Goal: Task Accomplishment & Management: Complete application form

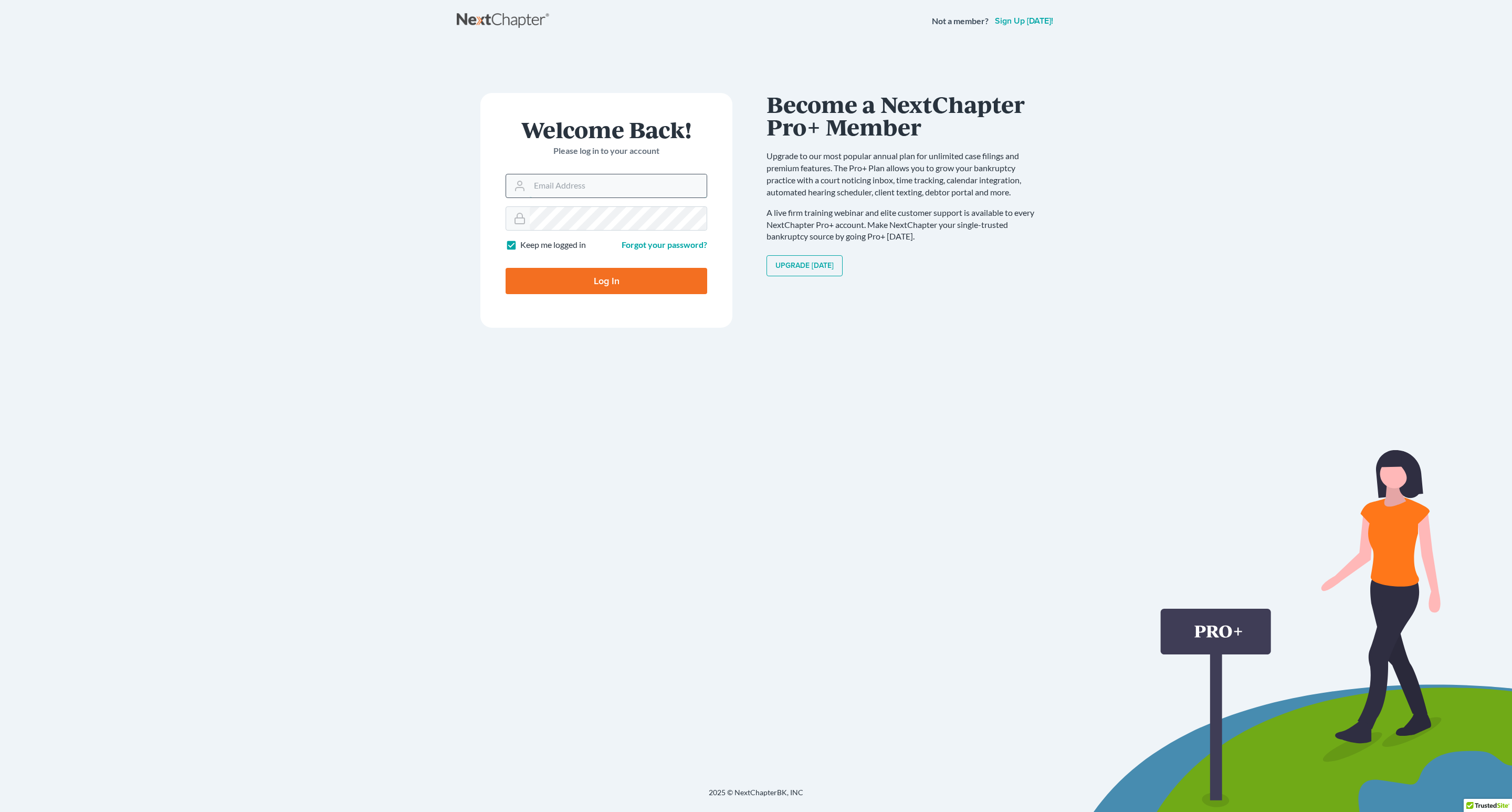
click at [644, 178] on input "Email Address" at bounding box center [617, 186] width 177 height 23
type input "[EMAIL_ADDRESS][DOMAIN_NAME]"
click at [614, 284] on input "Log In" at bounding box center [606, 281] width 201 height 26
type input "Thinking..."
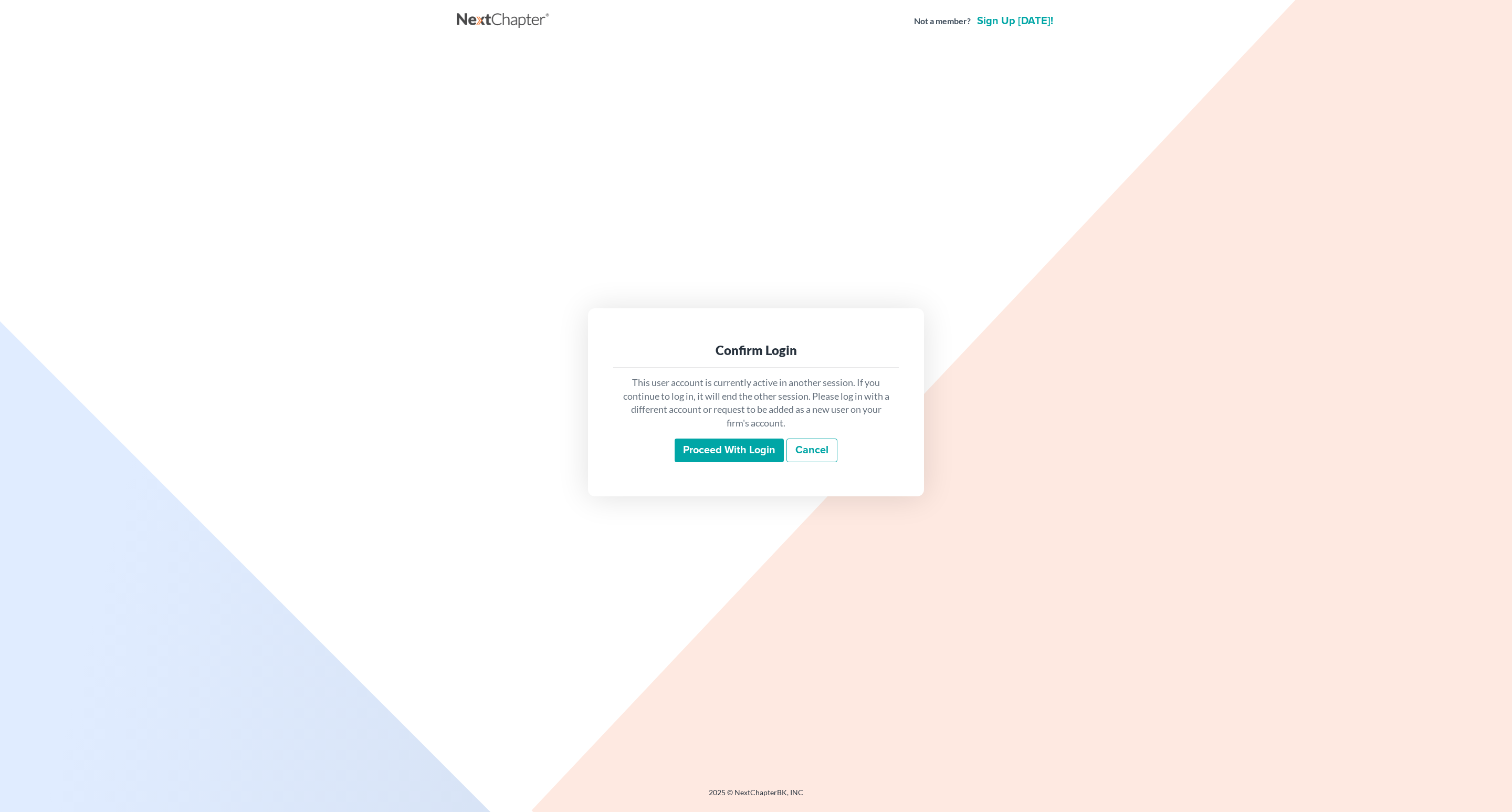
click at [733, 443] on input "Proceed with login" at bounding box center [729, 450] width 109 height 24
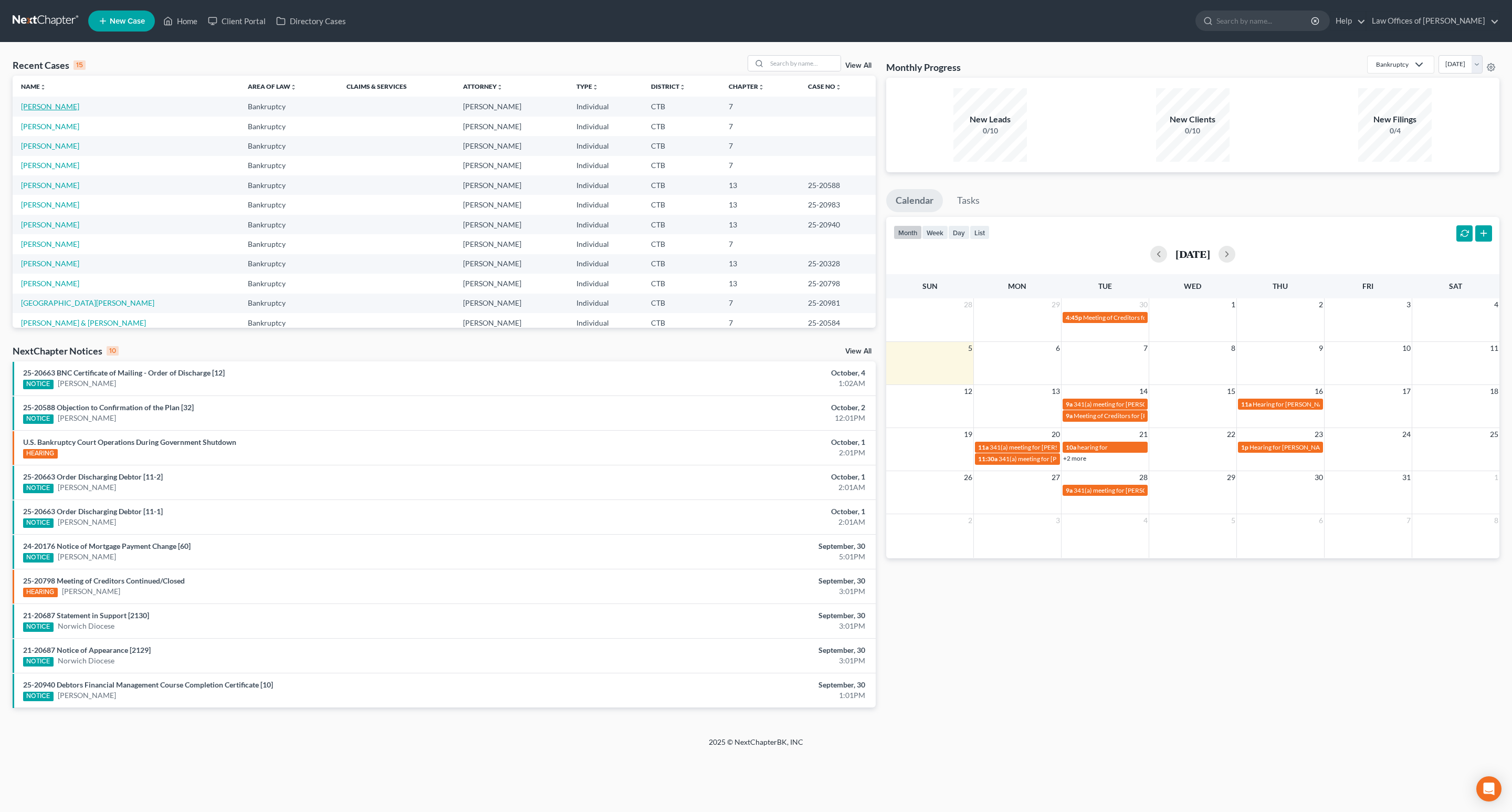
click at [68, 106] on link "[PERSON_NAME]" at bounding box center [50, 106] width 58 height 9
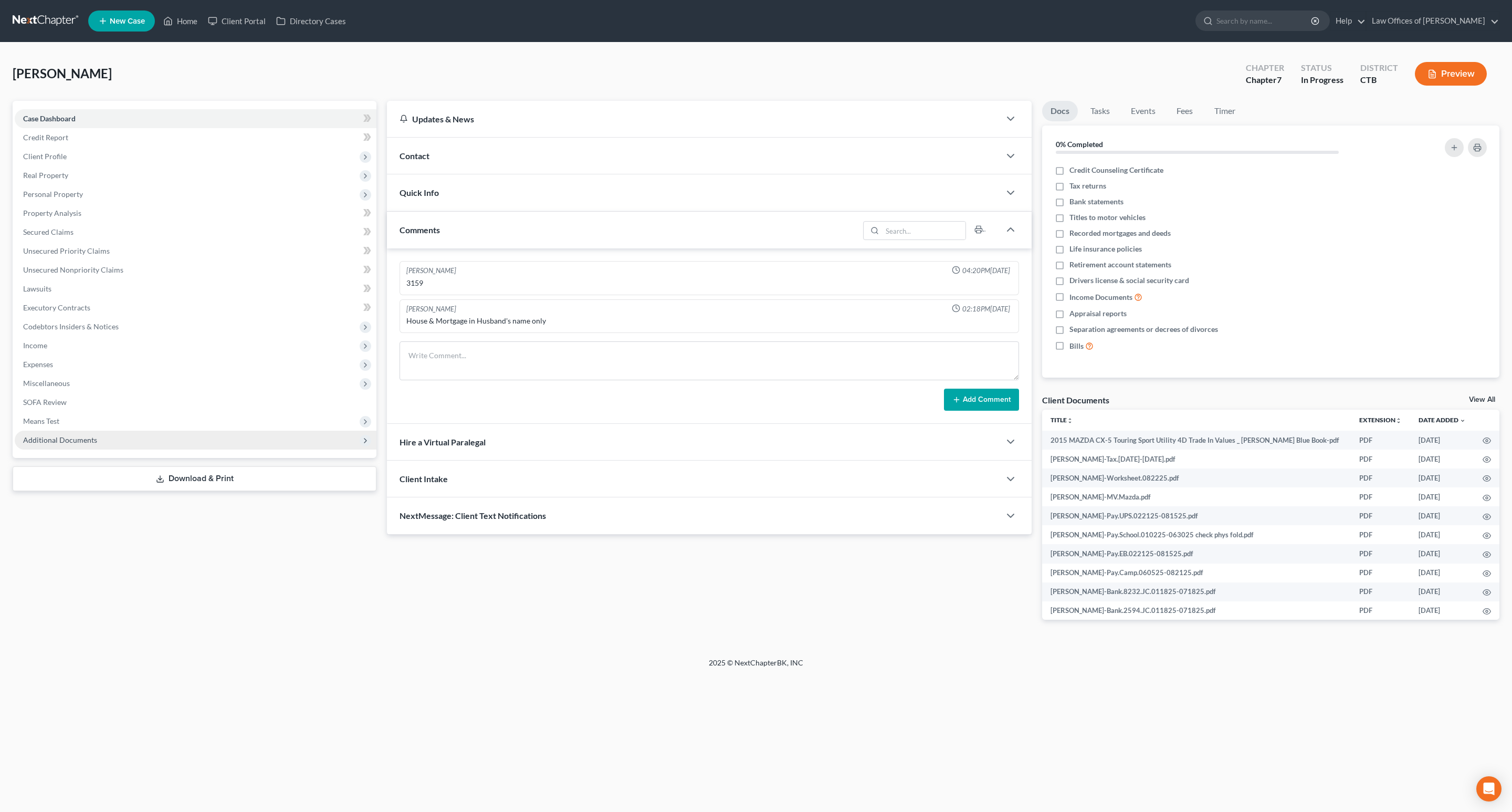
click at [44, 446] on span "Additional Documents" at bounding box center [195, 440] width 362 height 19
click at [95, 480] on span "Client Document Storage" at bounding box center [85, 477] width 82 height 9
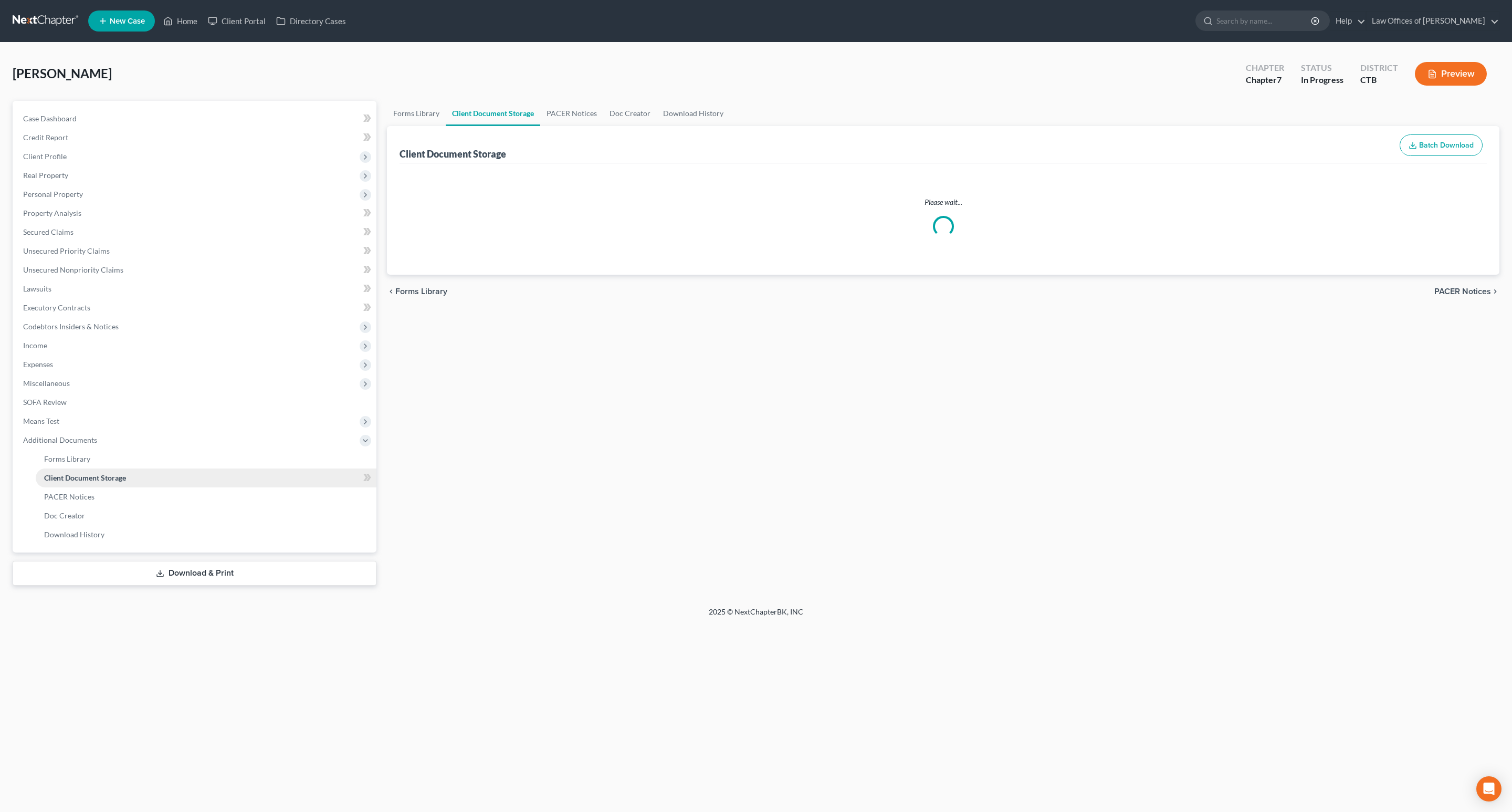
select select "0"
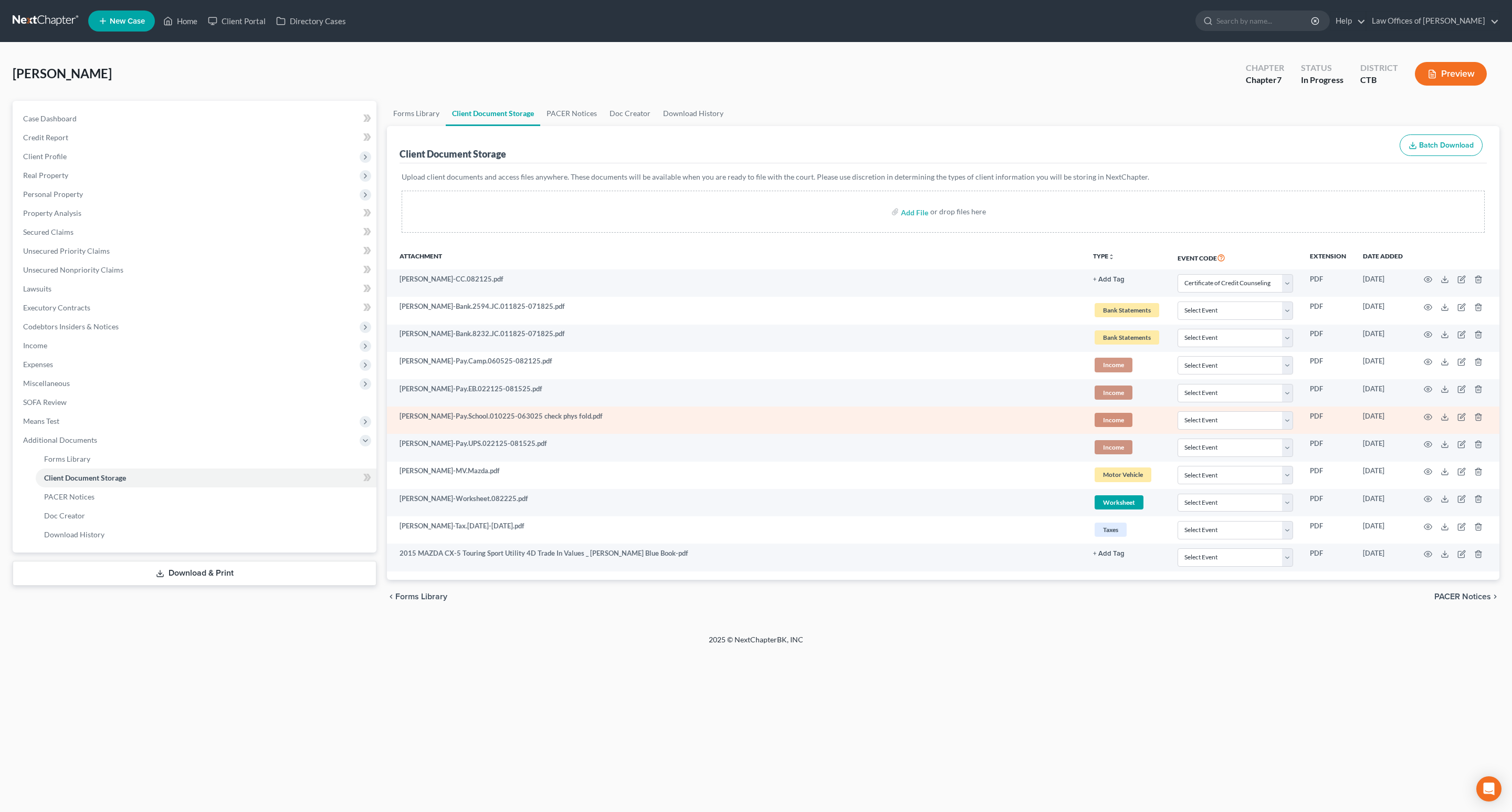
click at [737, 432] on td "[PERSON_NAME]-Pay.School.010225-063025 check phys fold.pdf" at bounding box center [735, 420] width 698 height 28
click at [1429, 420] on icon "button" at bounding box center [1428, 417] width 8 height 8
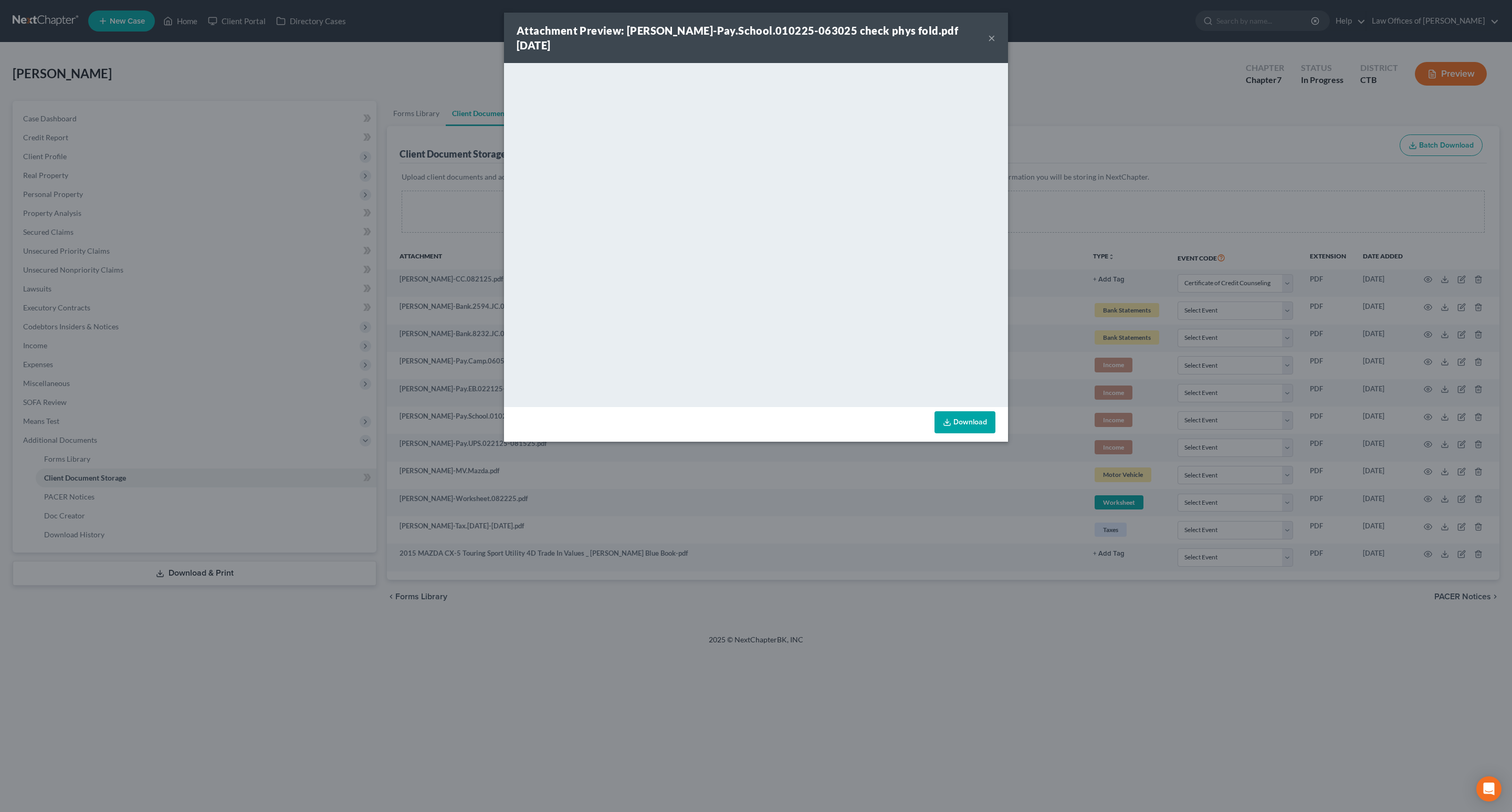
click at [977, 411] on link "Download" at bounding box center [965, 422] width 61 height 22
click at [991, 32] on button "×" at bounding box center [991, 38] width 8 height 12
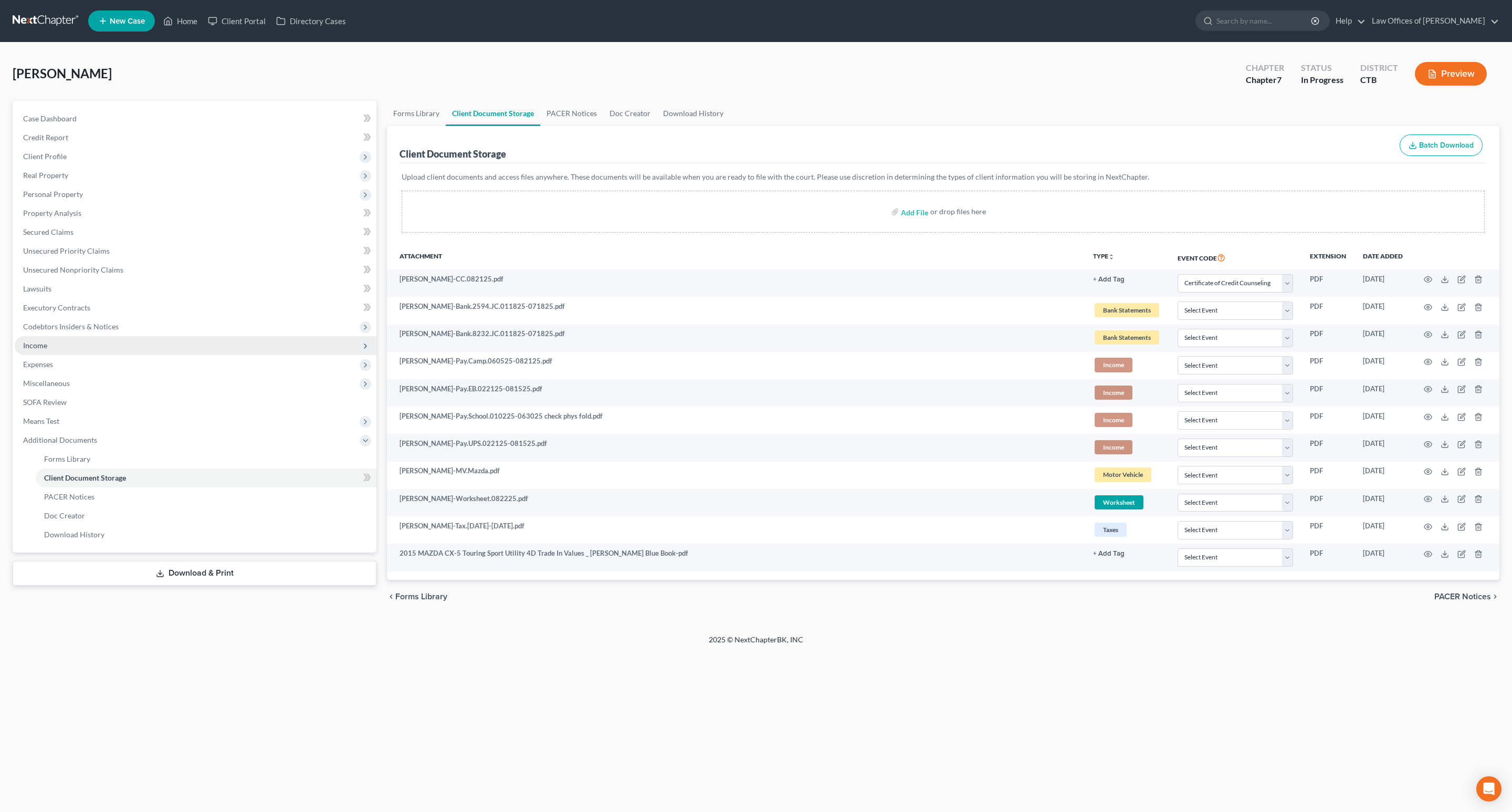
click at [52, 350] on span "Income" at bounding box center [195, 345] width 362 height 19
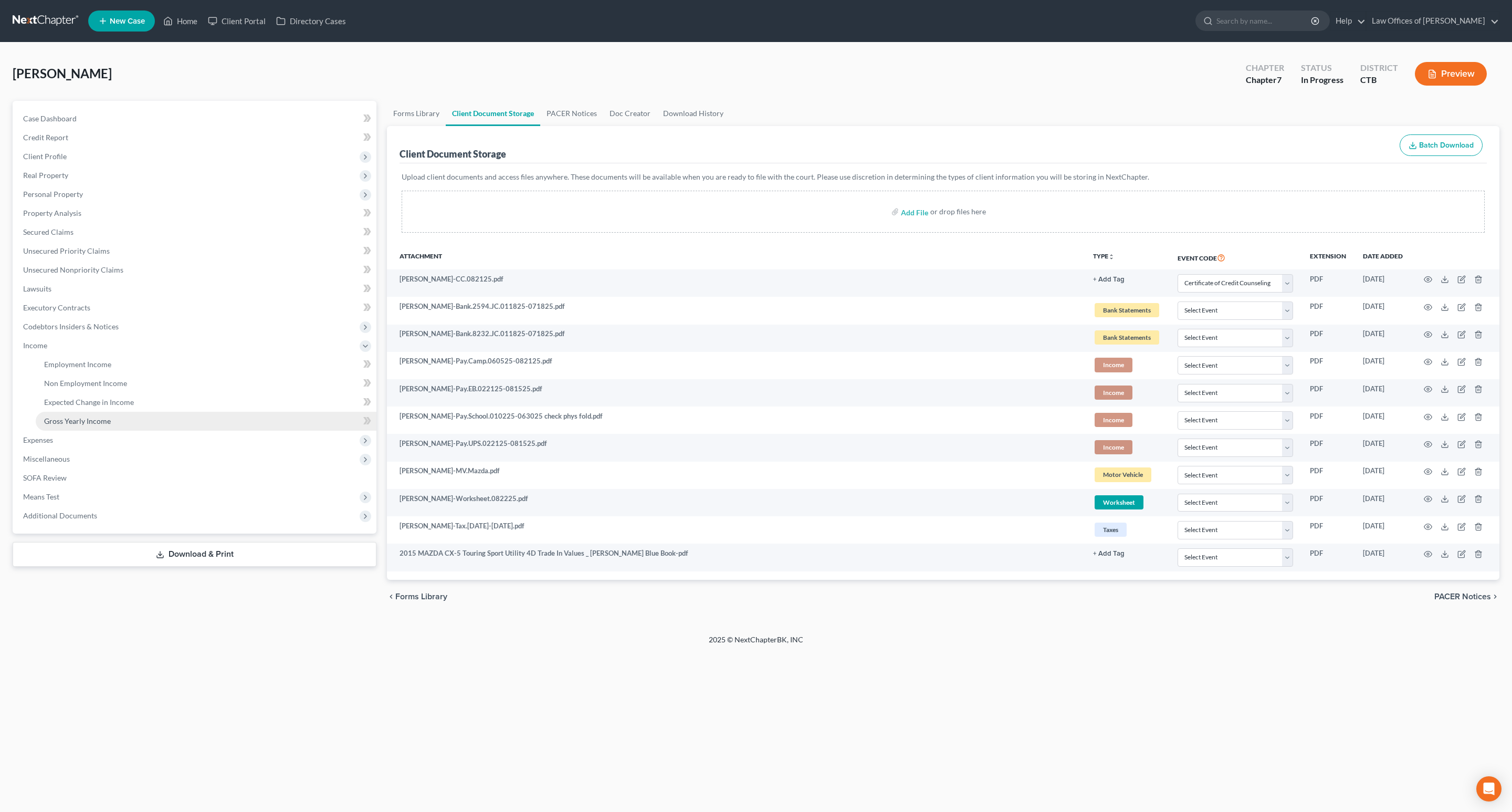
click at [90, 416] on span "Gross Yearly Income" at bounding box center [77, 420] width 67 height 9
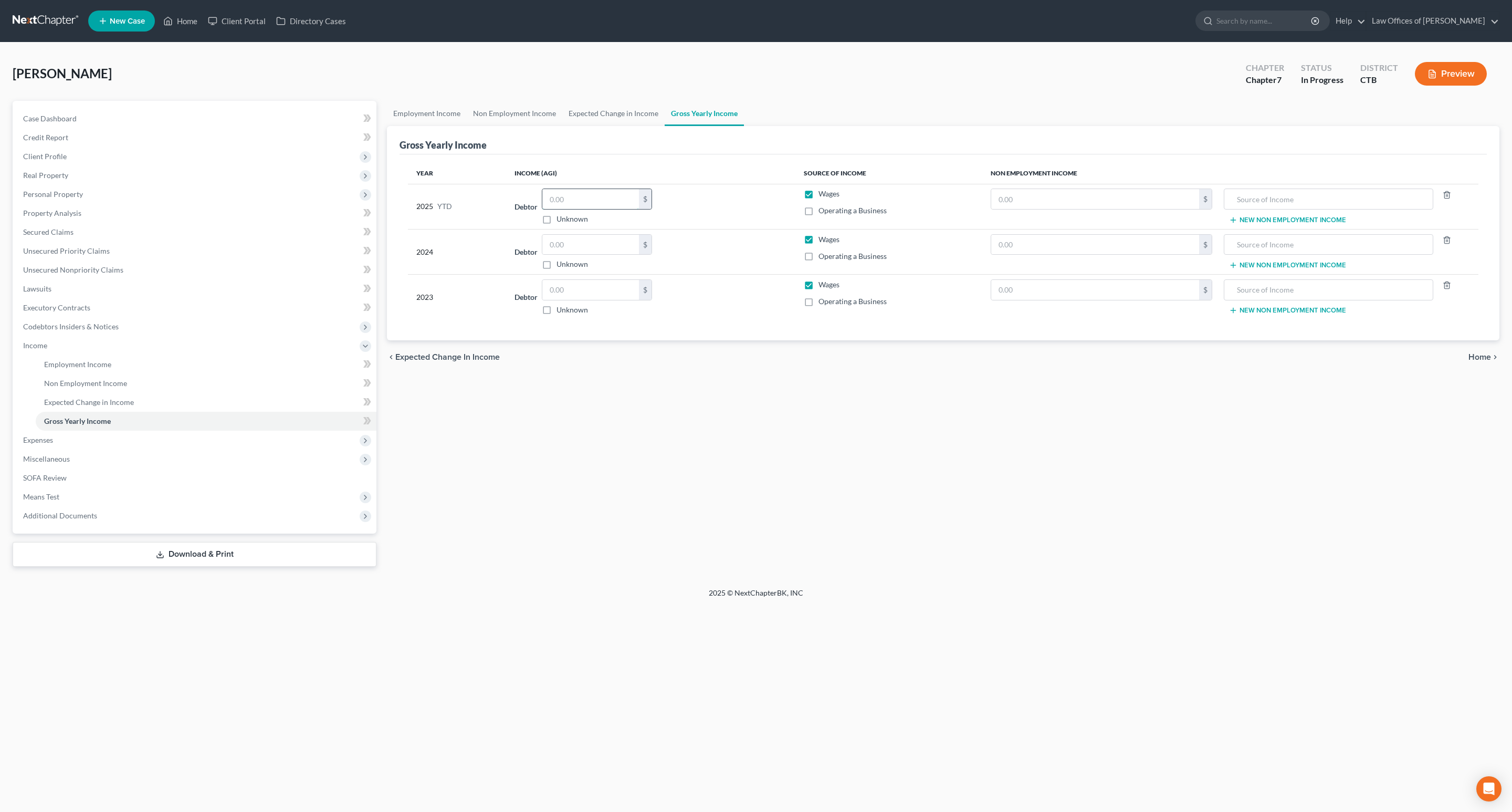
click at [605, 196] on input "text" at bounding box center [590, 199] width 97 height 20
type input "18,670.96"
click at [90, 328] on span "Codebtors Insiders & Notices" at bounding box center [70, 326] width 96 height 9
click at [53, 365] on span "Insiders" at bounding box center [57, 364] width 26 height 9
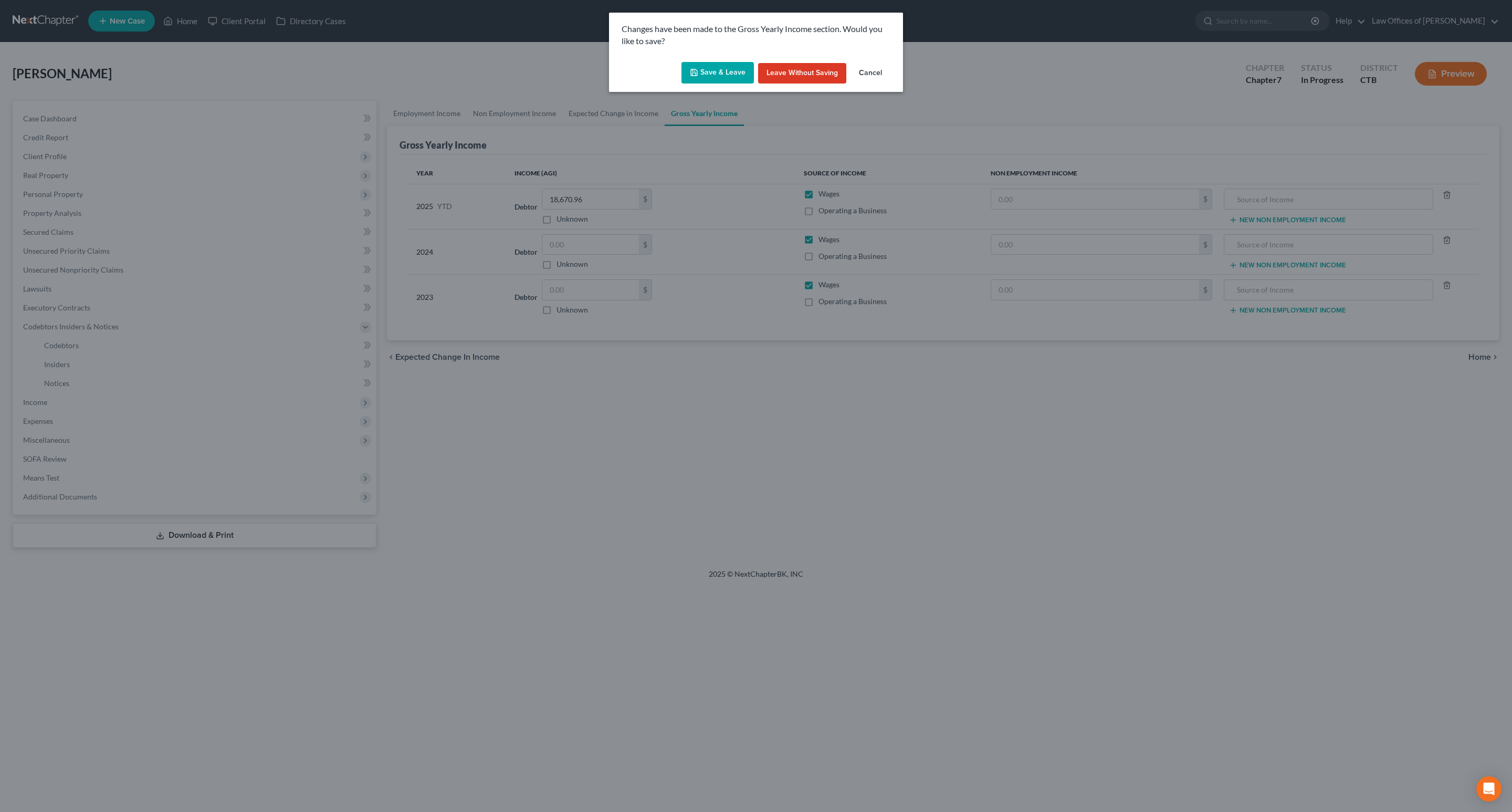
click at [720, 72] on button "Save & Leave" at bounding box center [717, 73] width 72 height 22
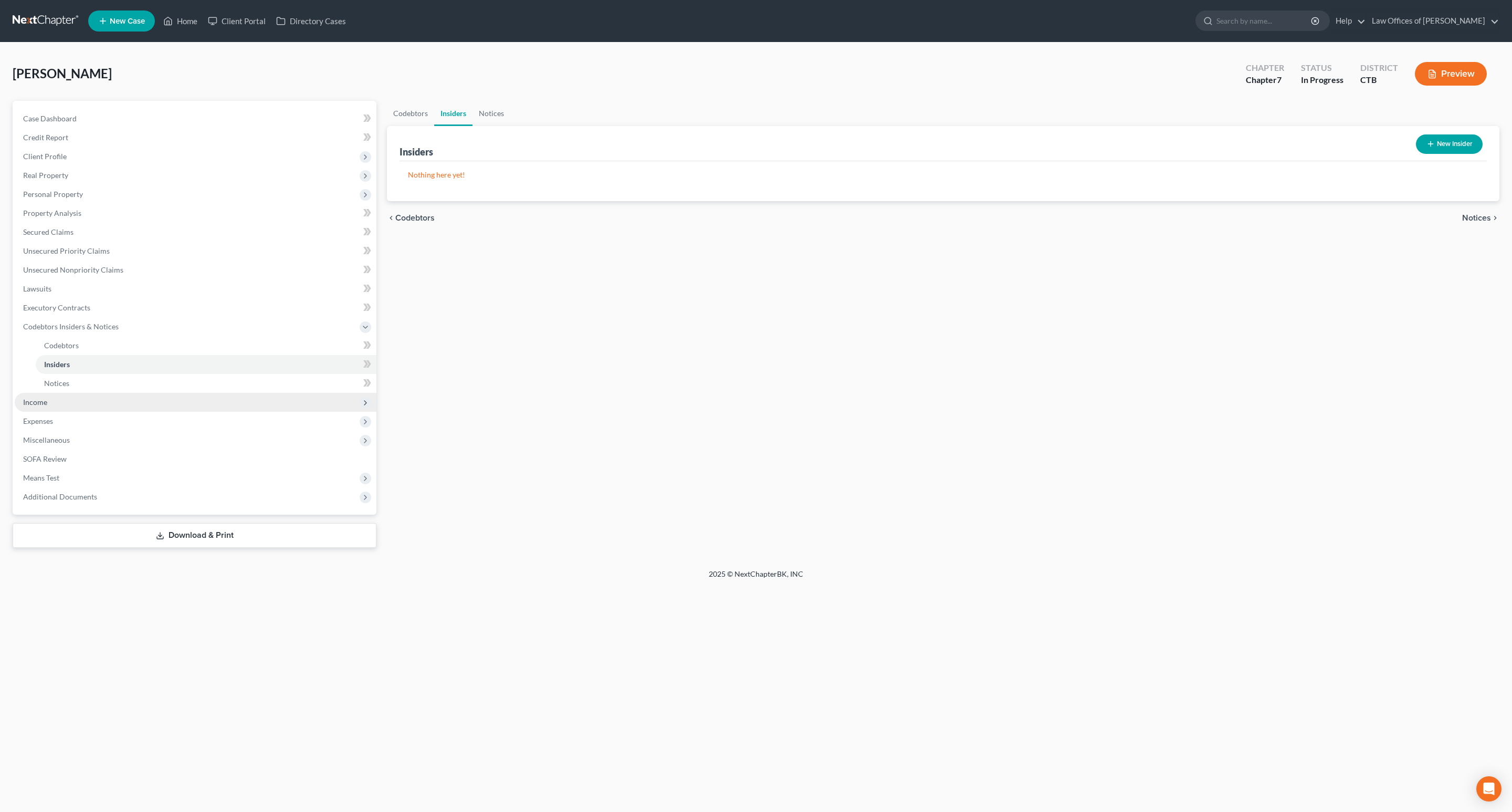
click at [49, 396] on span "Income" at bounding box center [195, 402] width 362 height 19
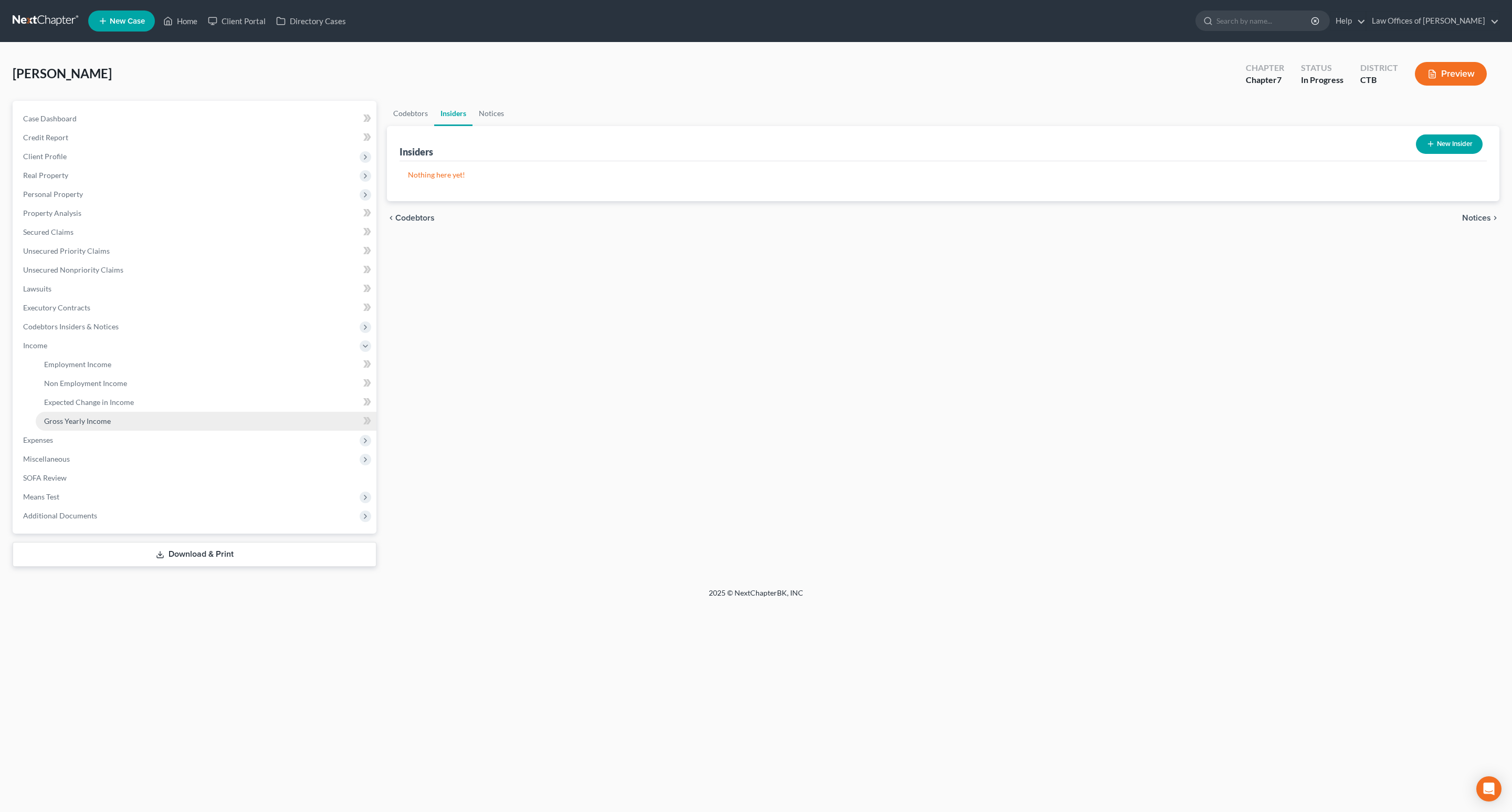
click at [90, 413] on link "Gross Yearly Income" at bounding box center [206, 421] width 340 height 19
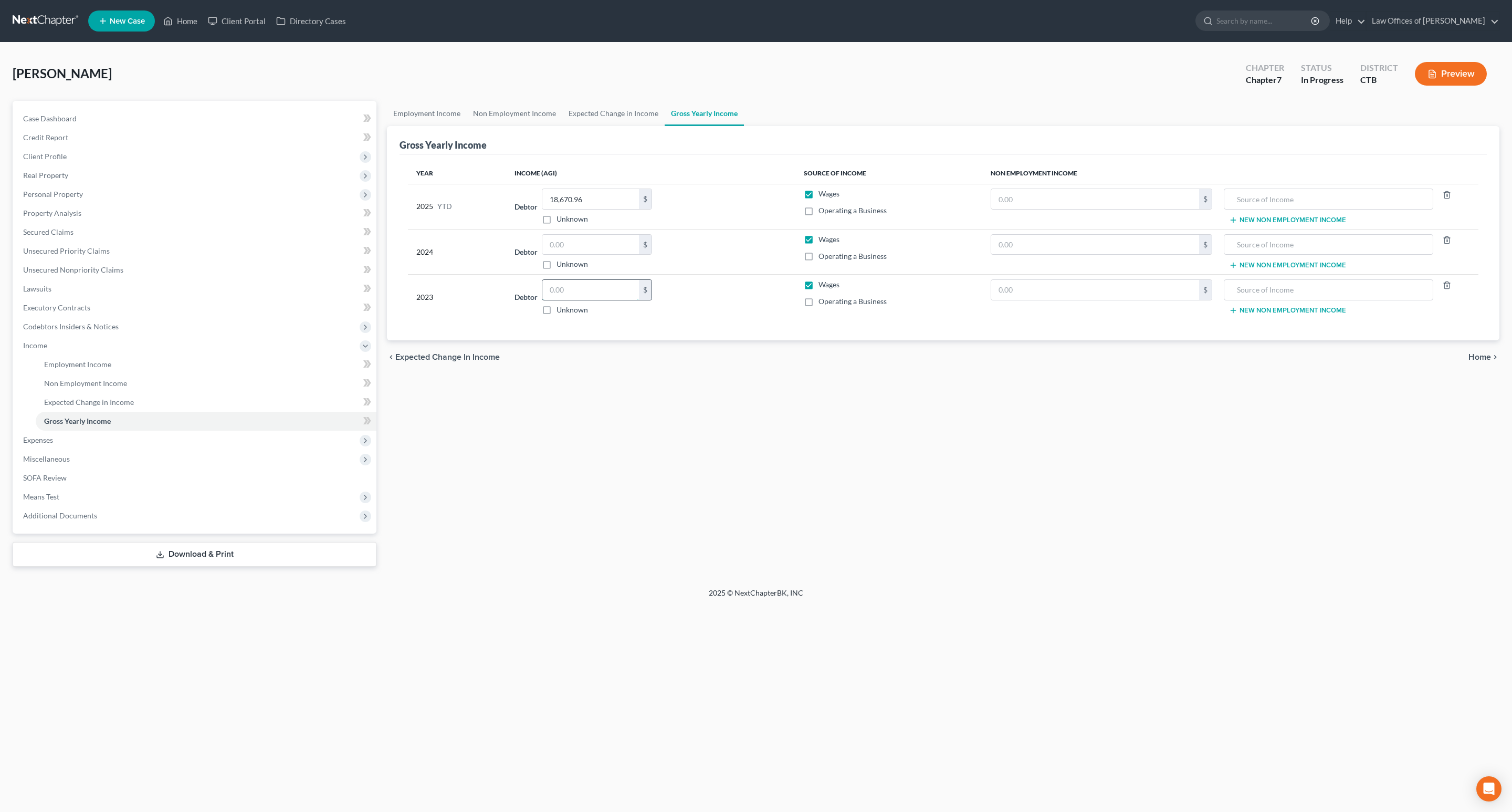
click at [616, 289] on input "text" at bounding box center [590, 290] width 97 height 20
type input "22,275"
click at [1077, 294] on input "text" at bounding box center [1095, 290] width 208 height 20
type input "300"
click at [1298, 291] on input "text" at bounding box center [1328, 290] width 198 height 20
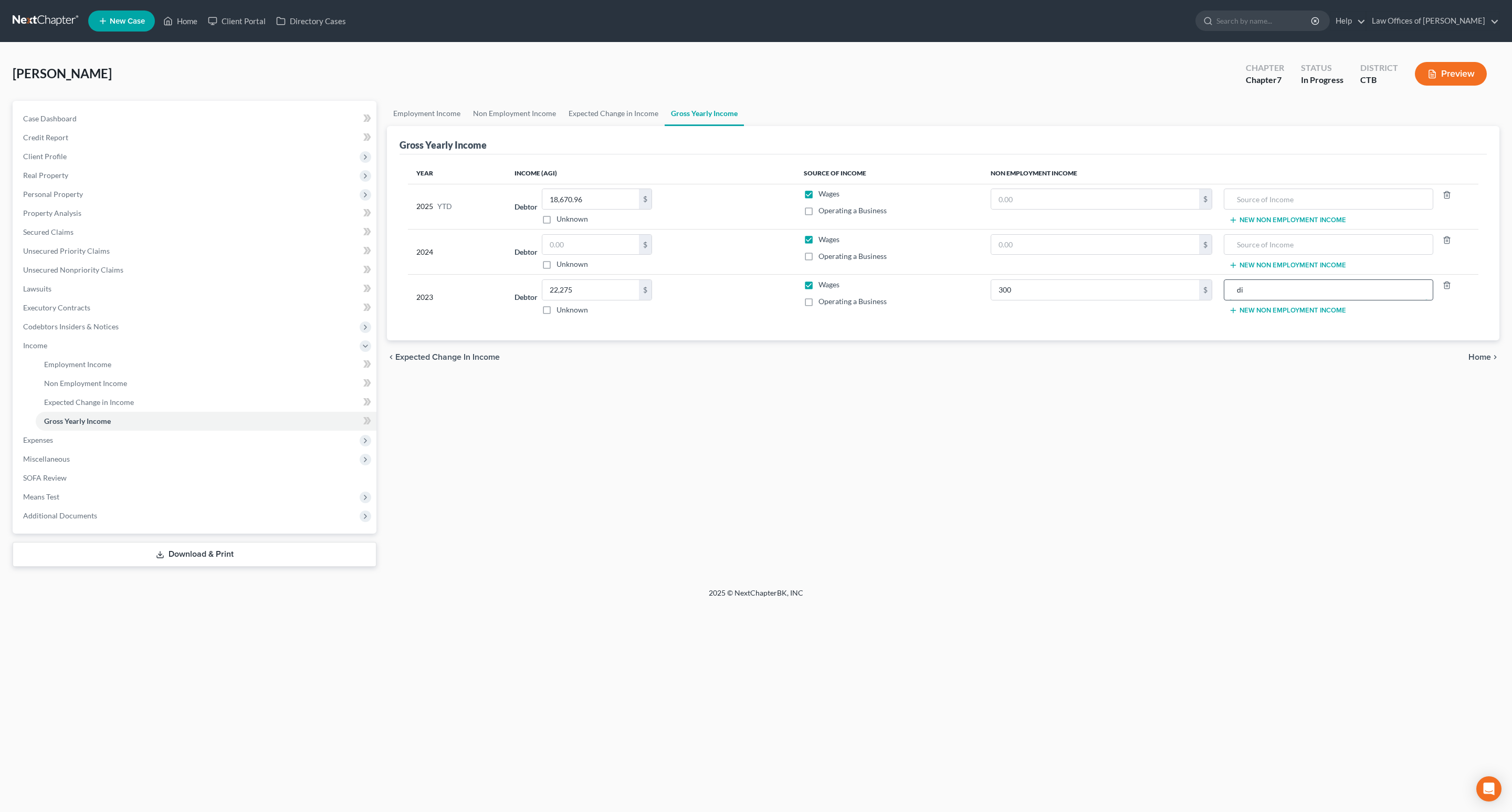
type input "d"
type input "Interest"
click at [619, 244] on input "text" at bounding box center [590, 245] width 97 height 20
type input "31,850"
click at [1105, 245] on input "text" at bounding box center [1095, 245] width 208 height 20
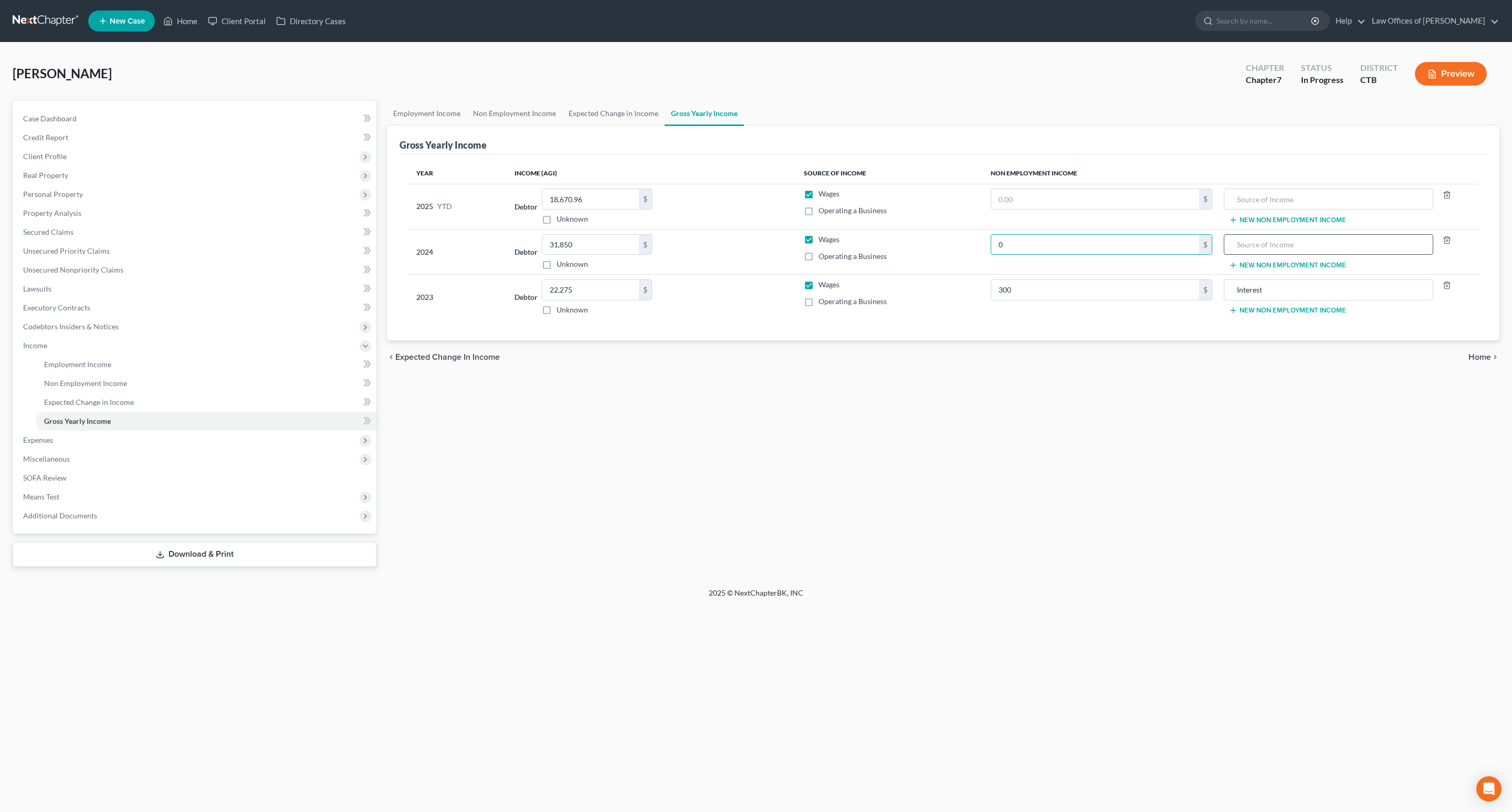
type input "0"
click at [1287, 244] on input "text" at bounding box center [1328, 245] width 198 height 20
type input "unemployment"
click at [1125, 240] on input "0" at bounding box center [1095, 245] width 208 height 20
type input "1,112"
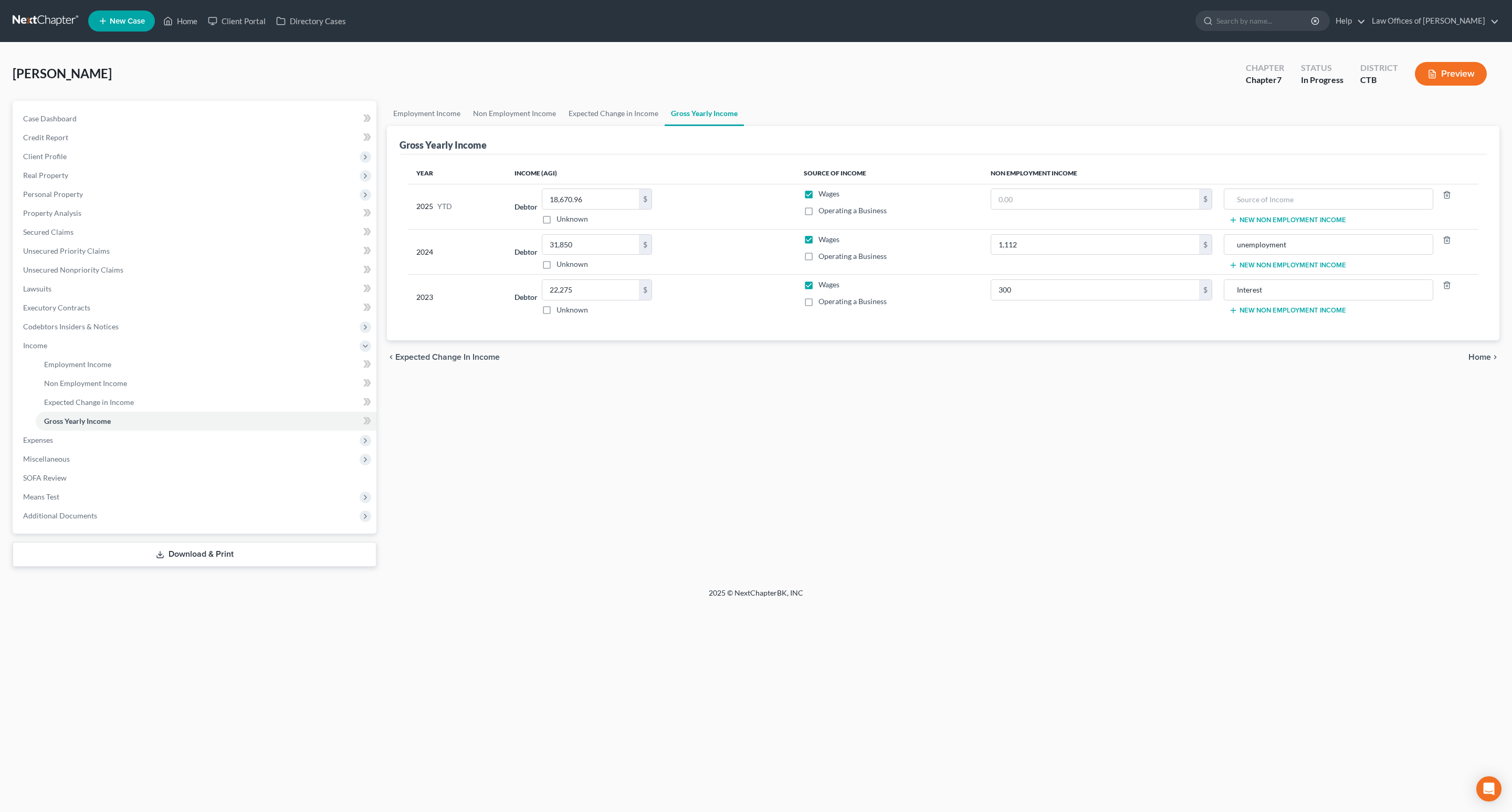
click at [1149, 440] on div "Employment Income Non Employment Income Expected Change in Income Gross Yearly …" at bounding box center [943, 333] width 1123 height 466
click at [97, 268] on span "Unsecured Nonpriority Claims" at bounding box center [73, 269] width 100 height 9
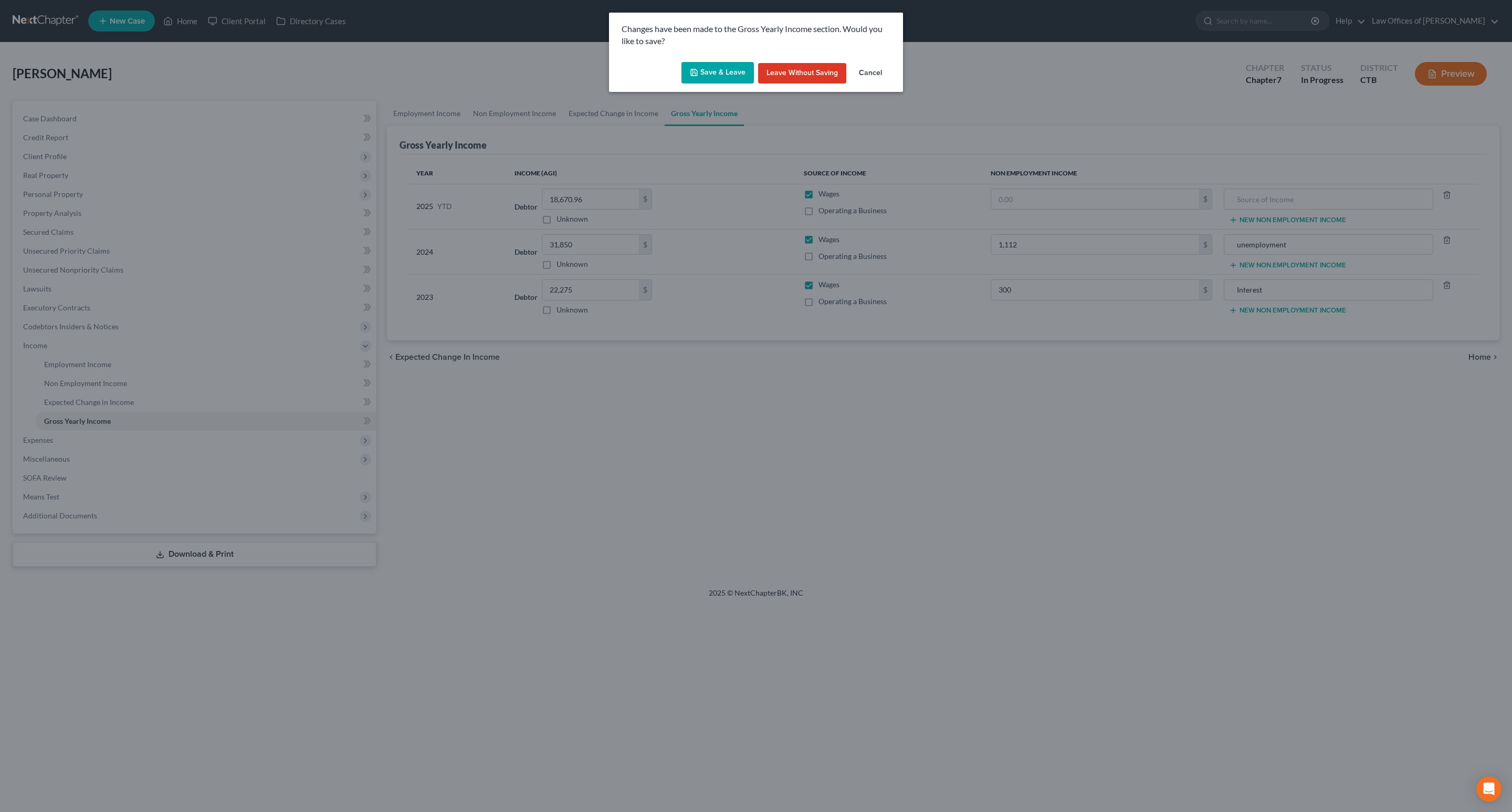
click at [727, 71] on button "Save & Leave" at bounding box center [717, 73] width 72 height 22
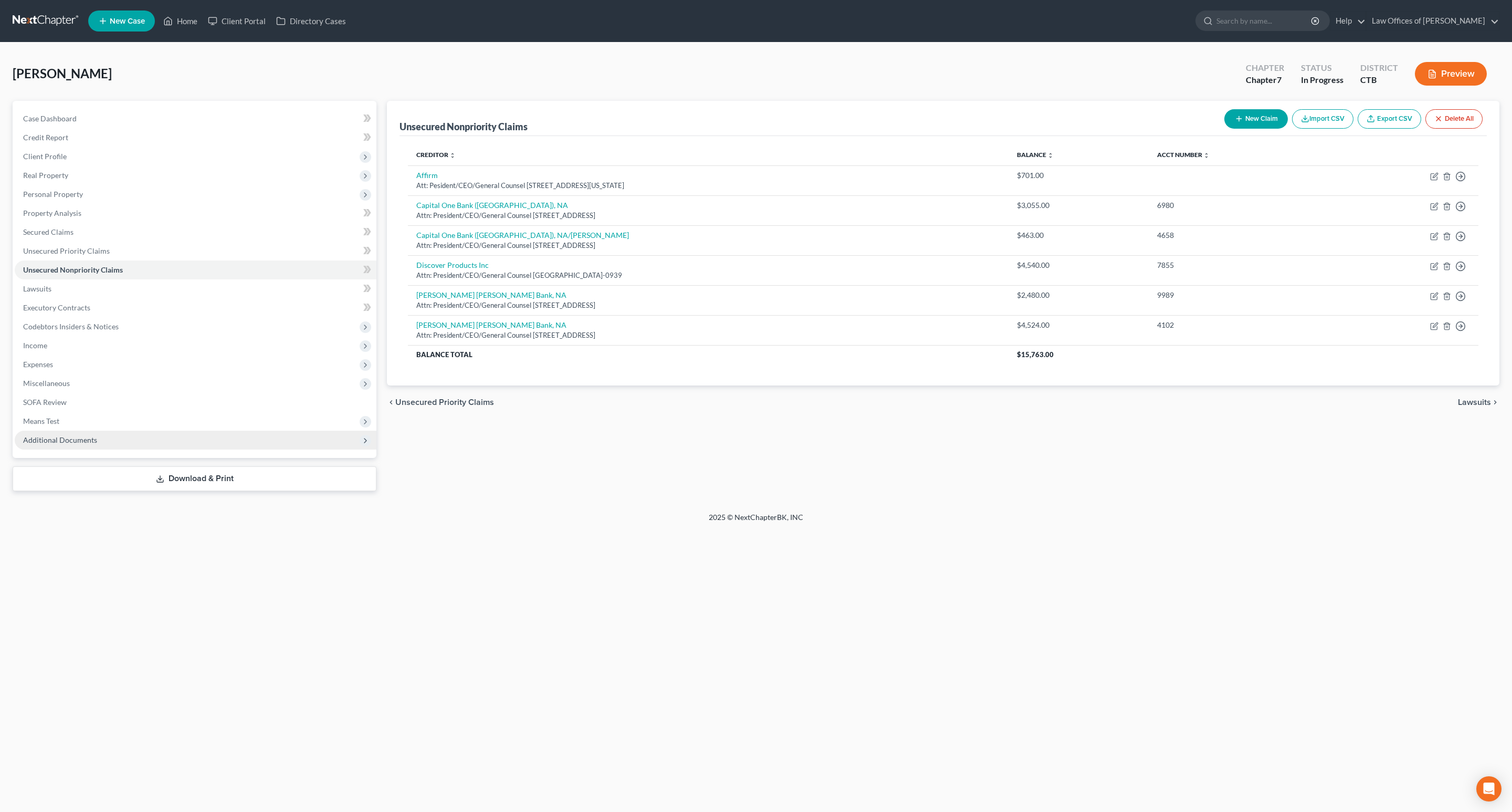
click at [75, 437] on span "Additional Documents" at bounding box center [60, 439] width 74 height 9
click at [92, 474] on span "Client Document Storage" at bounding box center [85, 477] width 82 height 9
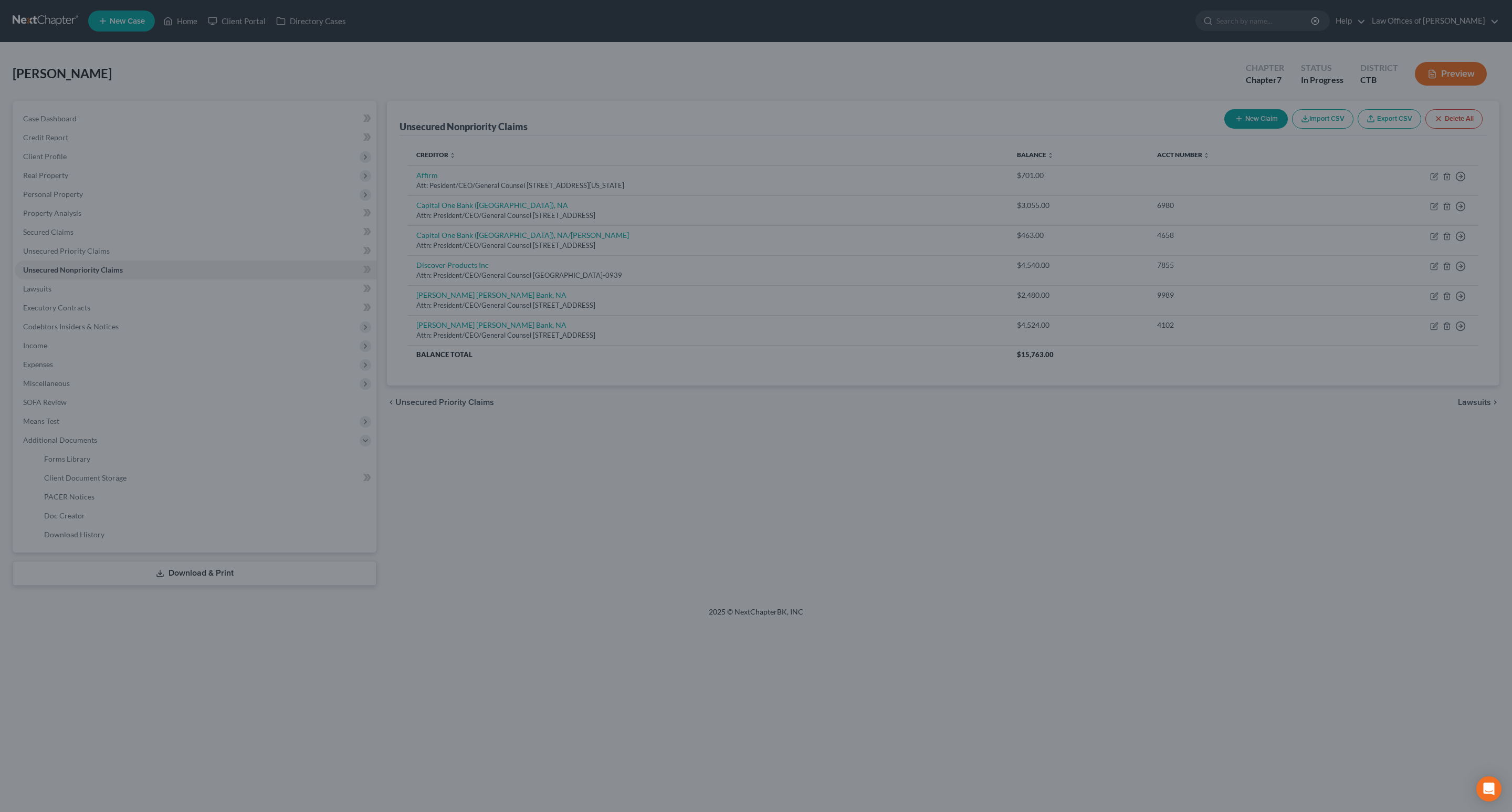
drag, startPoint x: 102, startPoint y: 473, endPoint x: 110, endPoint y: 473, distance: 8.0
click at [110, 473] on div at bounding box center [756, 406] width 1512 height 812
click at [554, 555] on div at bounding box center [756, 406] width 1512 height 812
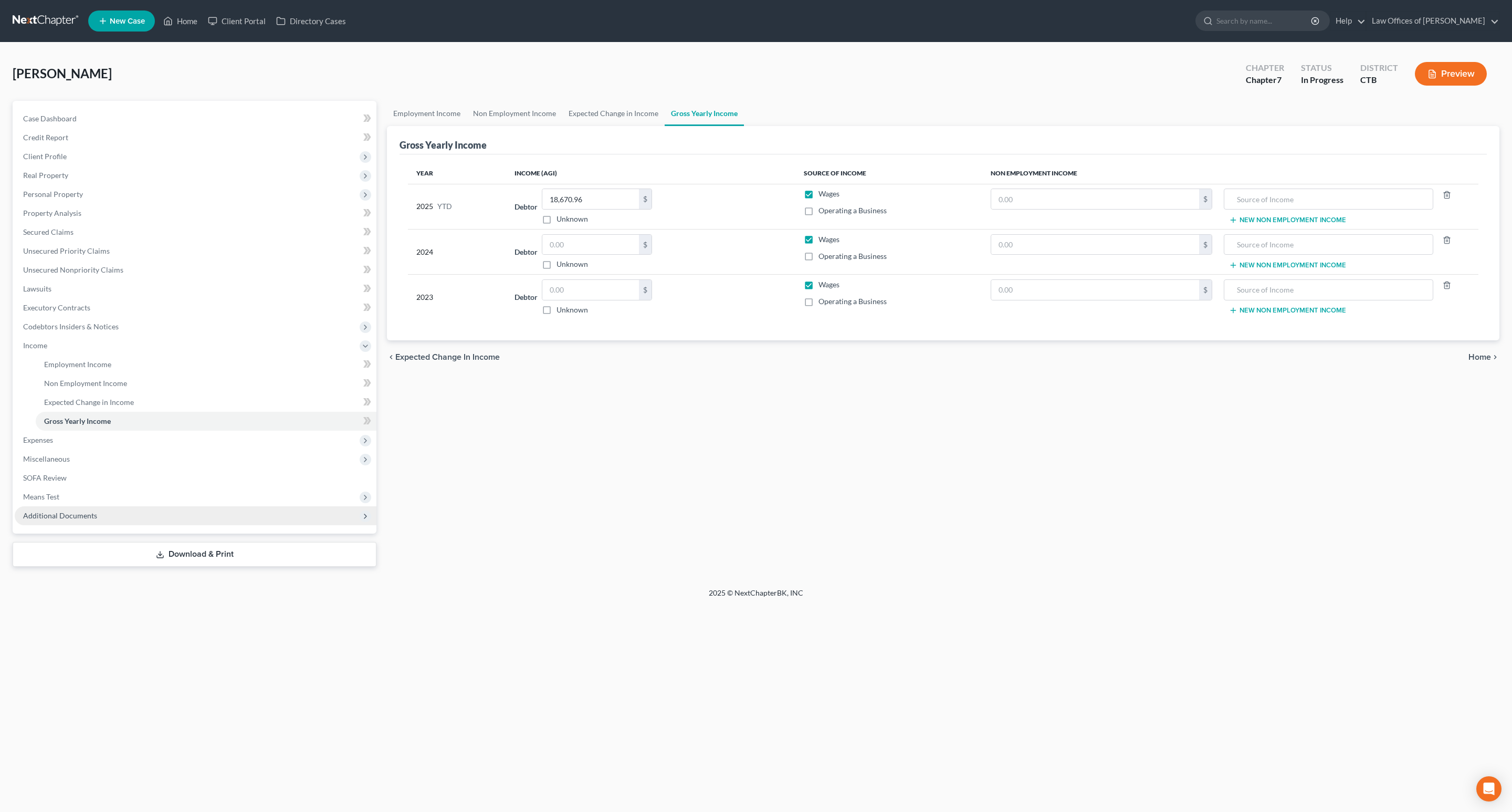
click at [82, 514] on span "Additional Documents" at bounding box center [60, 515] width 74 height 9
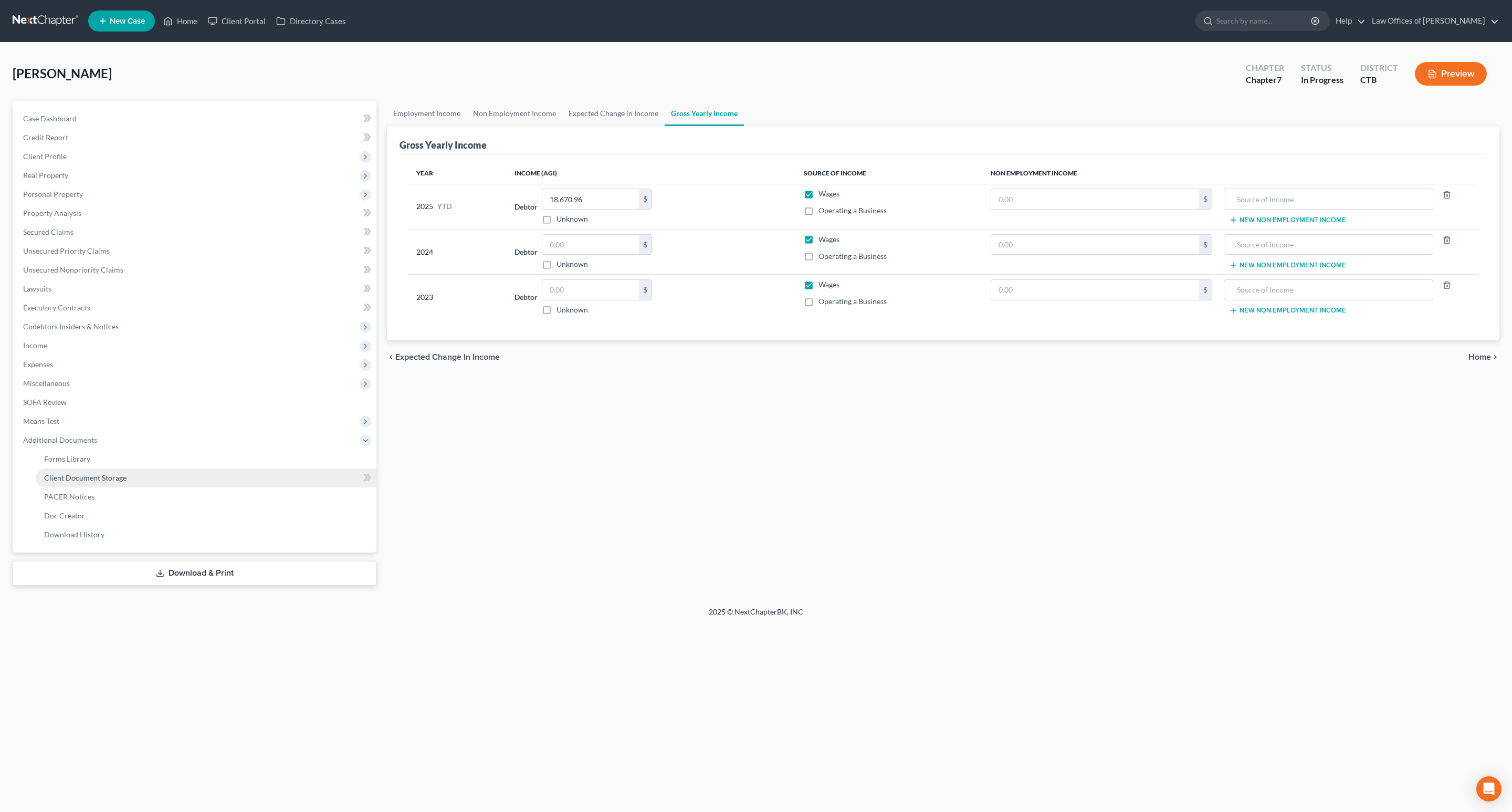
click at [99, 480] on span "Client Document Storage" at bounding box center [85, 477] width 82 height 9
select select "0"
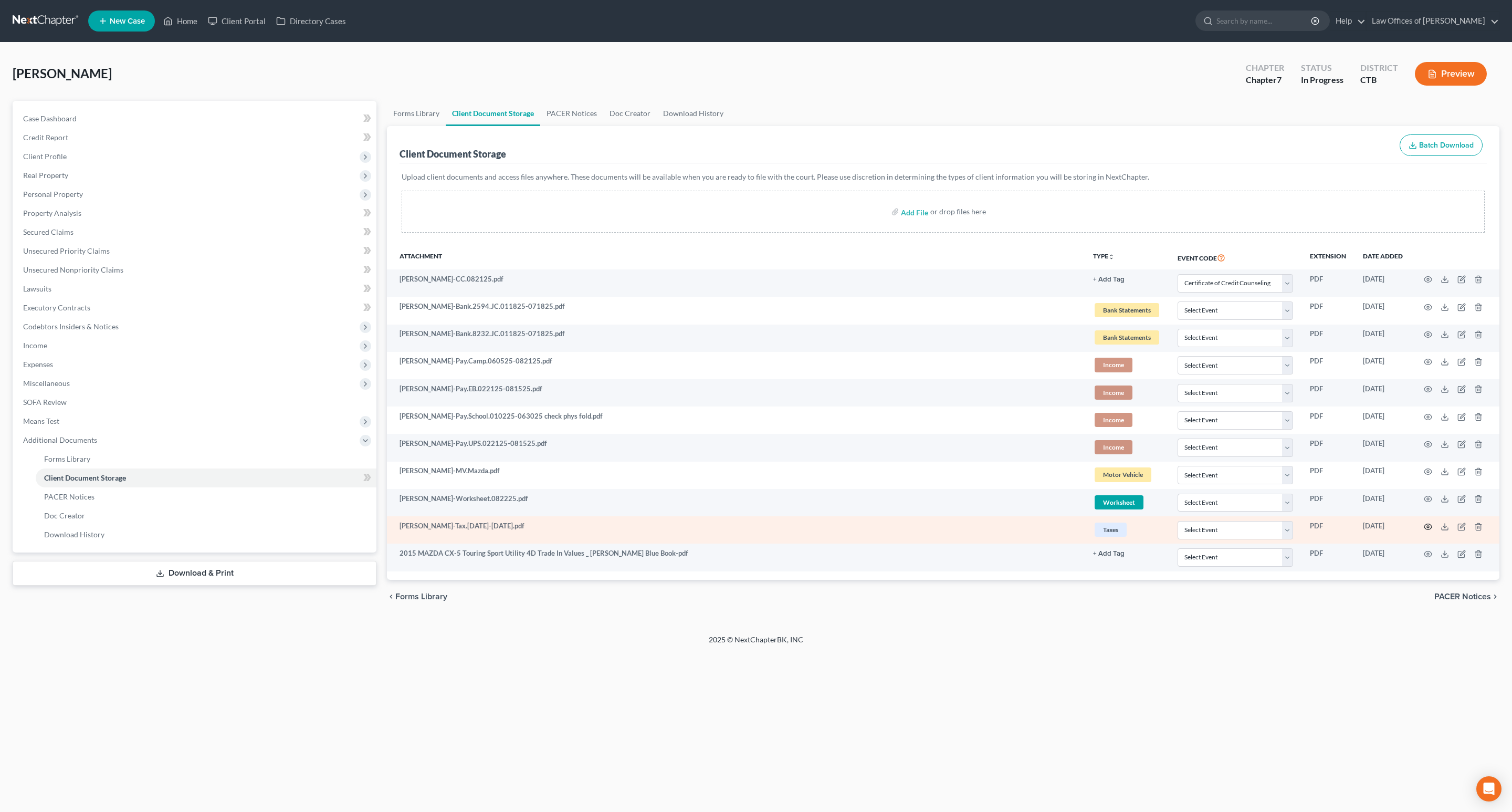
click at [1429, 530] on icon "button" at bounding box center [1428, 527] width 8 height 8
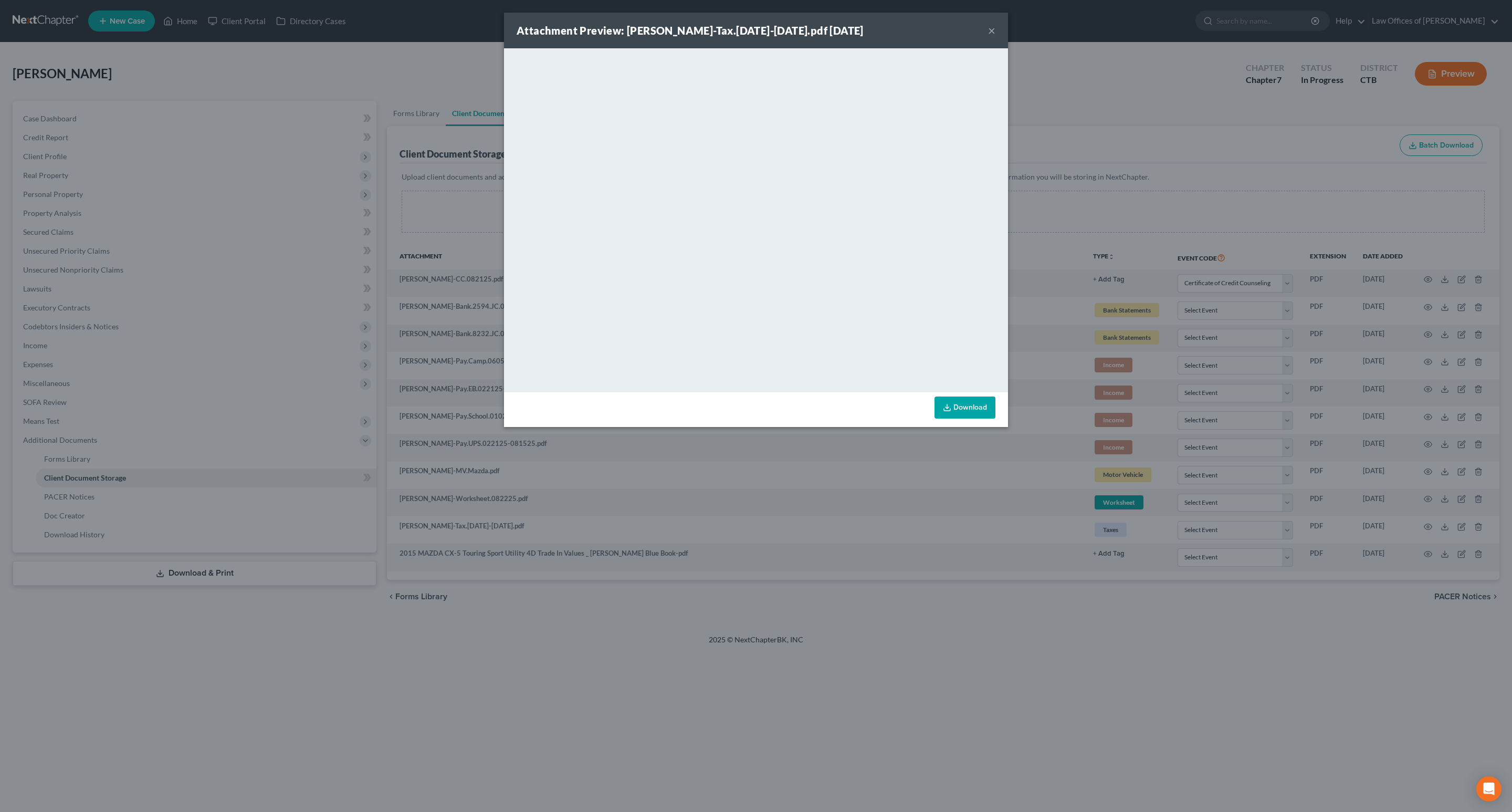
click at [971, 400] on link "Download" at bounding box center [965, 407] width 61 height 22
click at [993, 32] on button "×" at bounding box center [991, 30] width 8 height 12
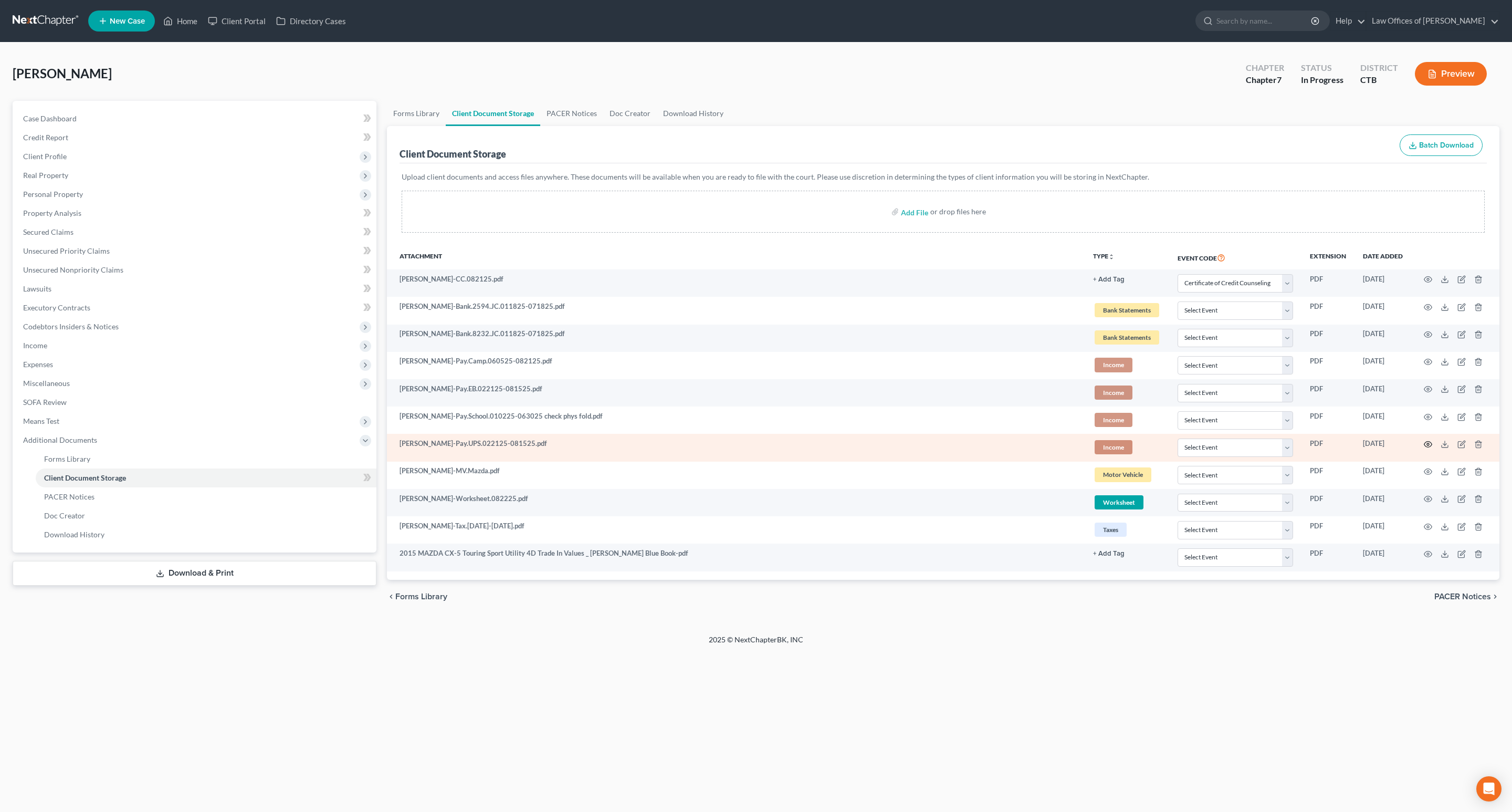
click at [1427, 445] on circle "button" at bounding box center [1428, 444] width 2 height 2
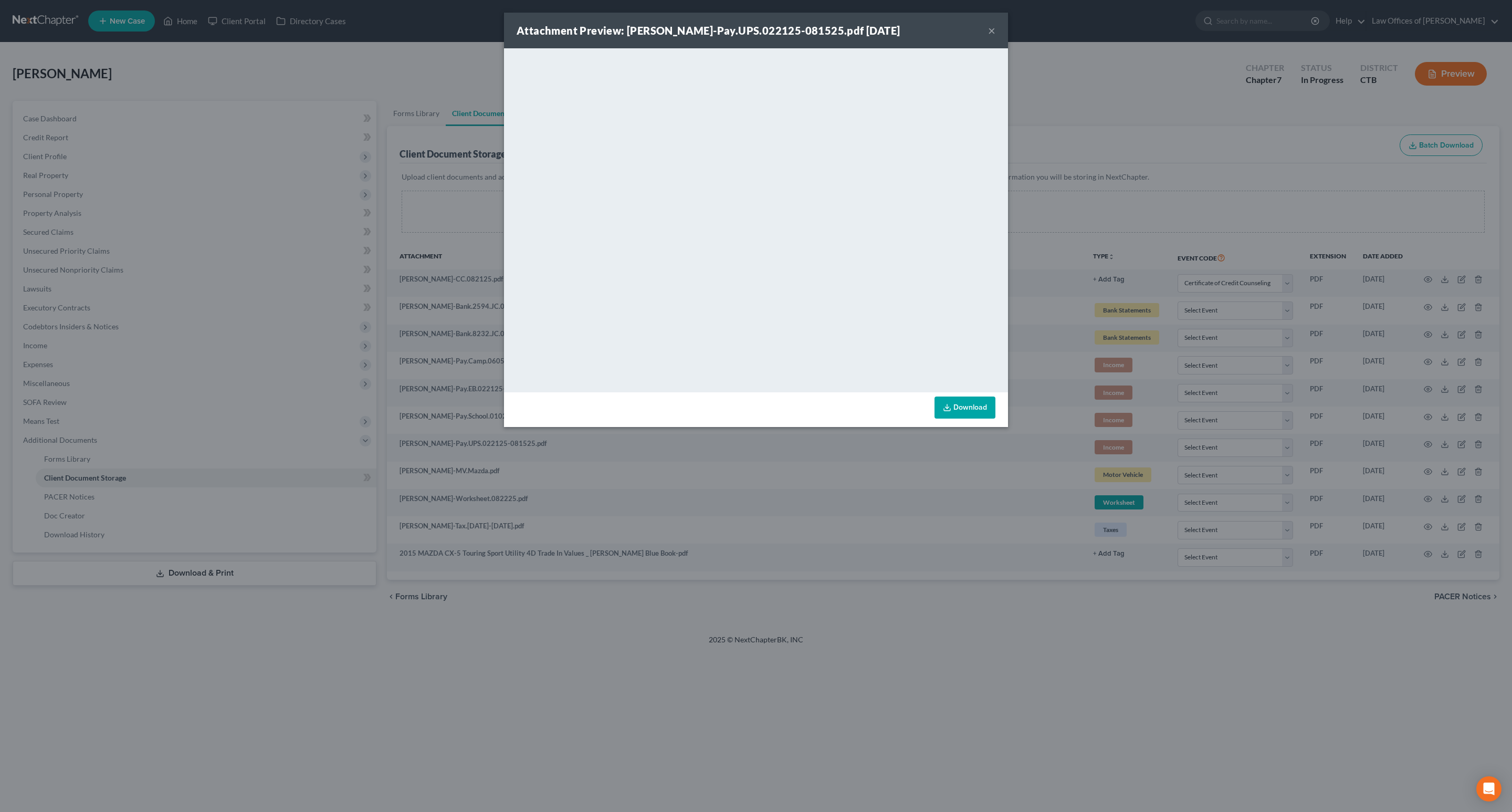
click at [973, 402] on link "Download" at bounding box center [965, 407] width 61 height 22
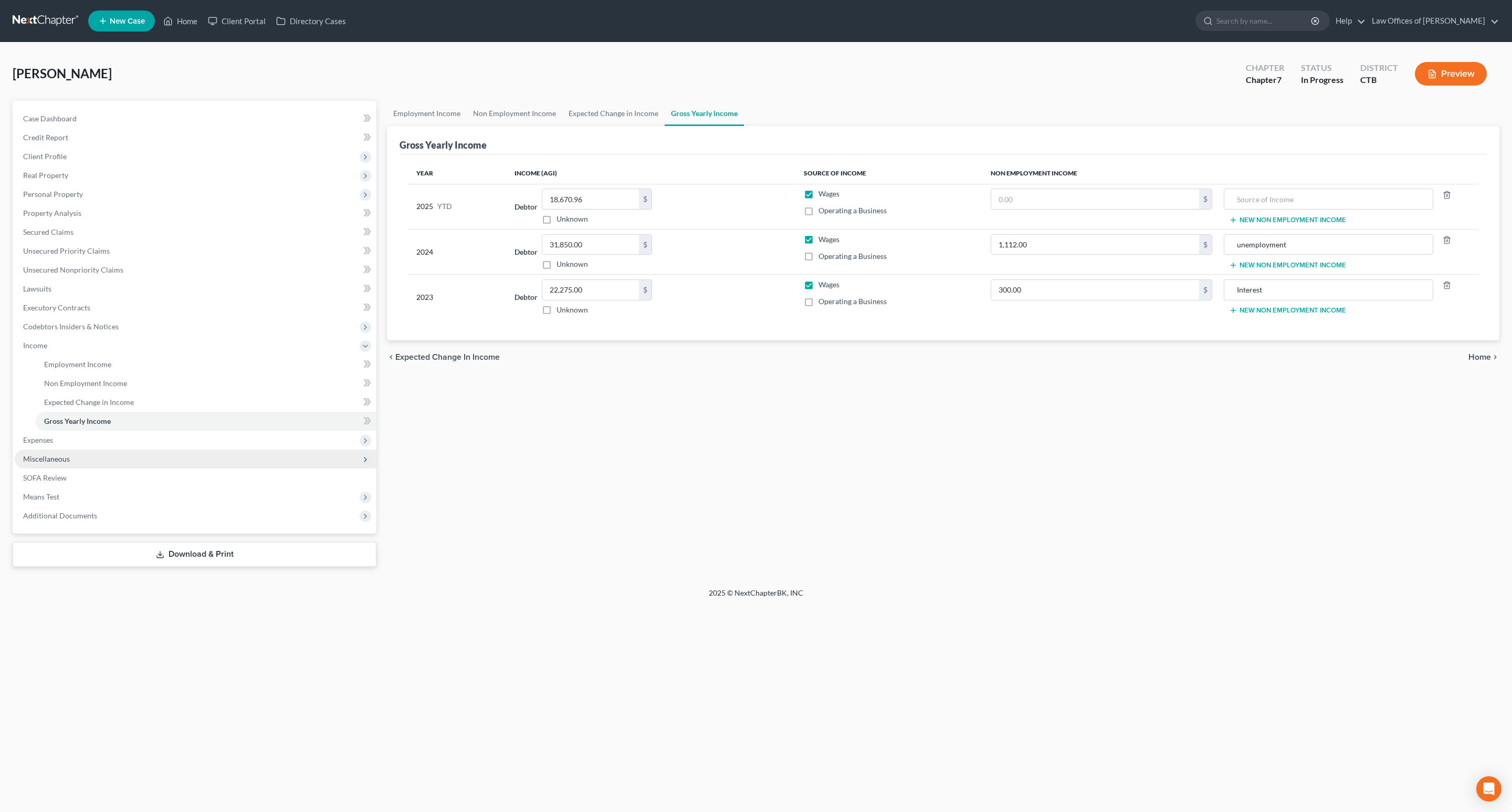
click at [46, 460] on span "Miscellaneous" at bounding box center [46, 459] width 47 height 9
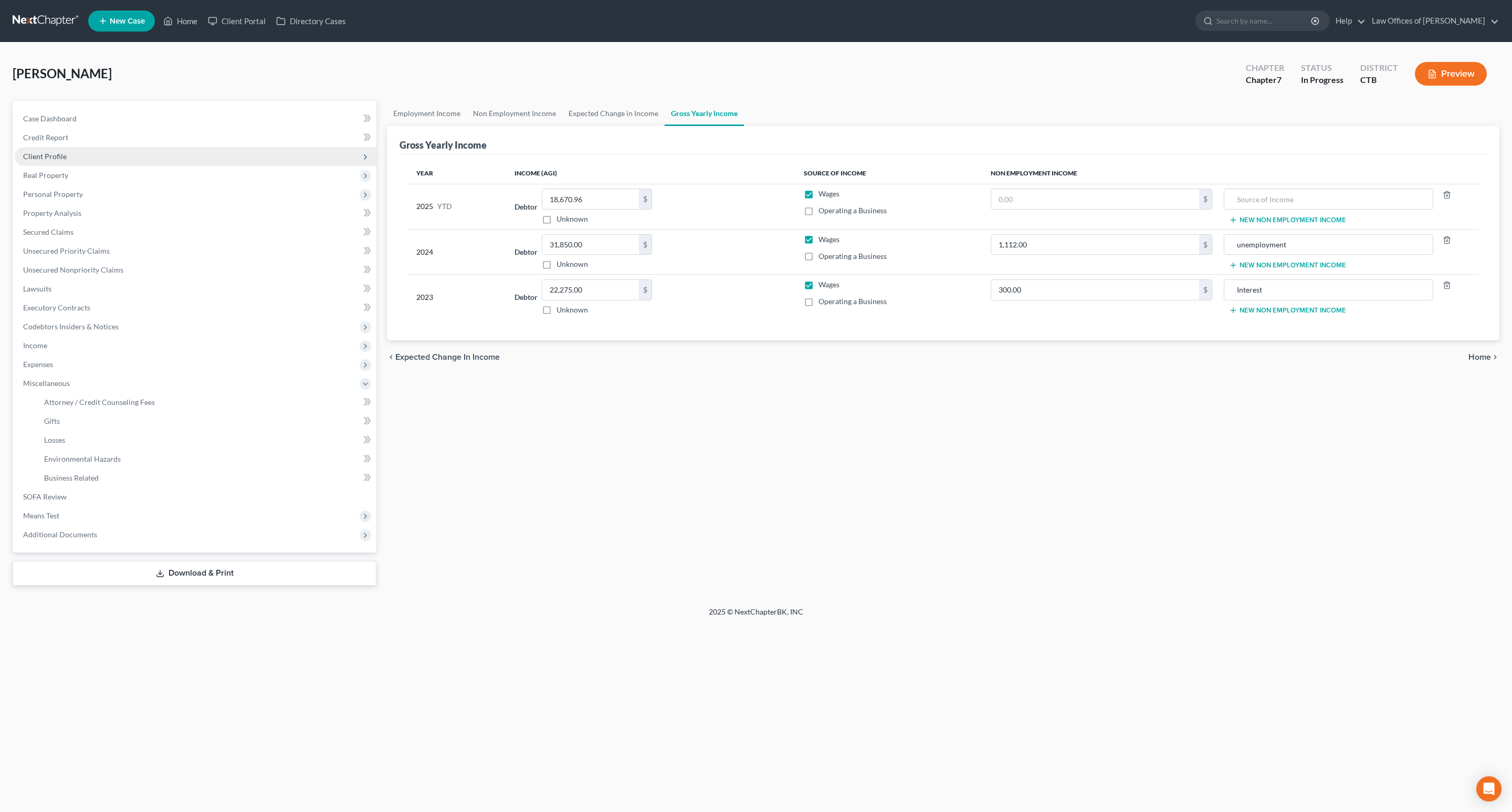
click at [57, 151] on span "Client Profile" at bounding box center [195, 156] width 362 height 19
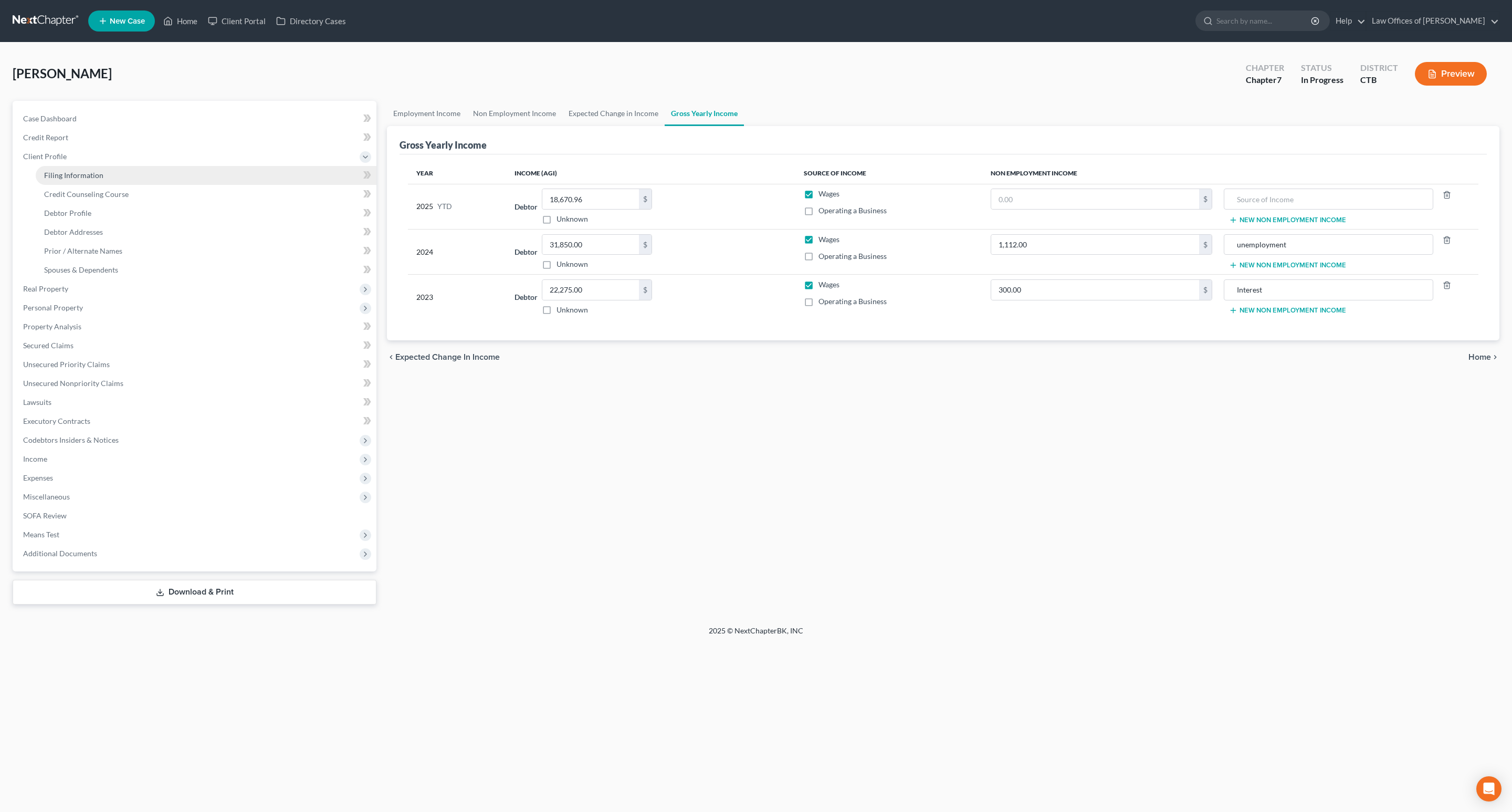
click at [82, 171] on span "Filing Information" at bounding box center [73, 175] width 59 height 9
select select "1"
select select "0"
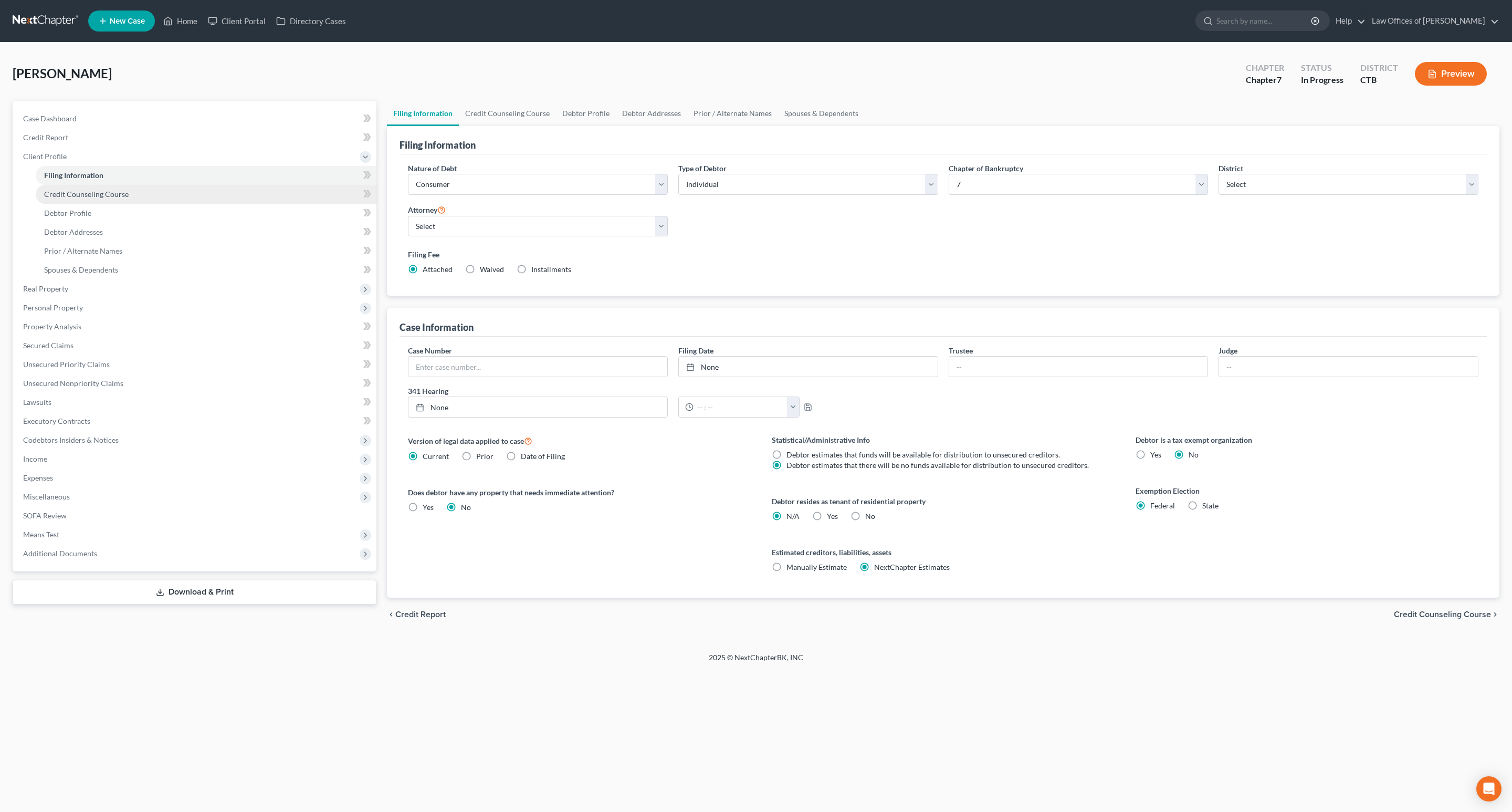
click at [95, 197] on span "Credit Counseling Course" at bounding box center [86, 194] width 85 height 9
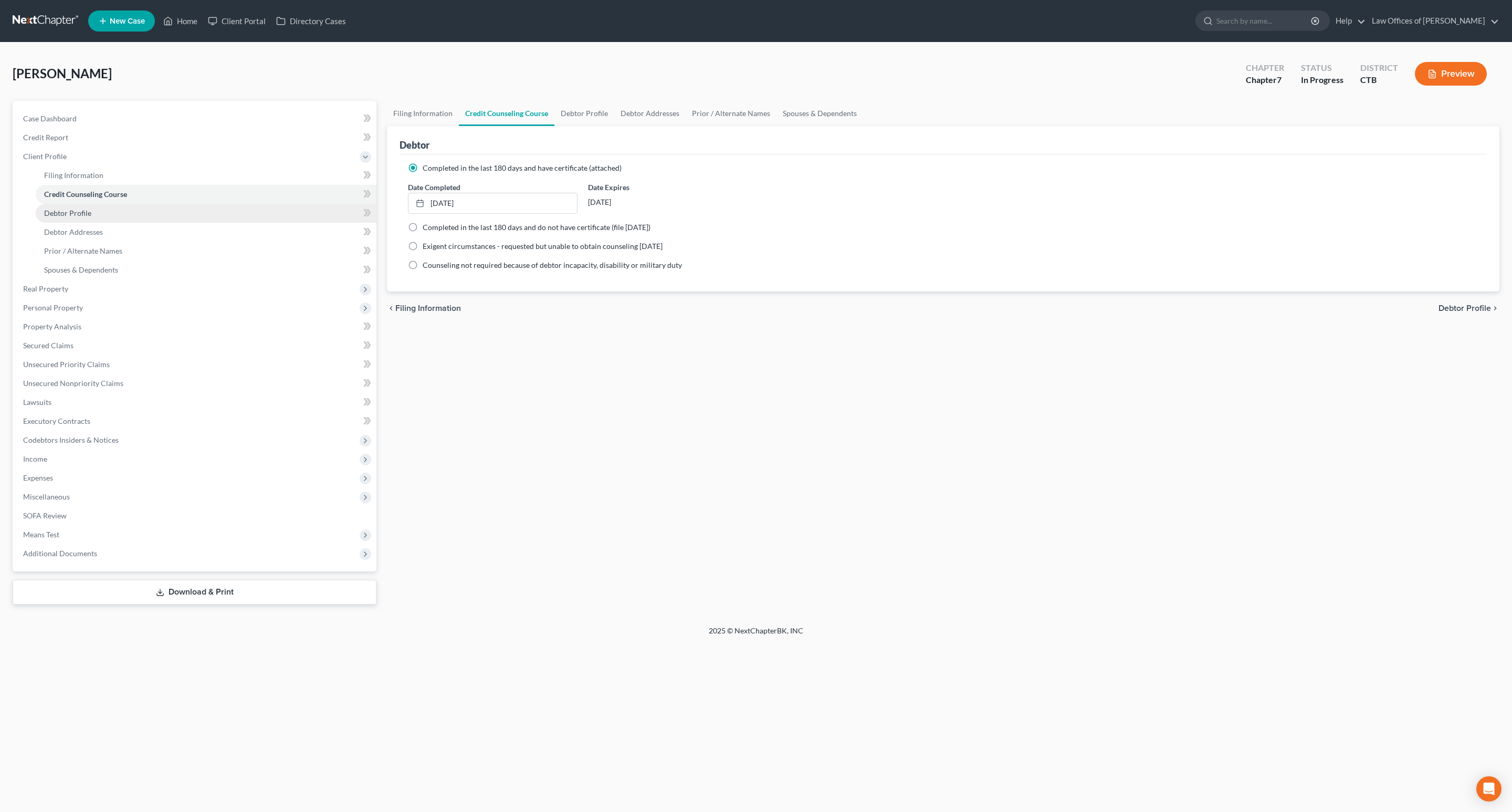
click at [84, 211] on span "Debtor Profile" at bounding box center [68, 213] width 47 height 9
select select "1"
select select "3"
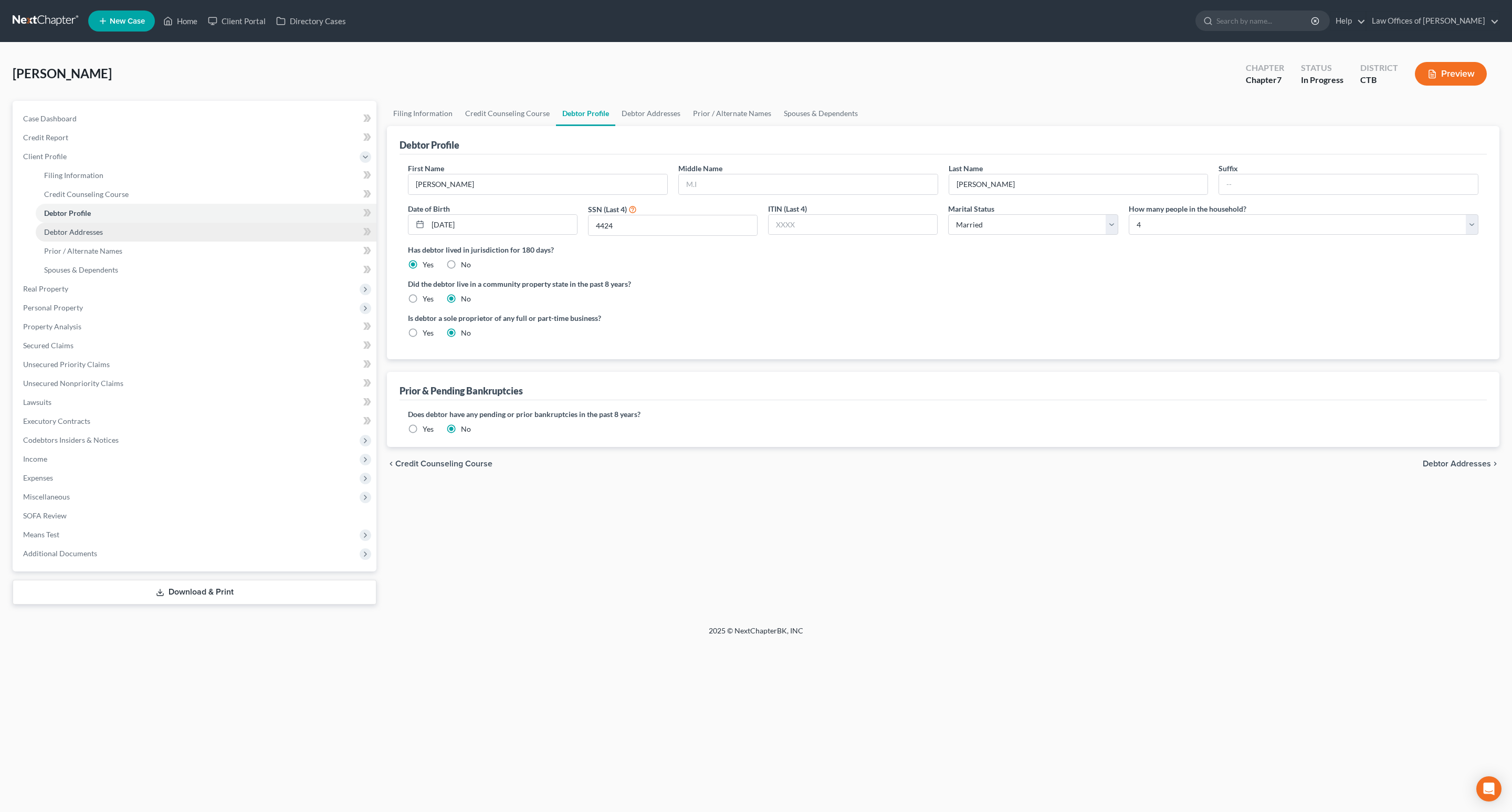
click at [87, 234] on span "Debtor Addresses" at bounding box center [73, 231] width 59 height 9
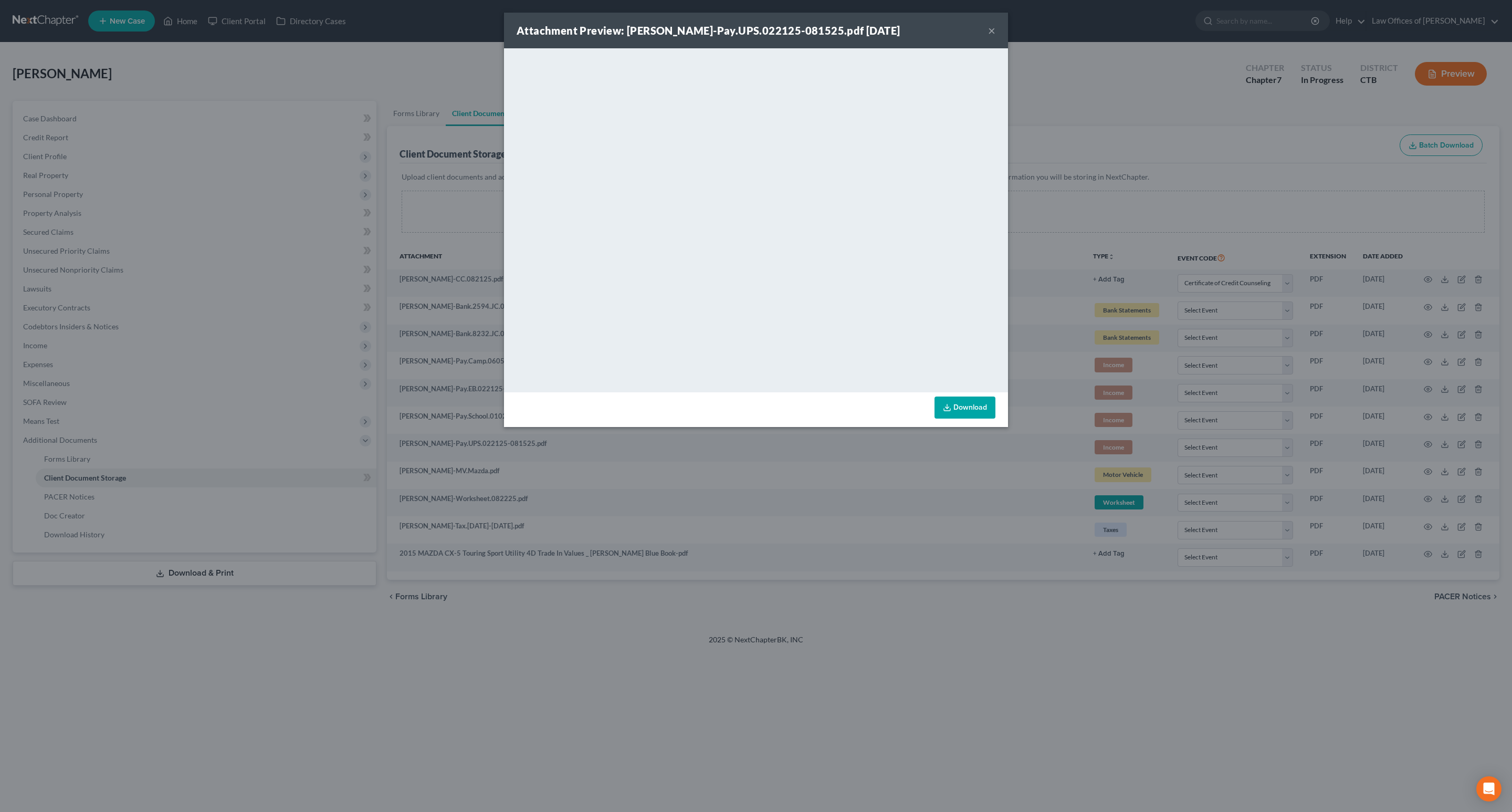
select select "0"
click at [991, 30] on button "×" at bounding box center [991, 30] width 8 height 12
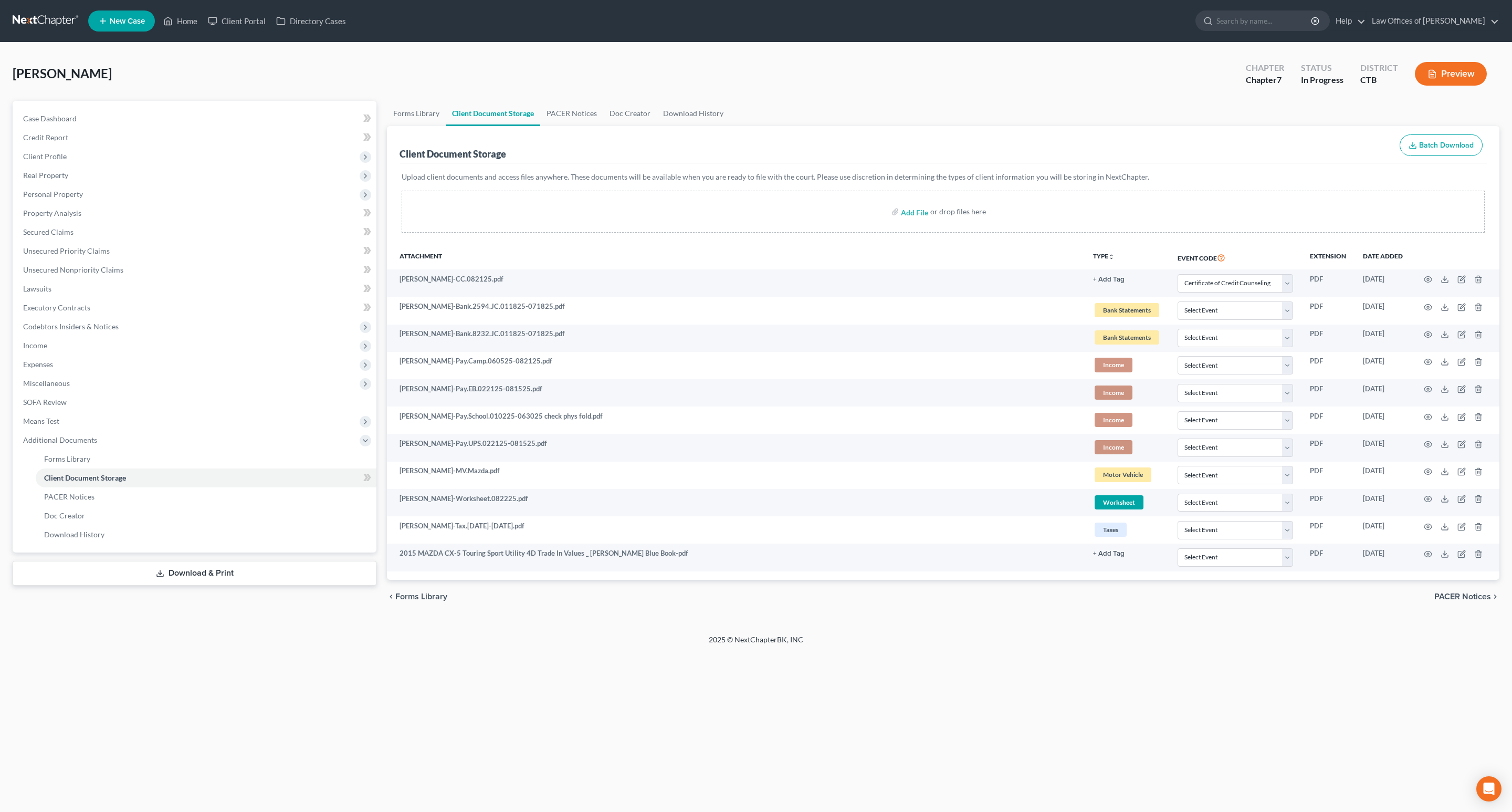
click at [1453, 68] on button "Preview" at bounding box center [1451, 74] width 72 height 23
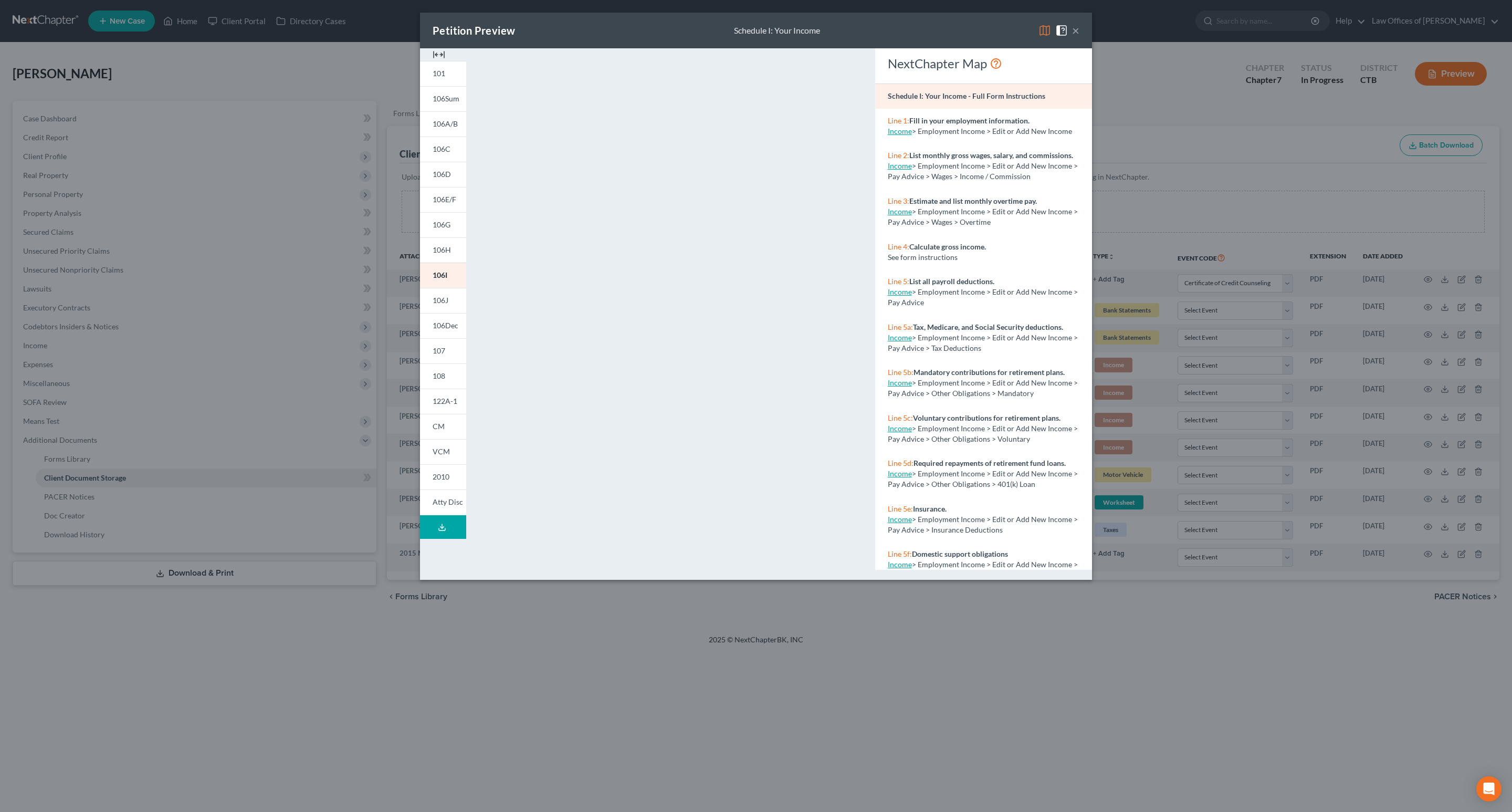
click at [955, 130] on span "> Employment Income > Edit or Add New Income" at bounding box center [992, 131] width 160 height 9
click at [443, 101] on span "106Sum" at bounding box center [446, 98] width 27 height 9
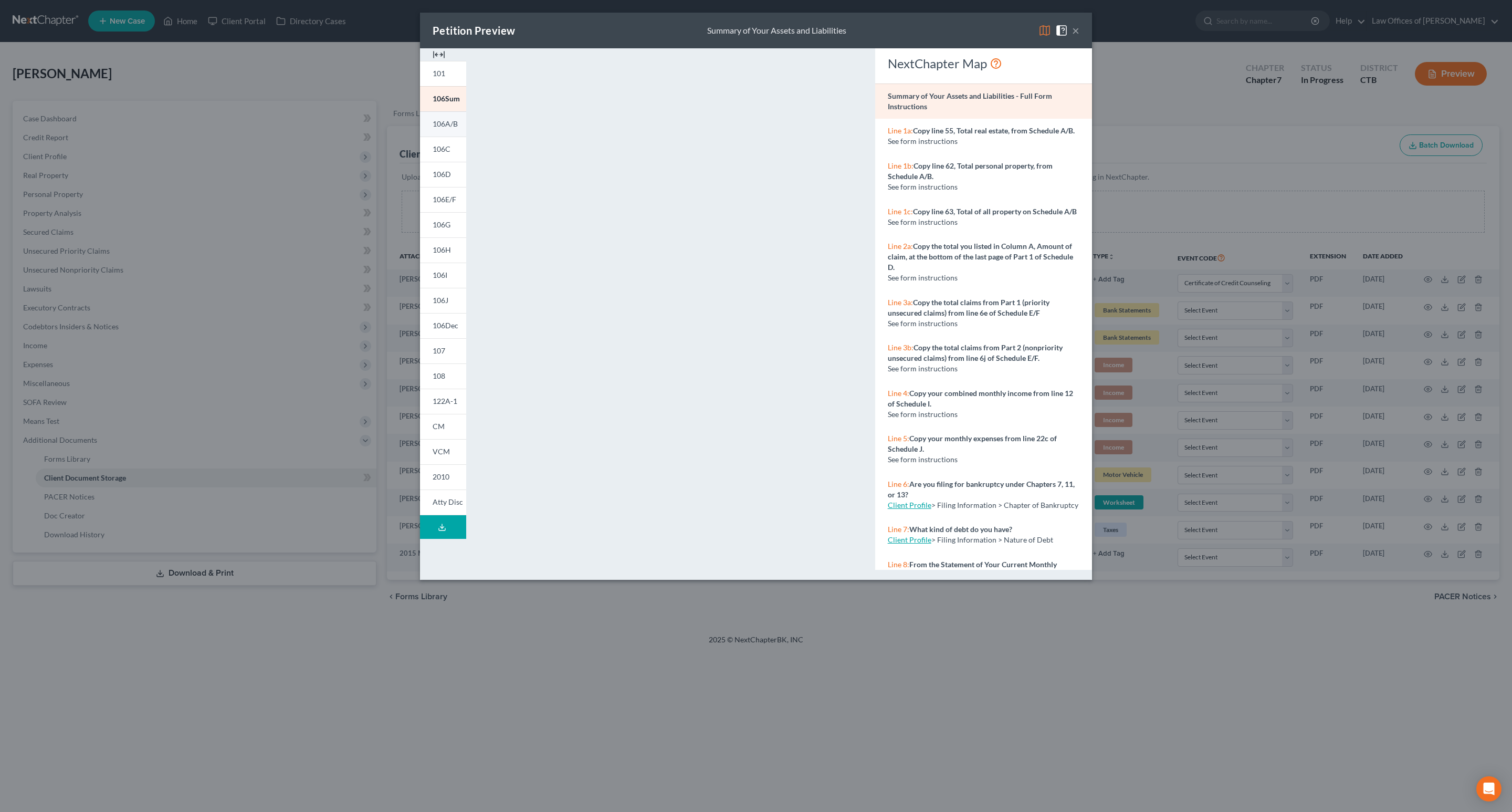
click at [449, 122] on span "106A/B" at bounding box center [445, 123] width 25 height 9
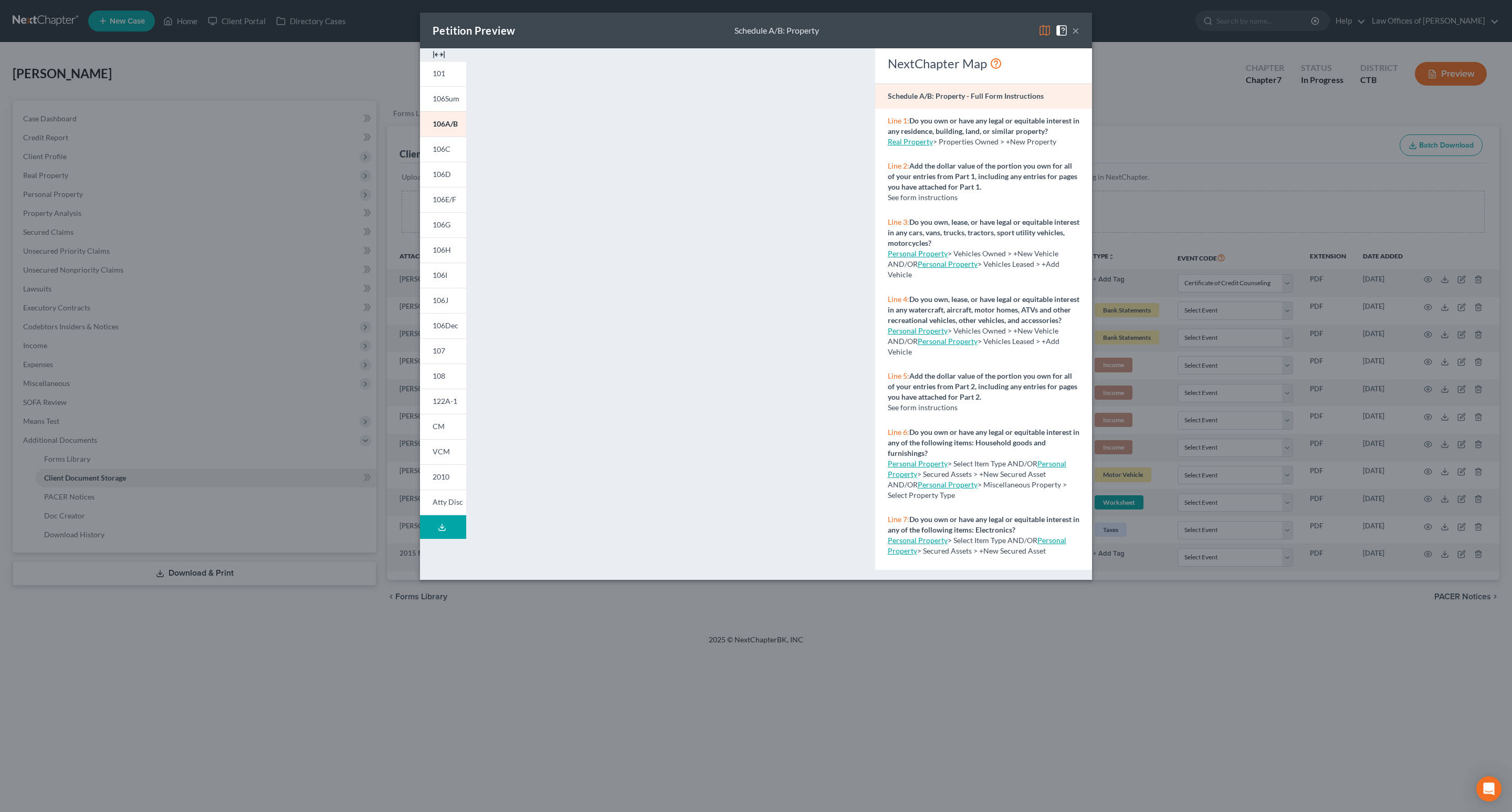
click at [1078, 28] on button "×" at bounding box center [1075, 30] width 8 height 12
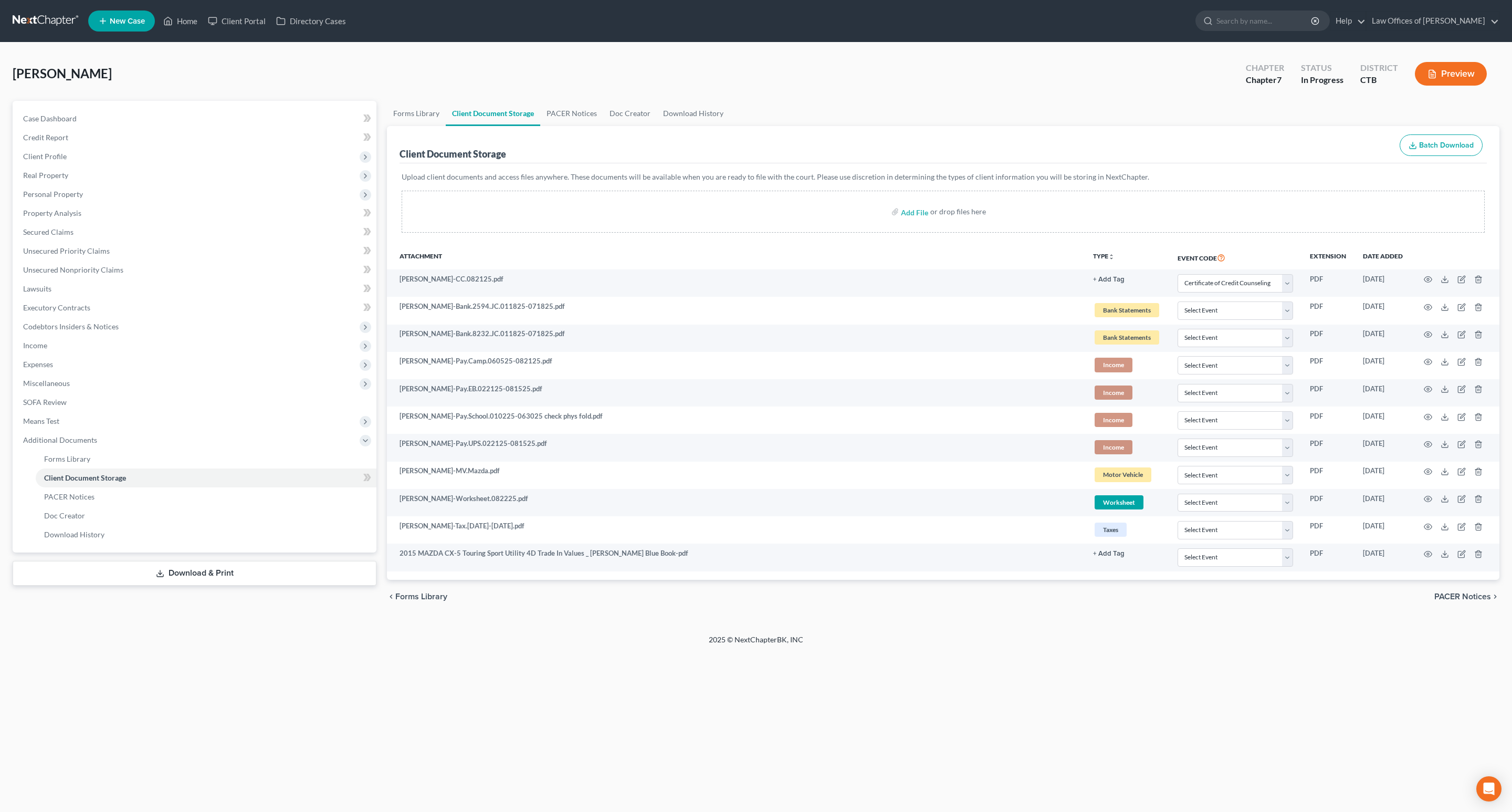
click at [1455, 67] on button "Preview" at bounding box center [1451, 74] width 72 height 23
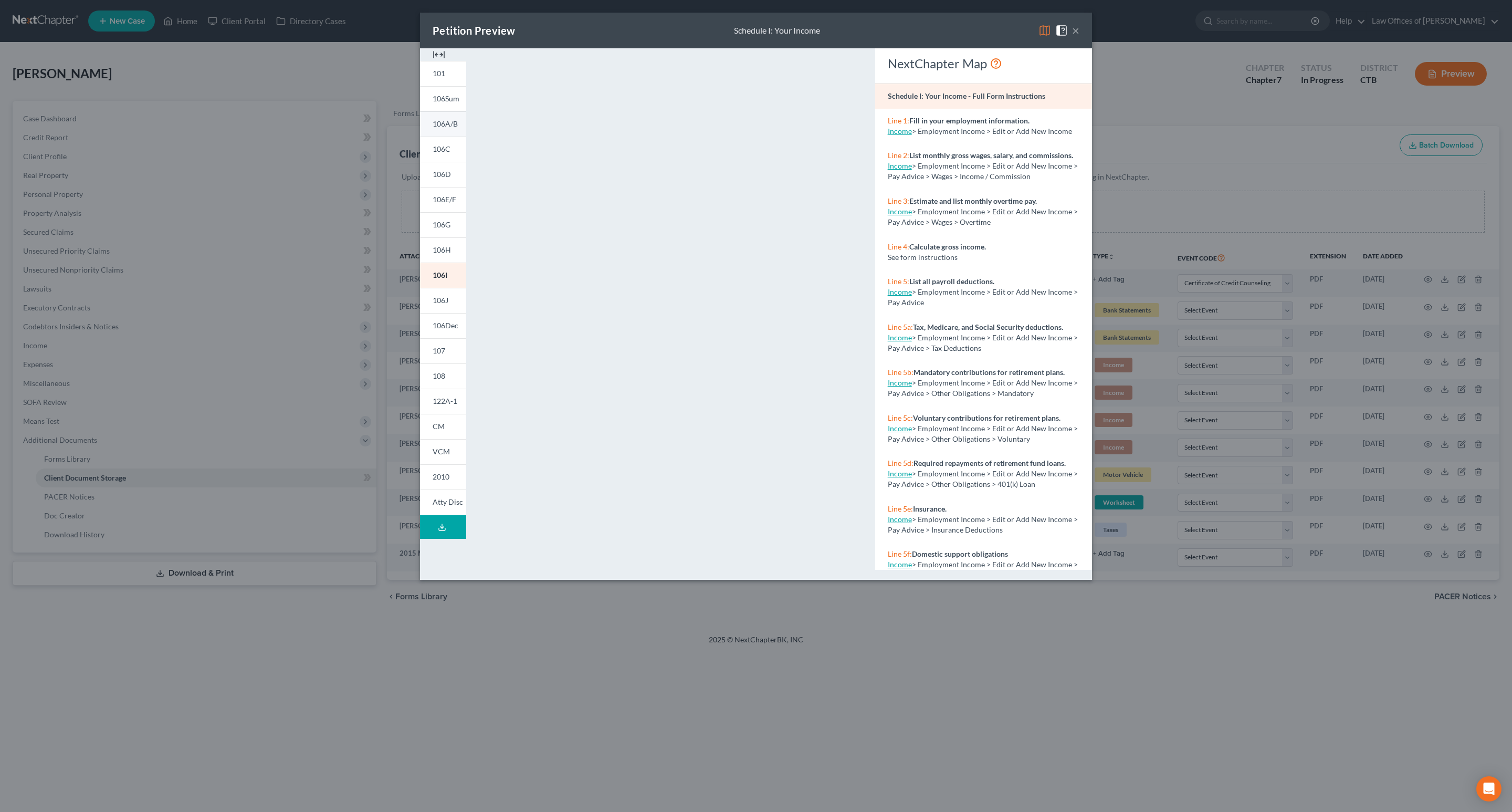
click at [440, 123] on span "106A/B" at bounding box center [445, 123] width 25 height 9
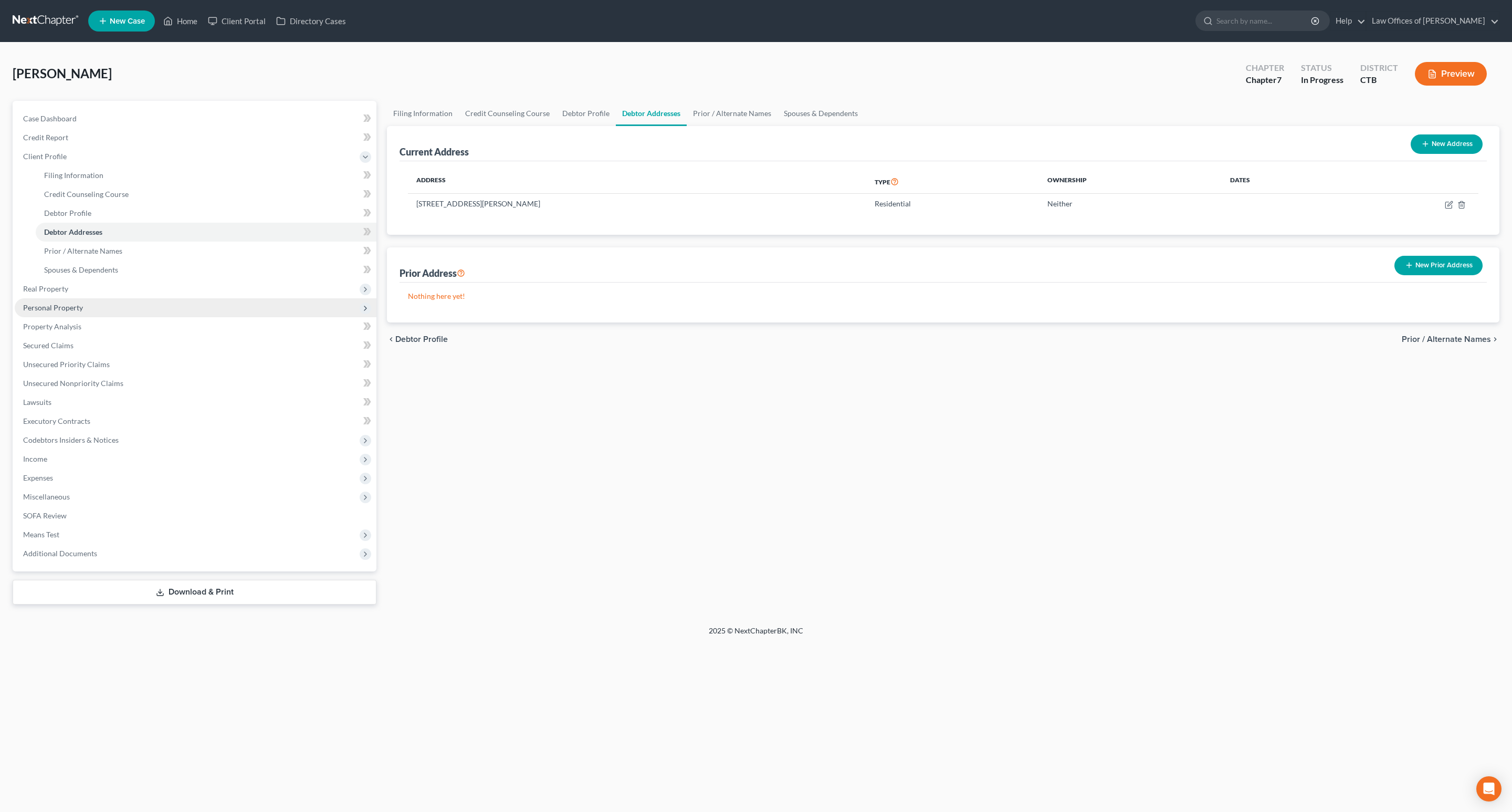
click at [68, 304] on span "Personal Property" at bounding box center [53, 307] width 60 height 9
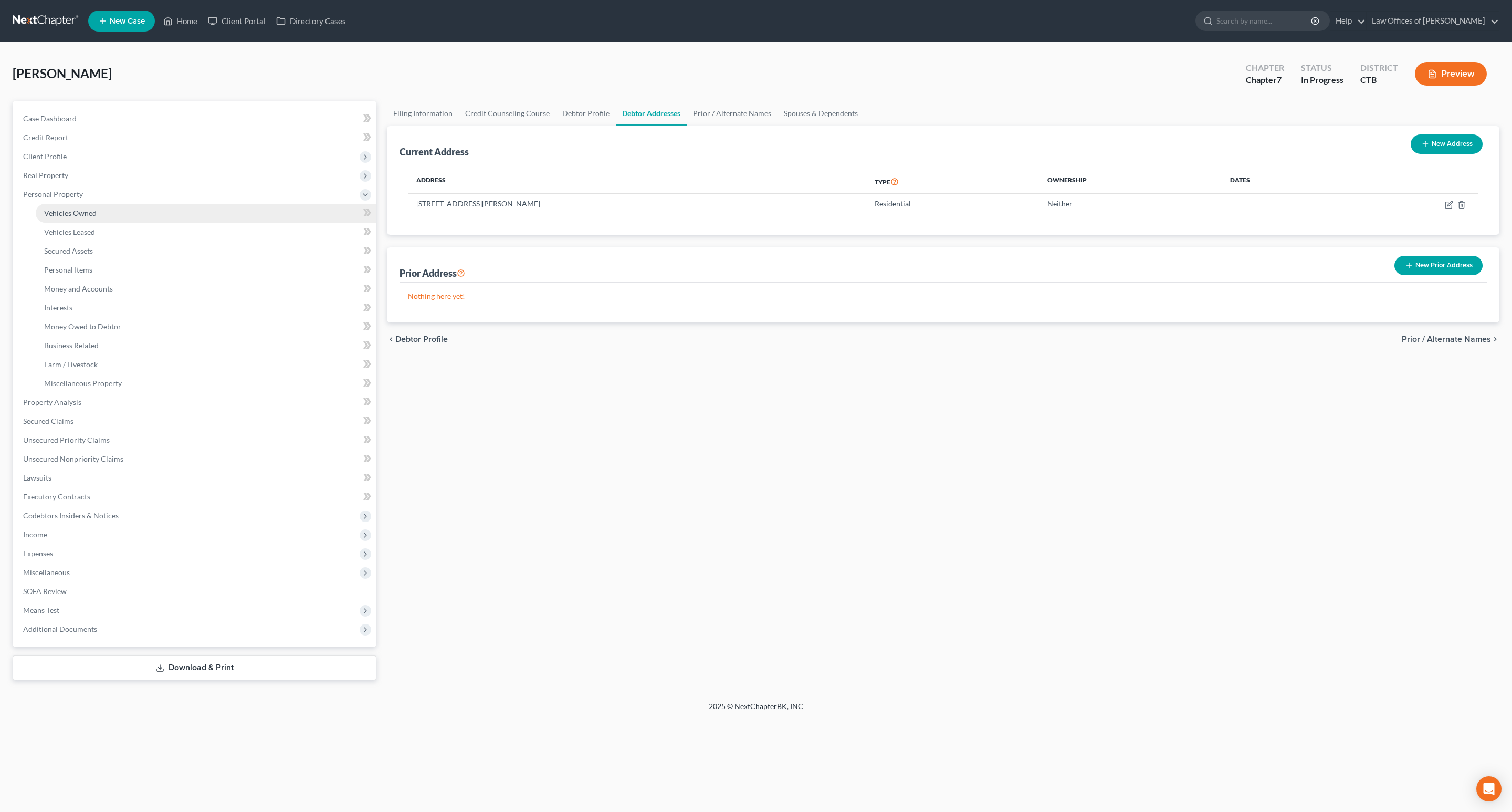
click at [103, 214] on link "Vehicles Owned" at bounding box center [206, 213] width 340 height 19
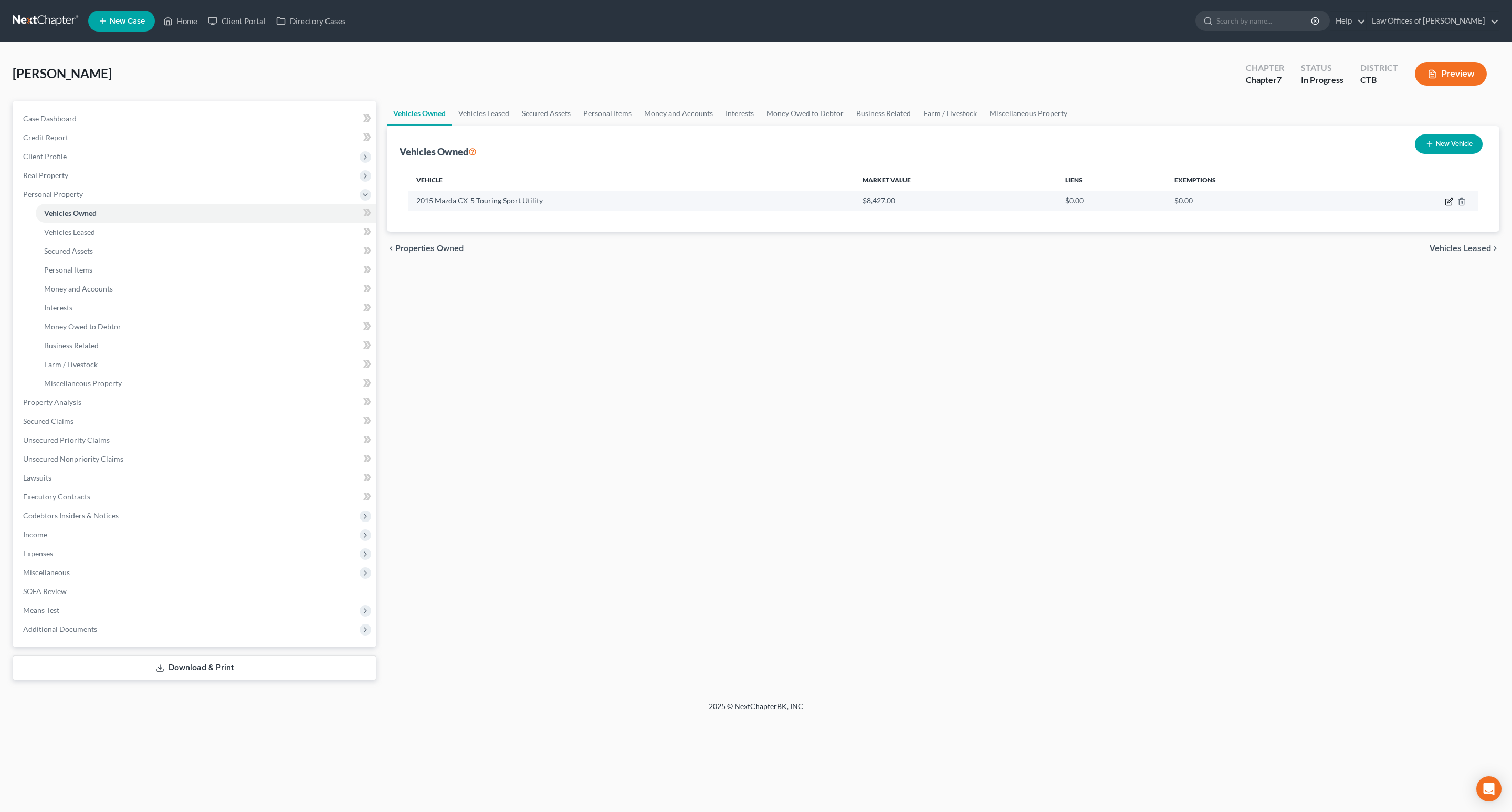
click at [1449, 205] on icon "button" at bounding box center [1449, 201] width 8 height 8
select select "0"
select select "11"
select select "2"
select select "0"
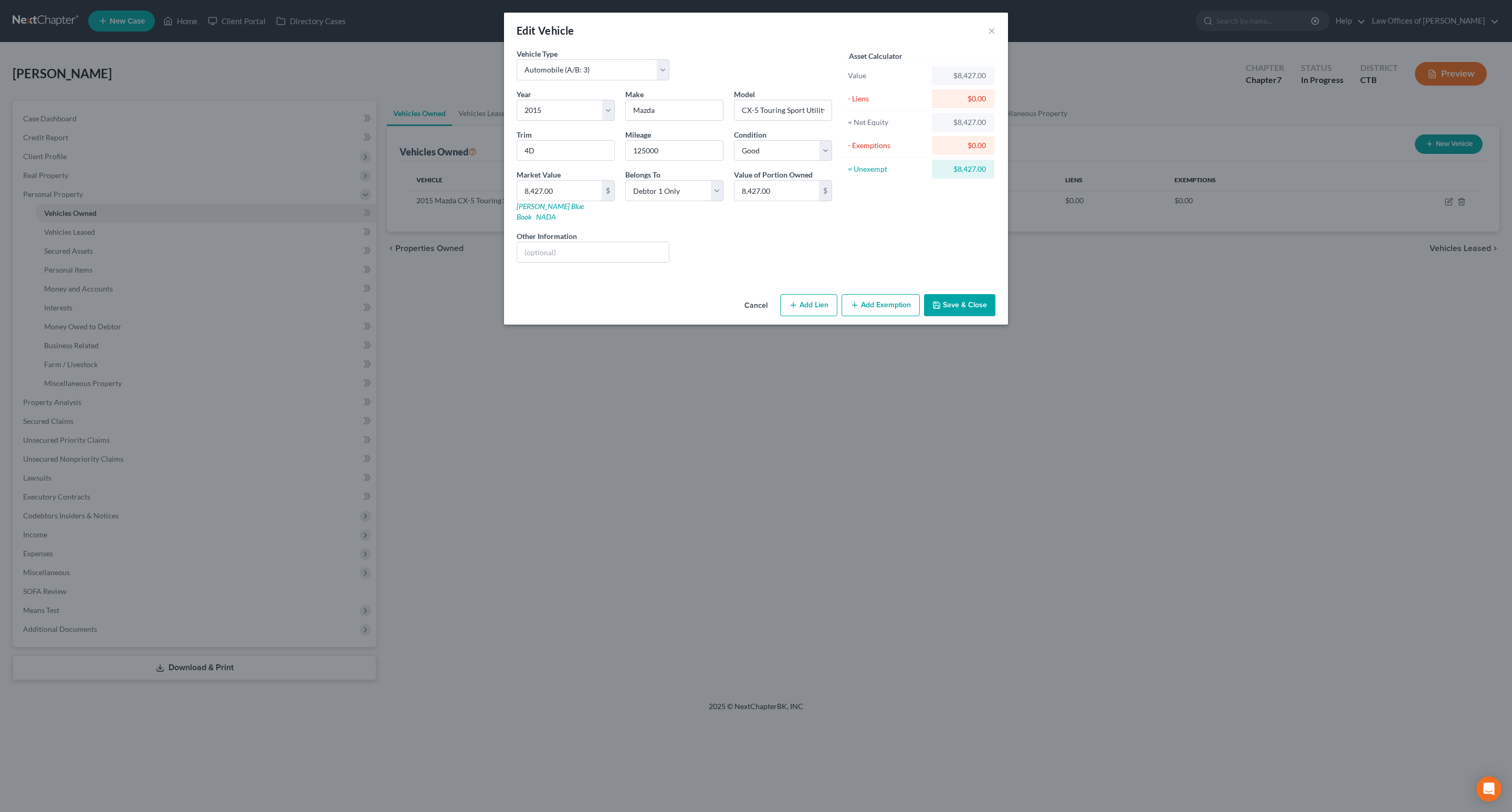
click at [757, 298] on button "Cancel" at bounding box center [756, 306] width 40 height 21
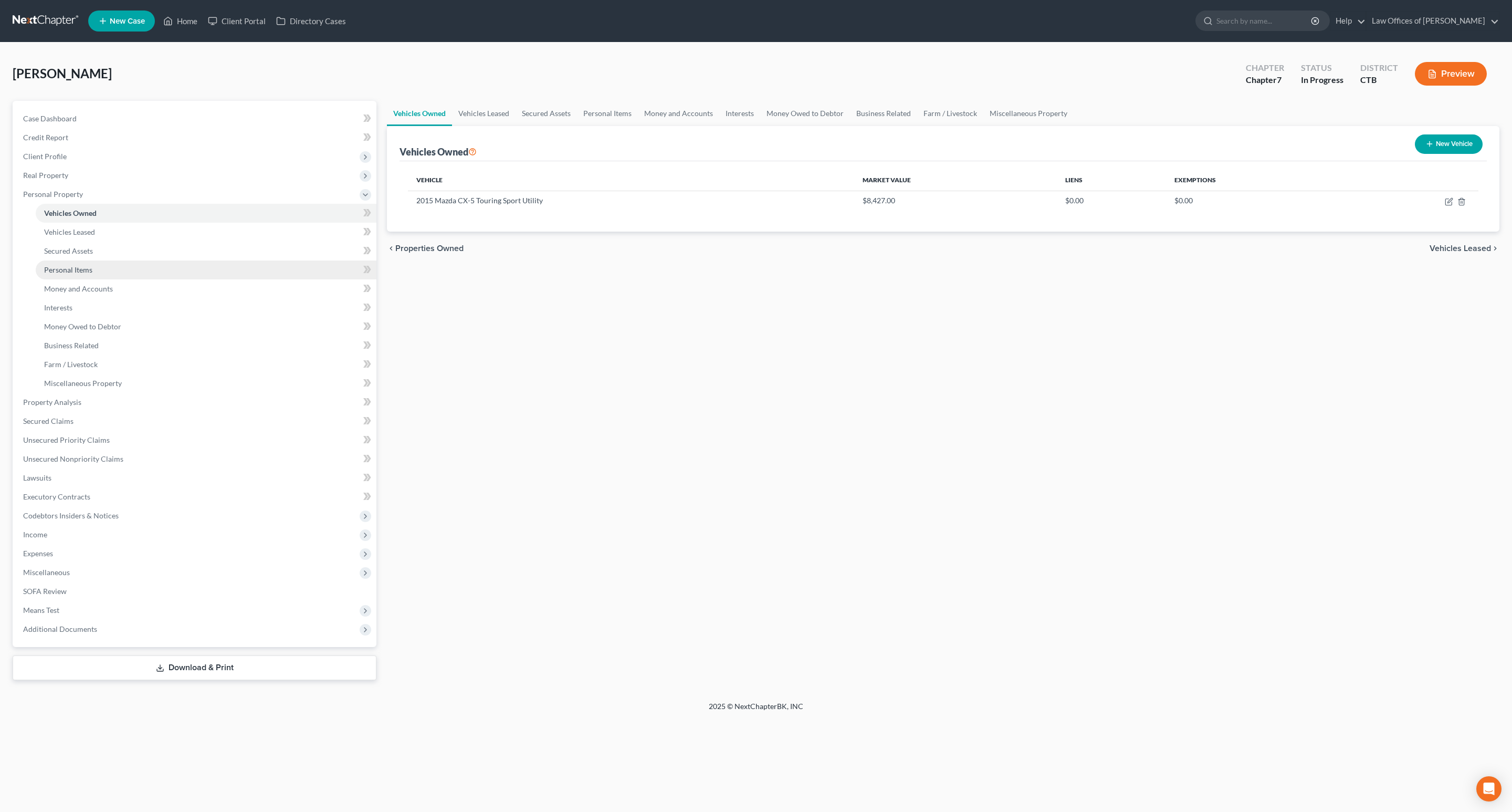
click at [80, 269] on span "Personal Items" at bounding box center [68, 269] width 48 height 9
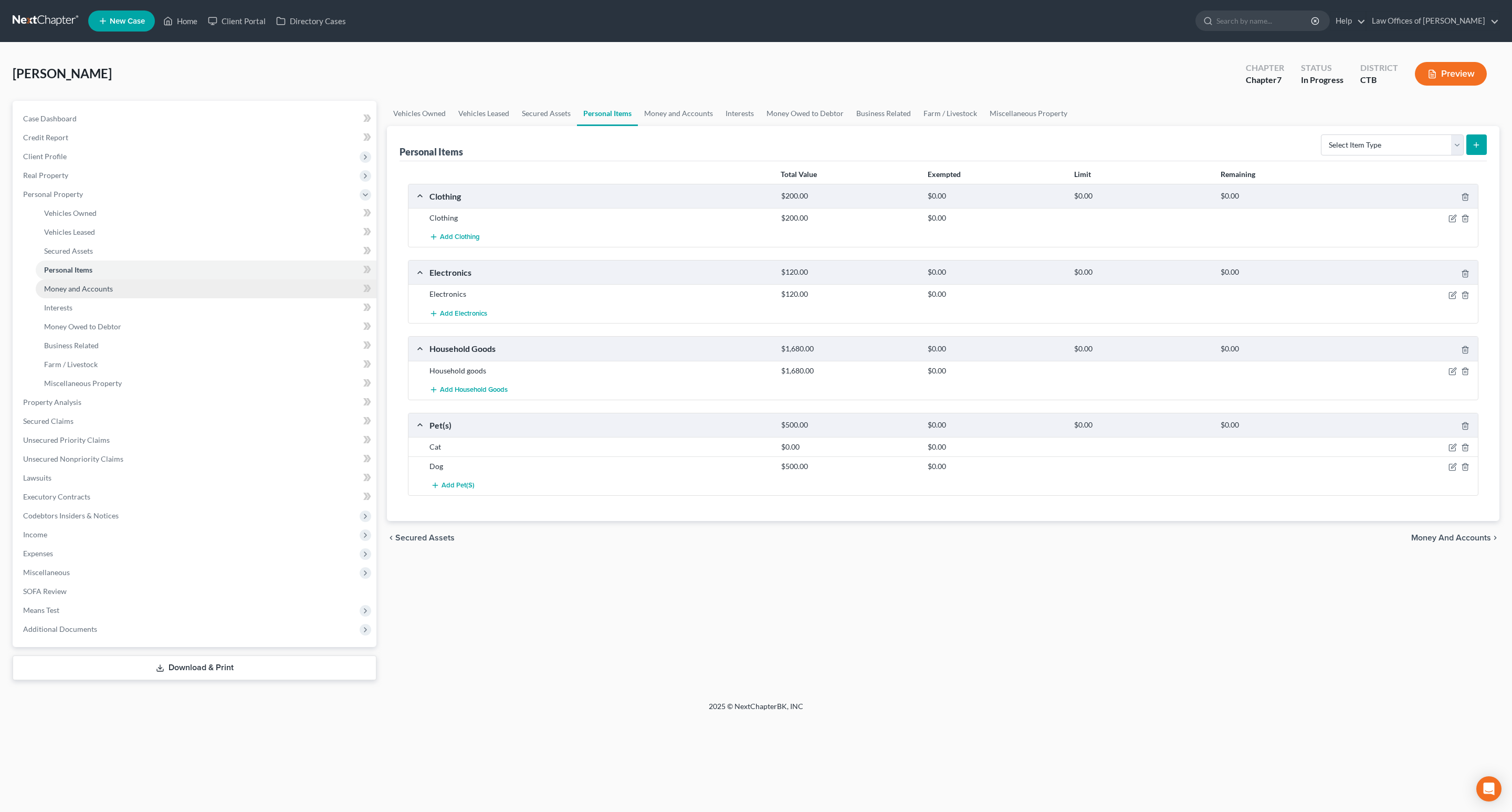
click at [92, 286] on span "Money and Accounts" at bounding box center [78, 288] width 69 height 9
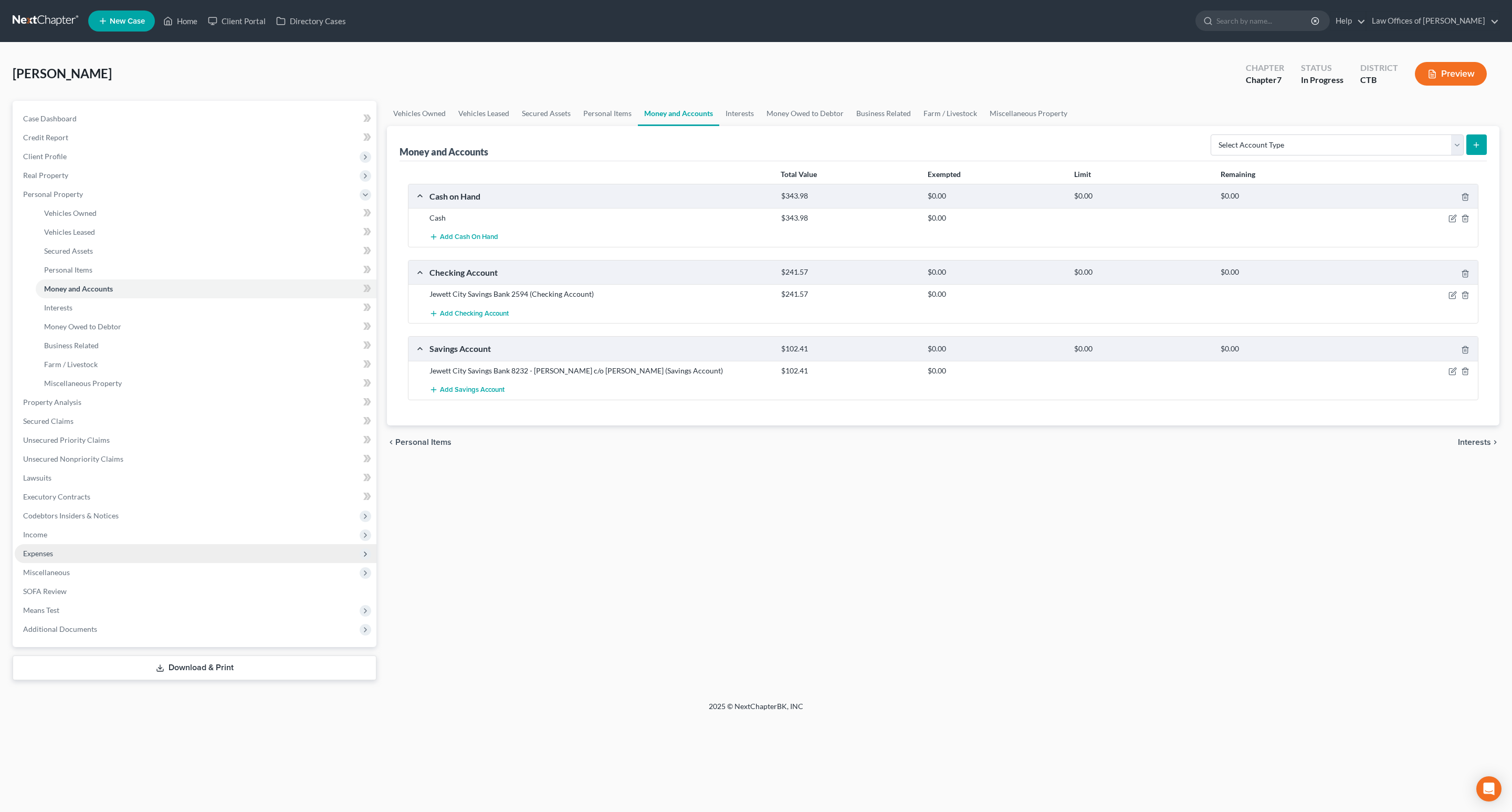
click at [49, 547] on span "Expenses" at bounding box center [195, 554] width 362 height 19
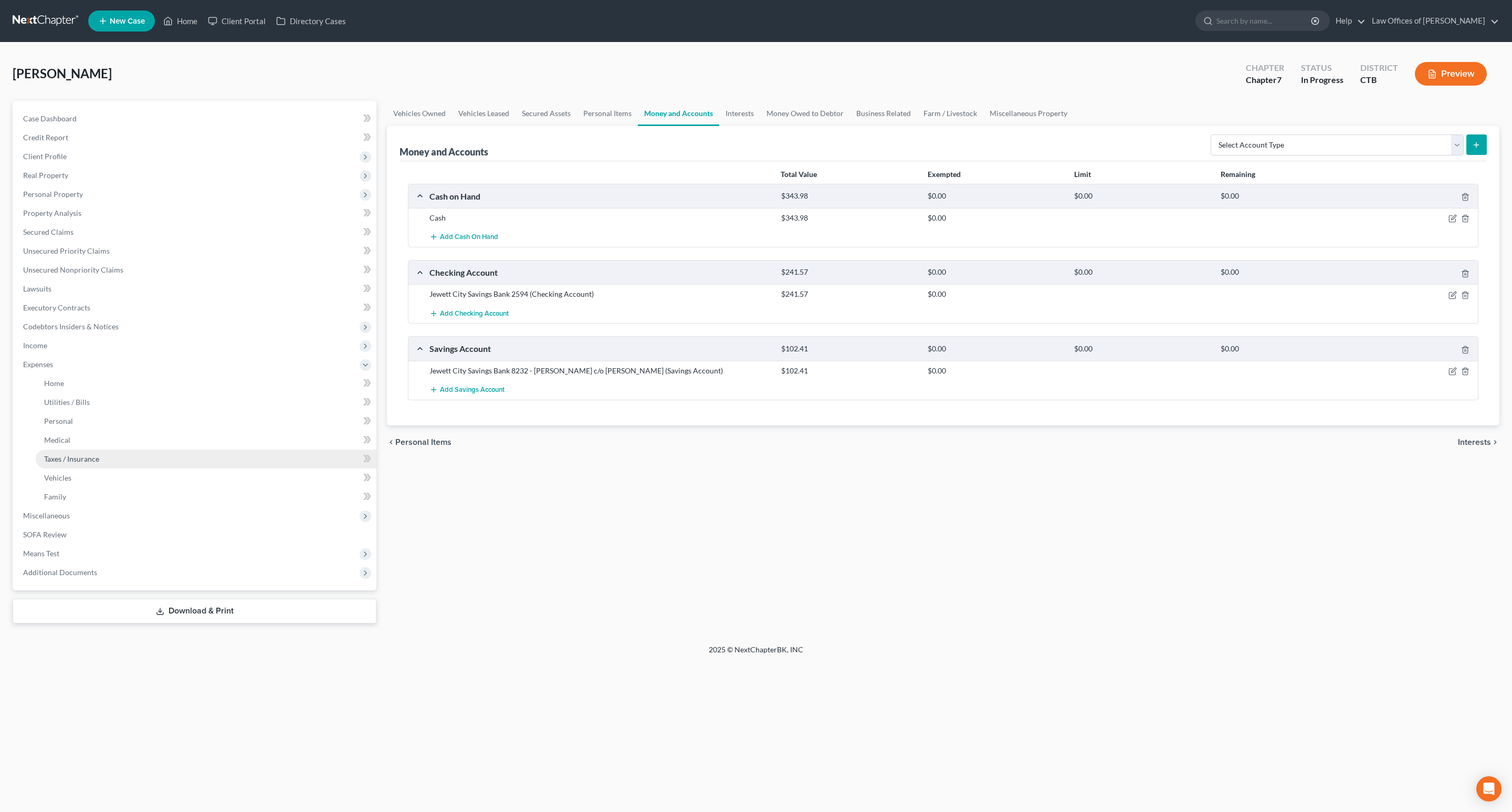
click at [89, 457] on span "Taxes / Insurance" at bounding box center [72, 459] width 55 height 9
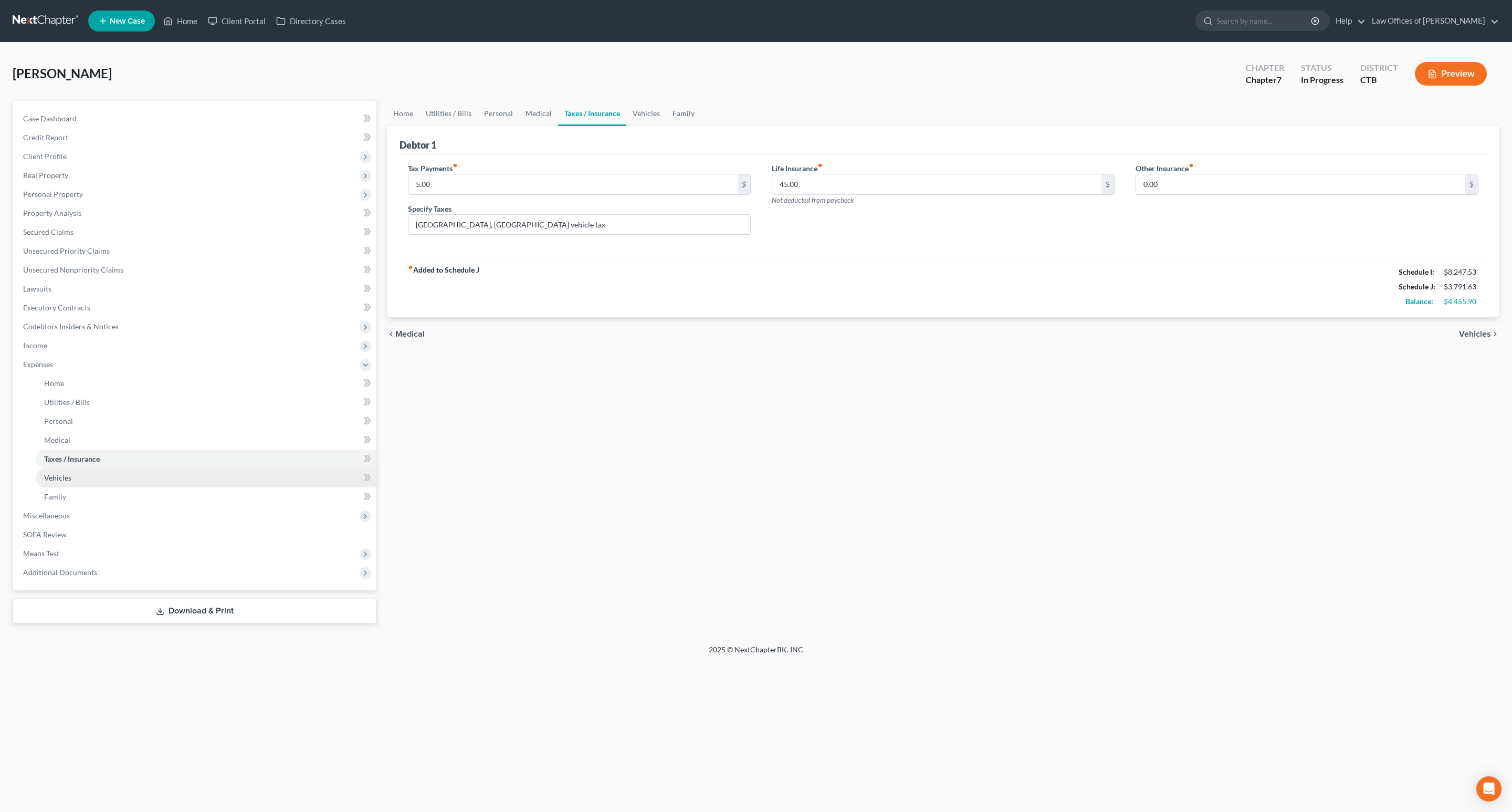
click at [73, 473] on link "Vehicles" at bounding box center [206, 478] width 340 height 19
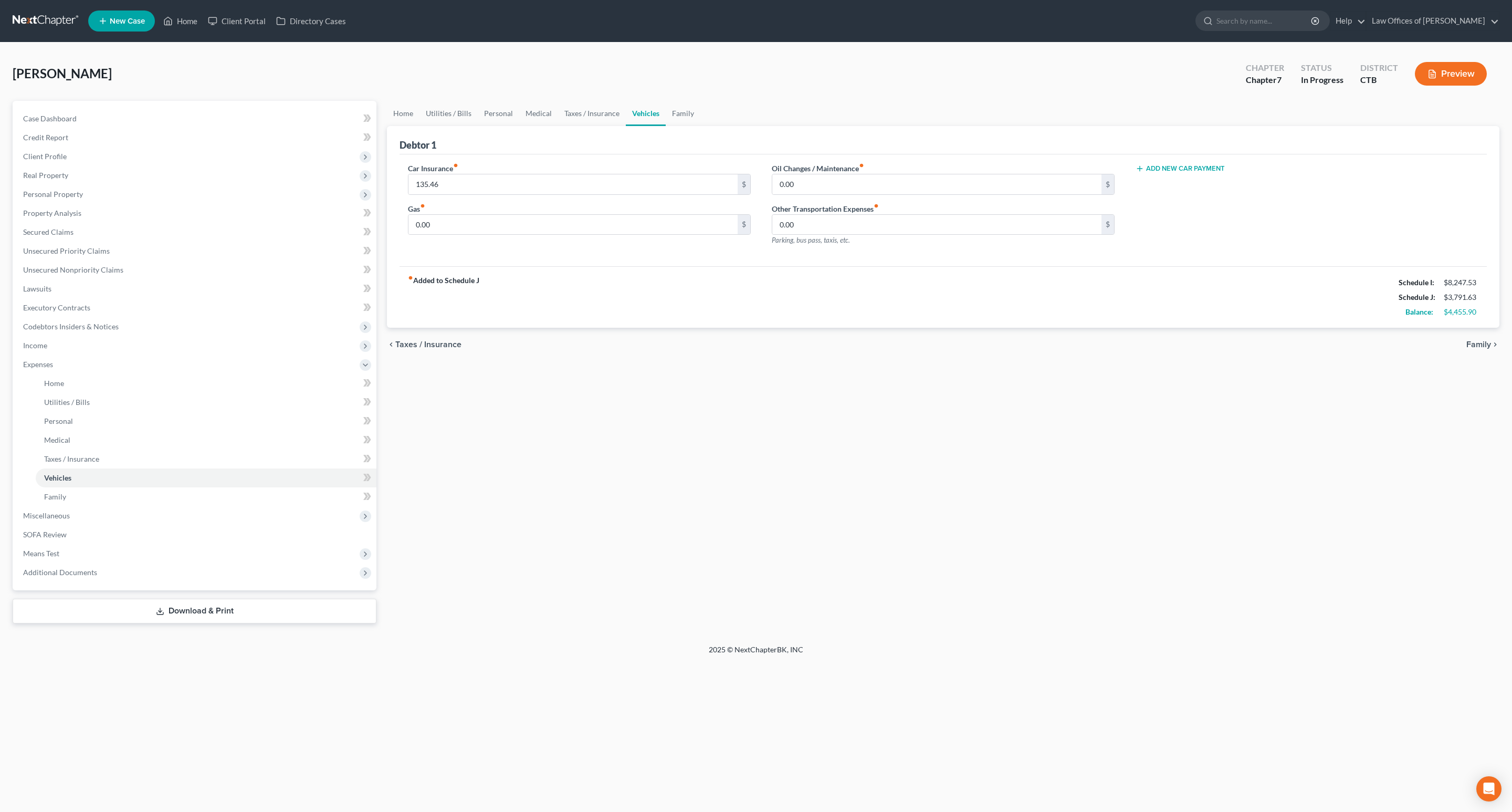
click at [1427, 370] on div "Home Utilities / Bills Personal Medical Taxes / Insurance Vehicles Family Debto…" at bounding box center [943, 362] width 1123 height 523
click at [1055, 181] on input "0.00" at bounding box center [937, 184] width 329 height 20
type input "205"
click at [947, 451] on div "Home Utilities / Bills Personal Medical Taxes / Insurance Vehicles Family Debto…" at bounding box center [943, 362] width 1123 height 523
click at [498, 113] on link "Personal" at bounding box center [498, 113] width 42 height 25
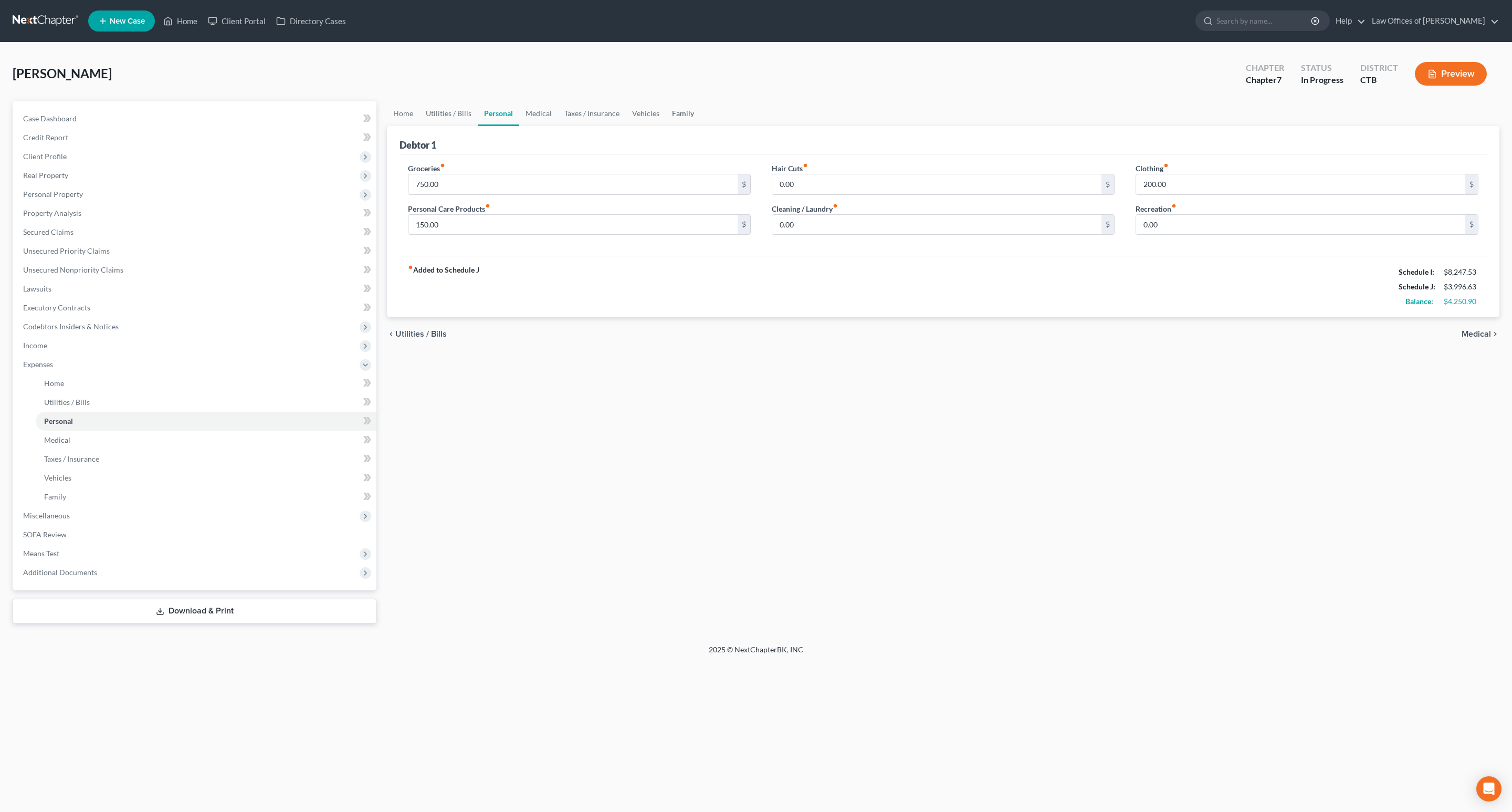
click at [685, 109] on link "Family" at bounding box center [683, 113] width 35 height 25
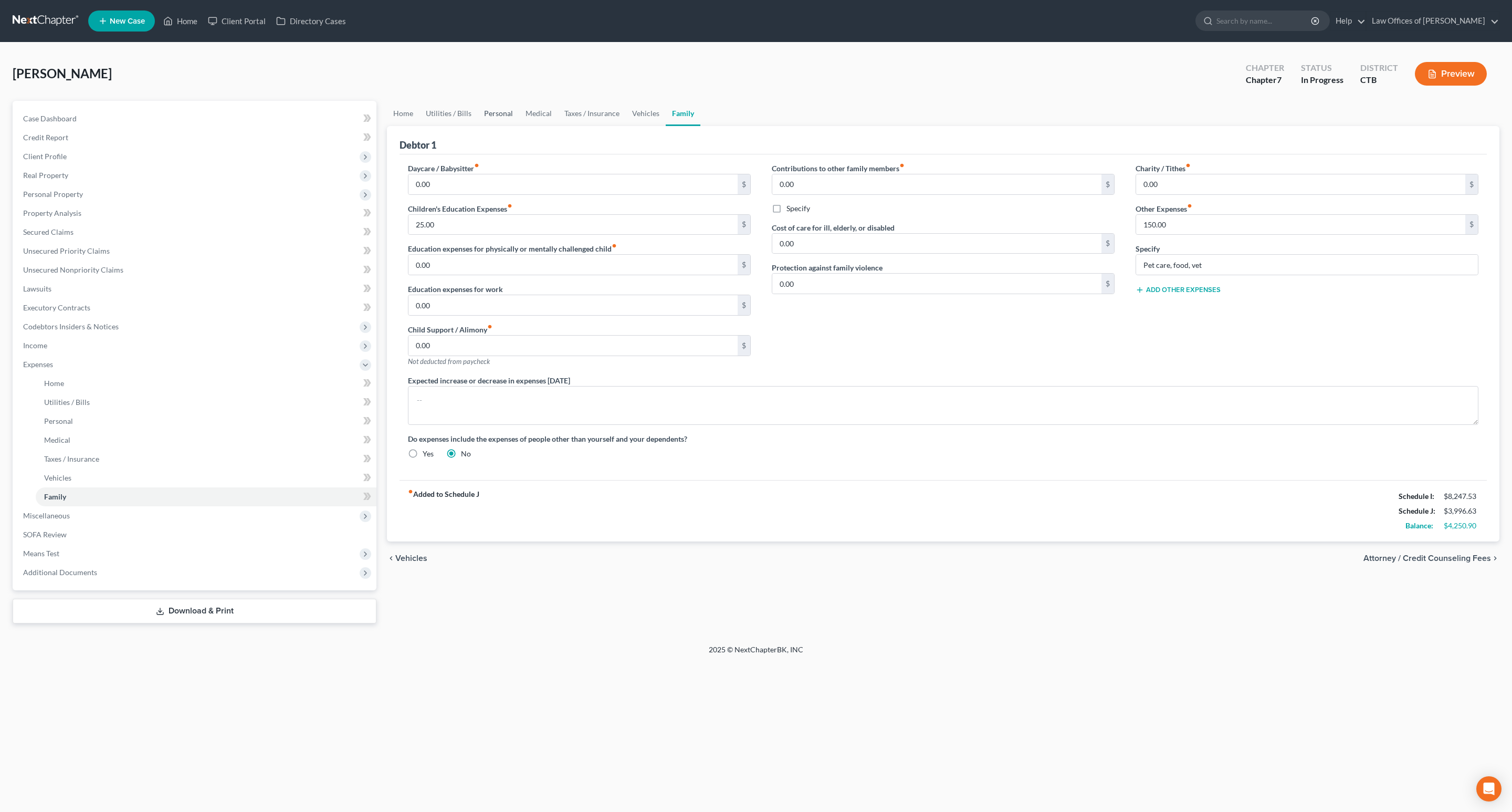
click at [508, 109] on link "Personal" at bounding box center [498, 113] width 42 height 25
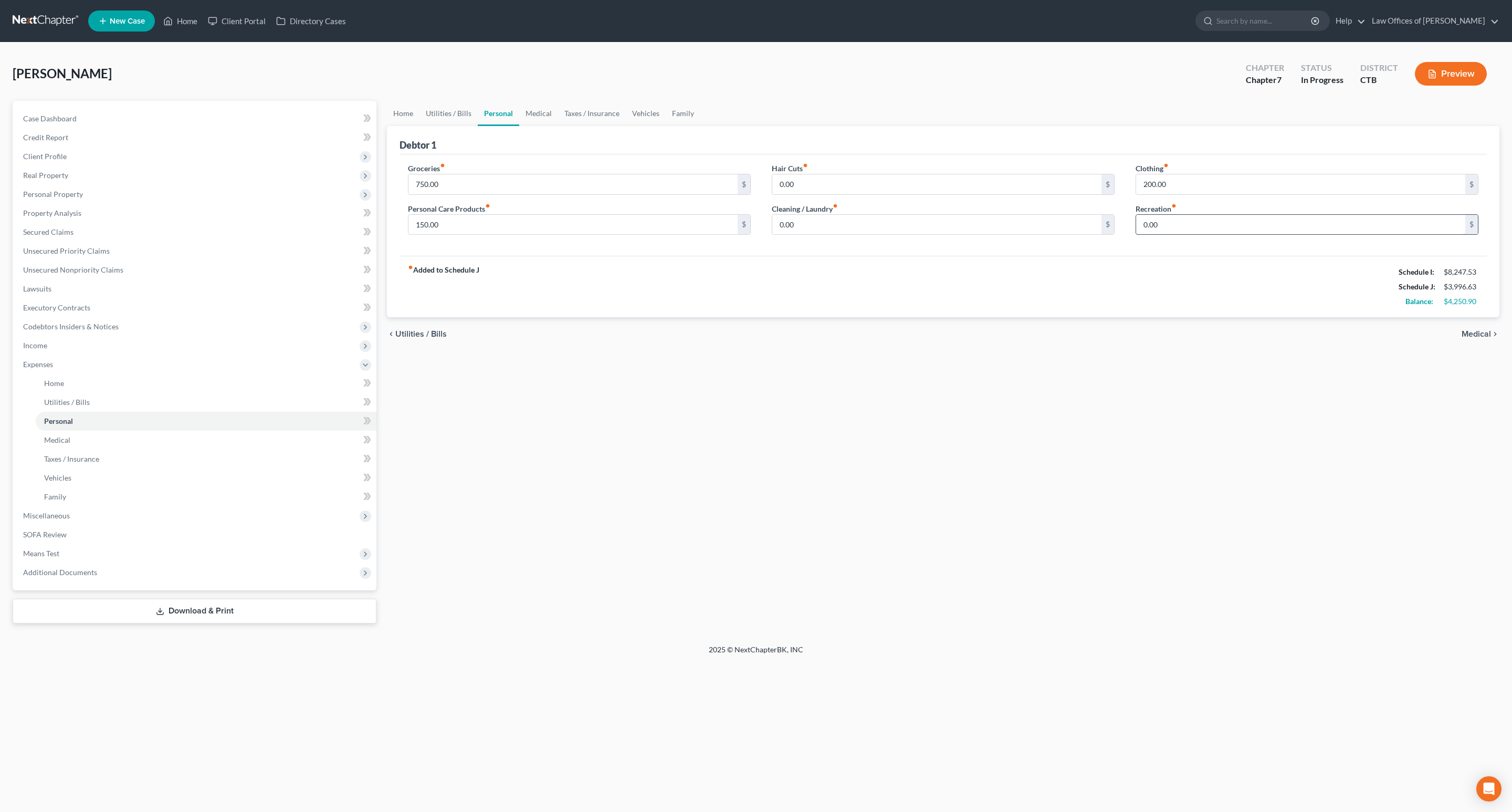
click at [1196, 222] on input "0.00" at bounding box center [1301, 225] width 329 height 20
type input "150"
click at [1169, 279] on div "fiber_manual_record Added to Schedule J Schedule I: $8,247.53 Schedule J: $4,14…" at bounding box center [943, 287] width 1087 height 62
click at [676, 110] on link "Family" at bounding box center [683, 113] width 35 height 25
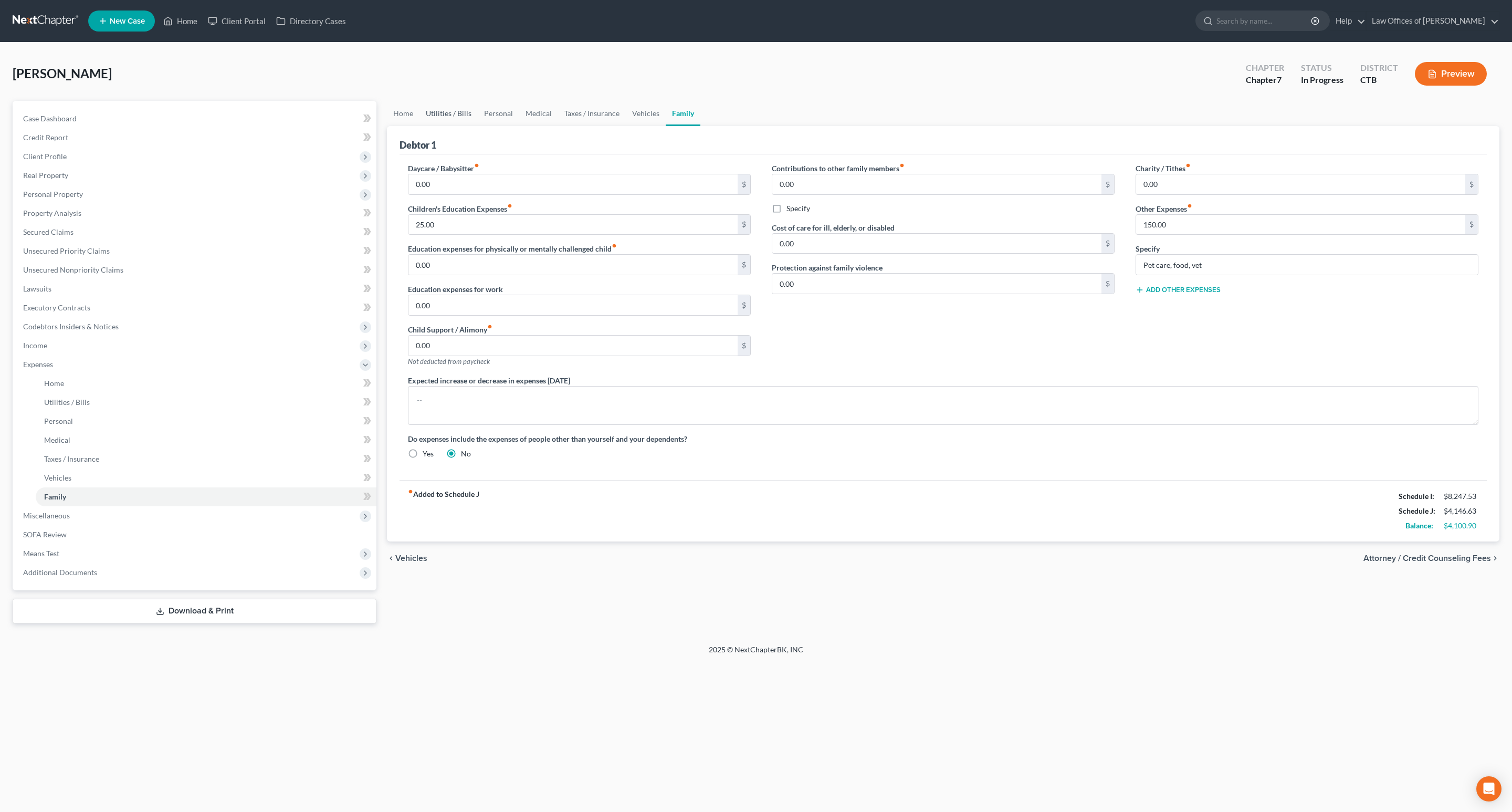
click at [443, 107] on link "Utilities / Bills" at bounding box center [448, 113] width 58 height 25
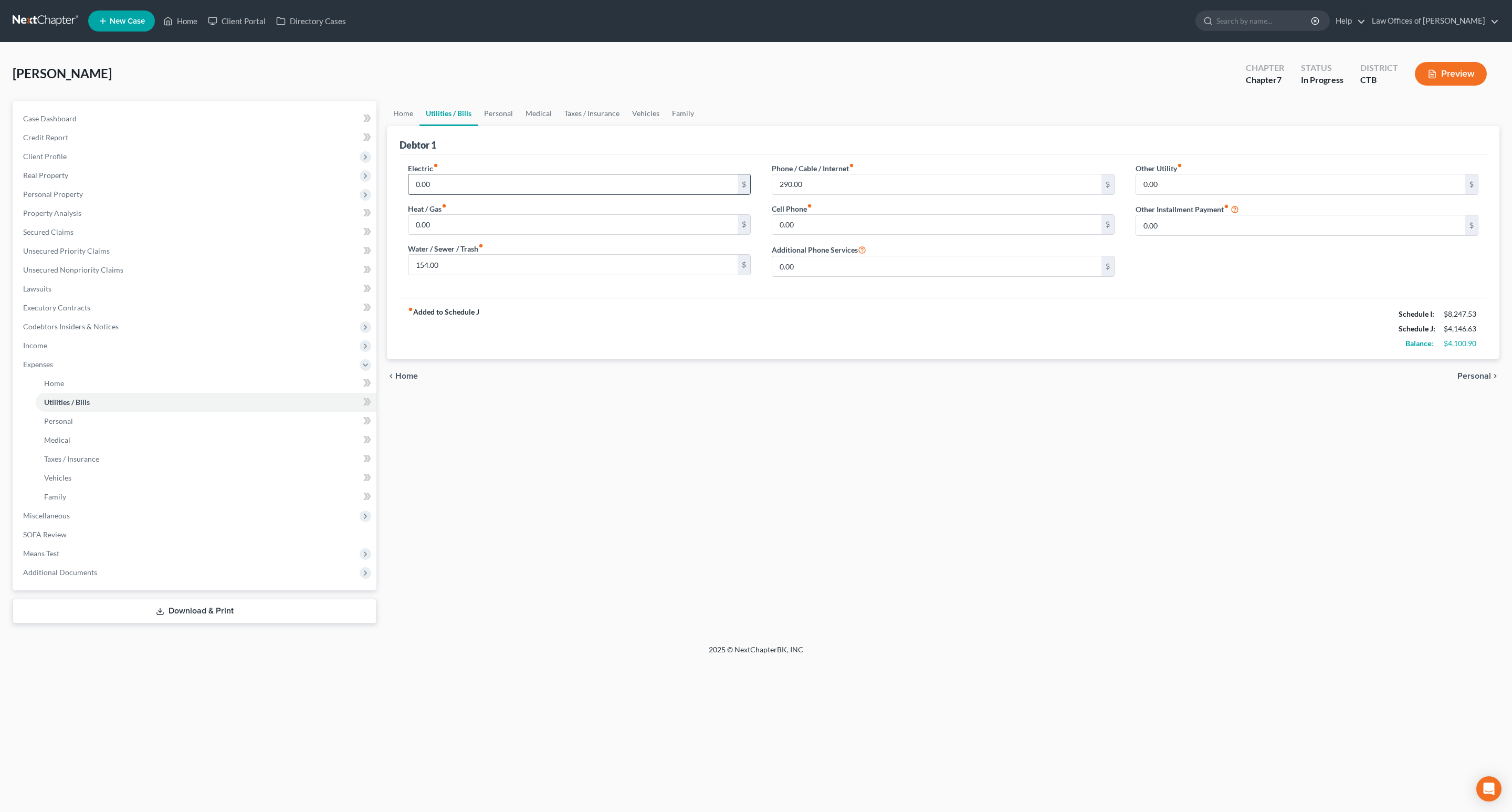
click at [608, 188] on input "0.00" at bounding box center [573, 184] width 329 height 20
click at [599, 218] on input "0.00" at bounding box center [573, 225] width 329 height 20
click at [573, 183] on input "0.00" at bounding box center [573, 184] width 329 height 20
type input "550"
click at [813, 440] on div "Home Utilities / Bills Personal Medical Taxes / Insurance Vehicles Family Debto…" at bounding box center [943, 362] width 1123 height 523
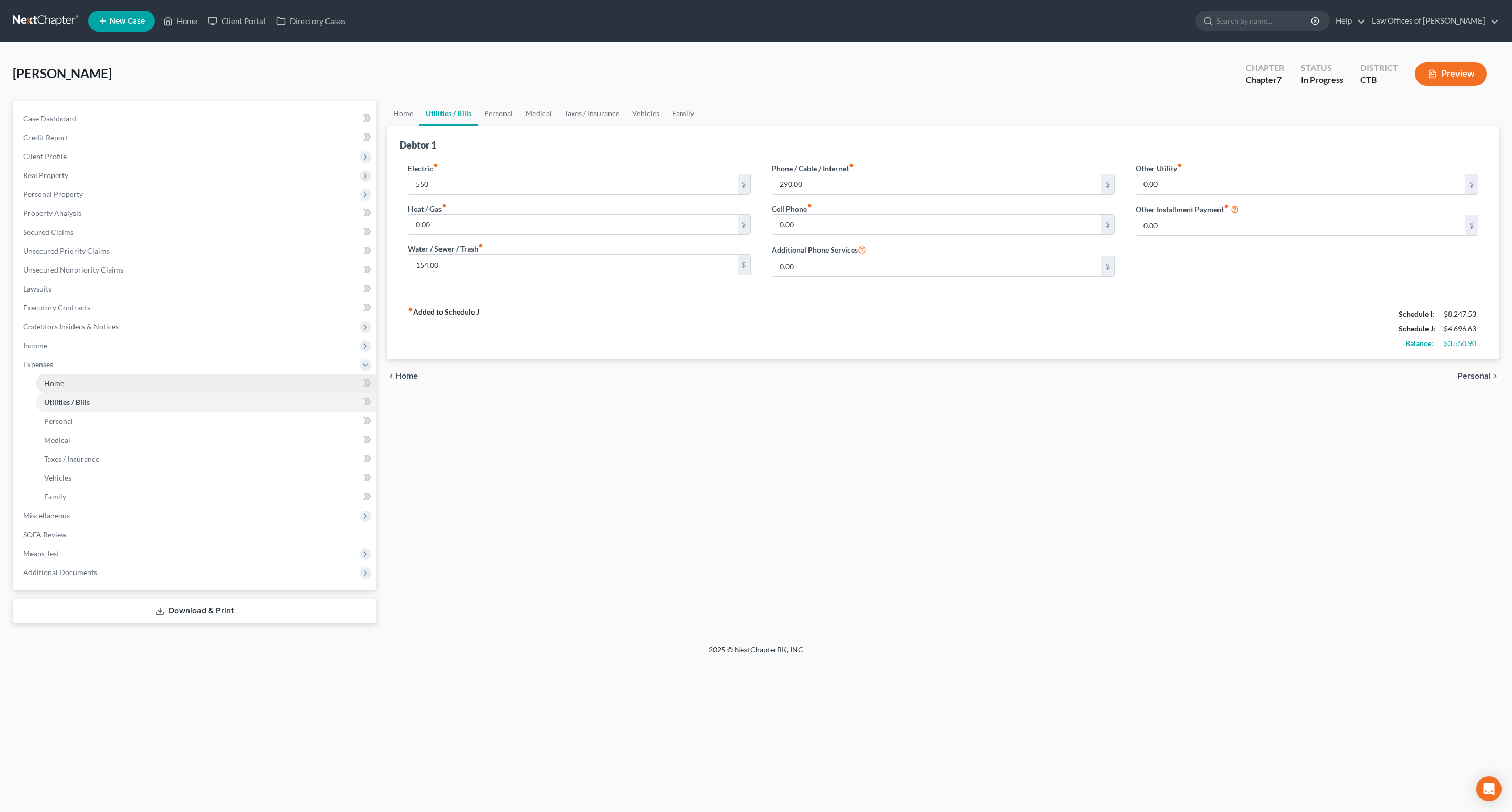
click at [67, 378] on link "Home" at bounding box center [206, 383] width 340 height 19
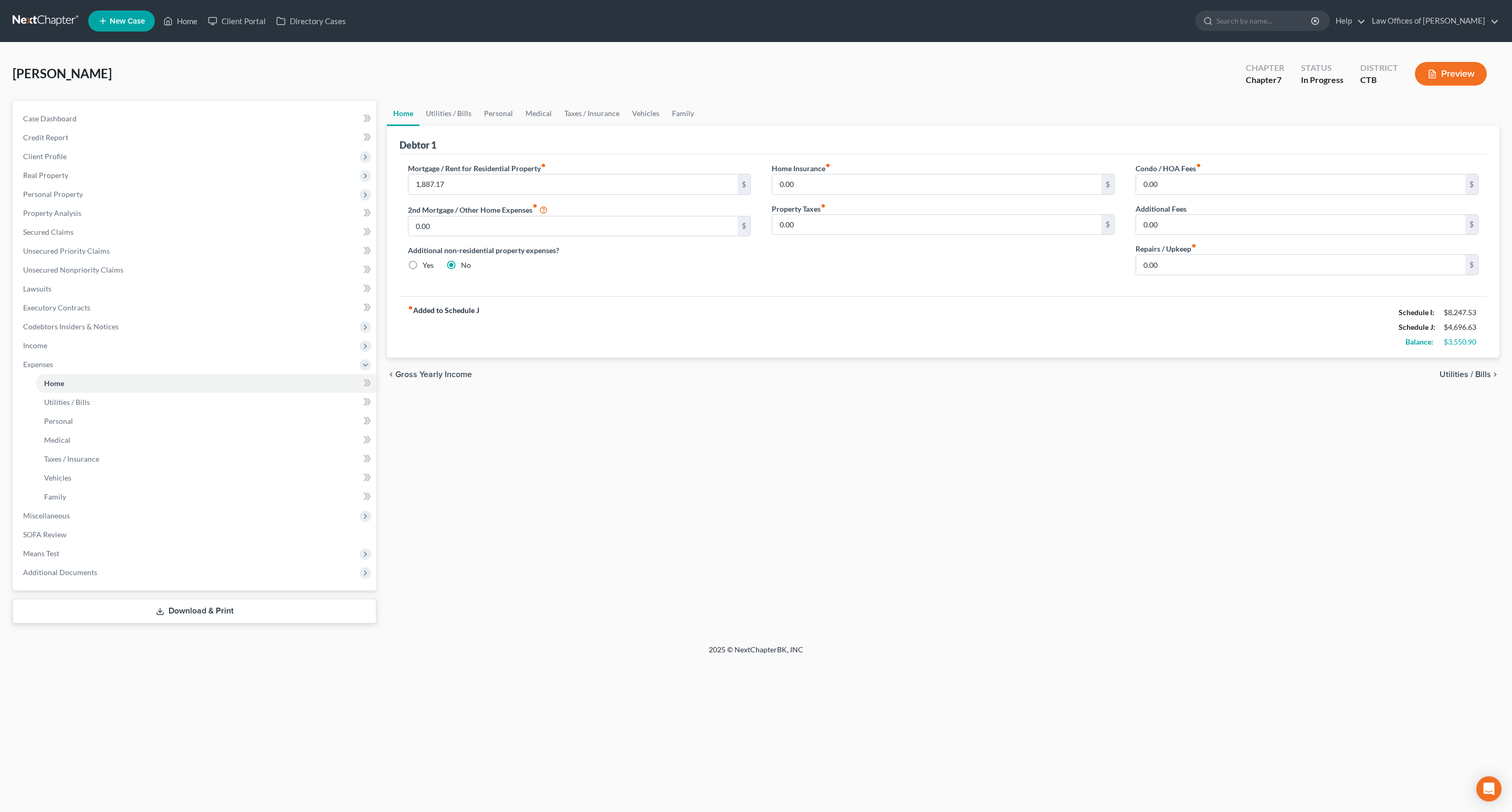
click at [1088, 557] on div "Home Utilities / Bills Personal Medical Taxes / Insurance Vehicles Family Debto…" at bounding box center [943, 362] width 1123 height 523
click at [65, 193] on span "Personal Property" at bounding box center [53, 194] width 60 height 9
click at [679, 109] on link "Family" at bounding box center [683, 113] width 35 height 25
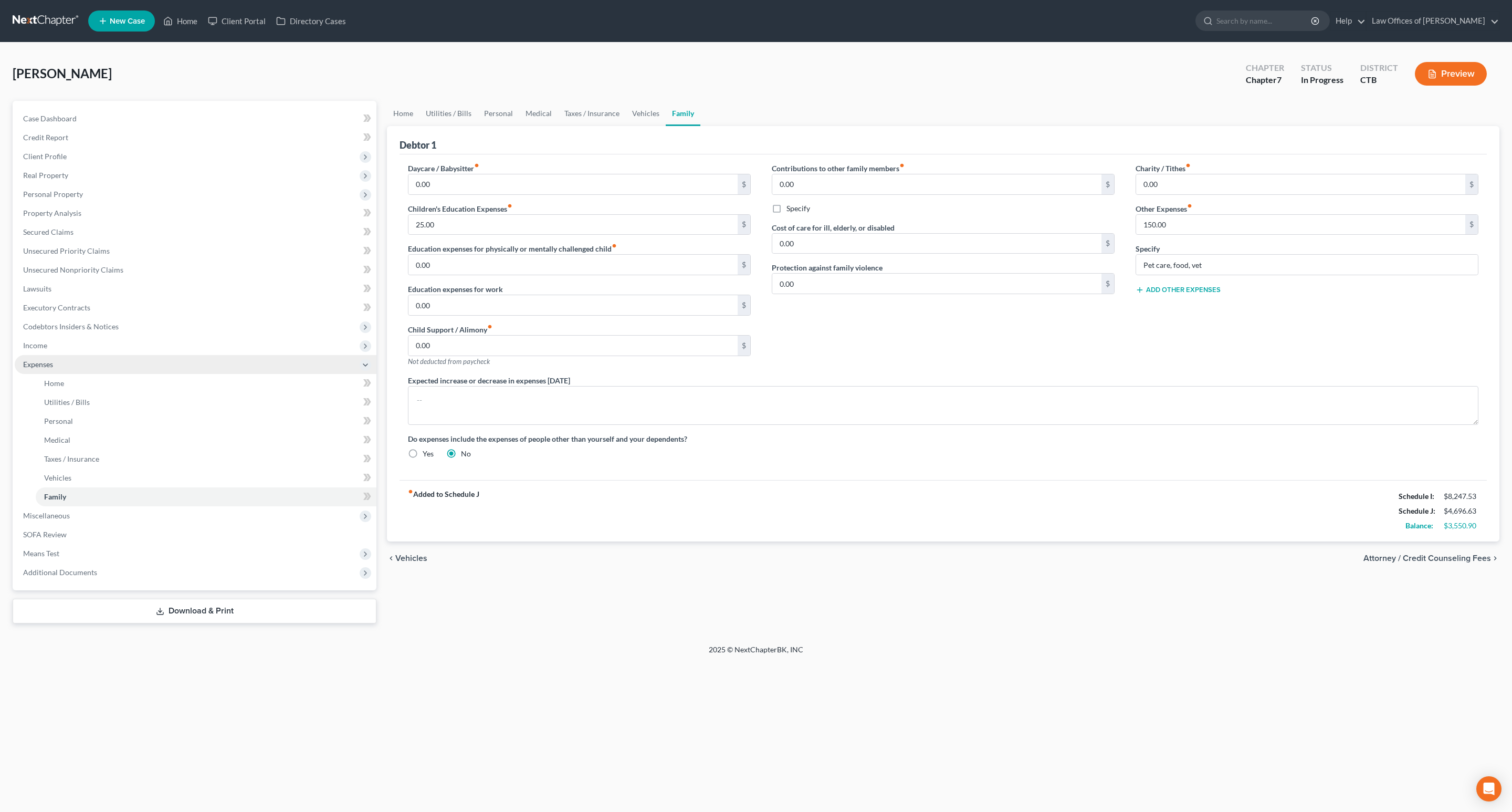
click at [38, 370] on span "Expenses" at bounding box center [195, 365] width 362 height 19
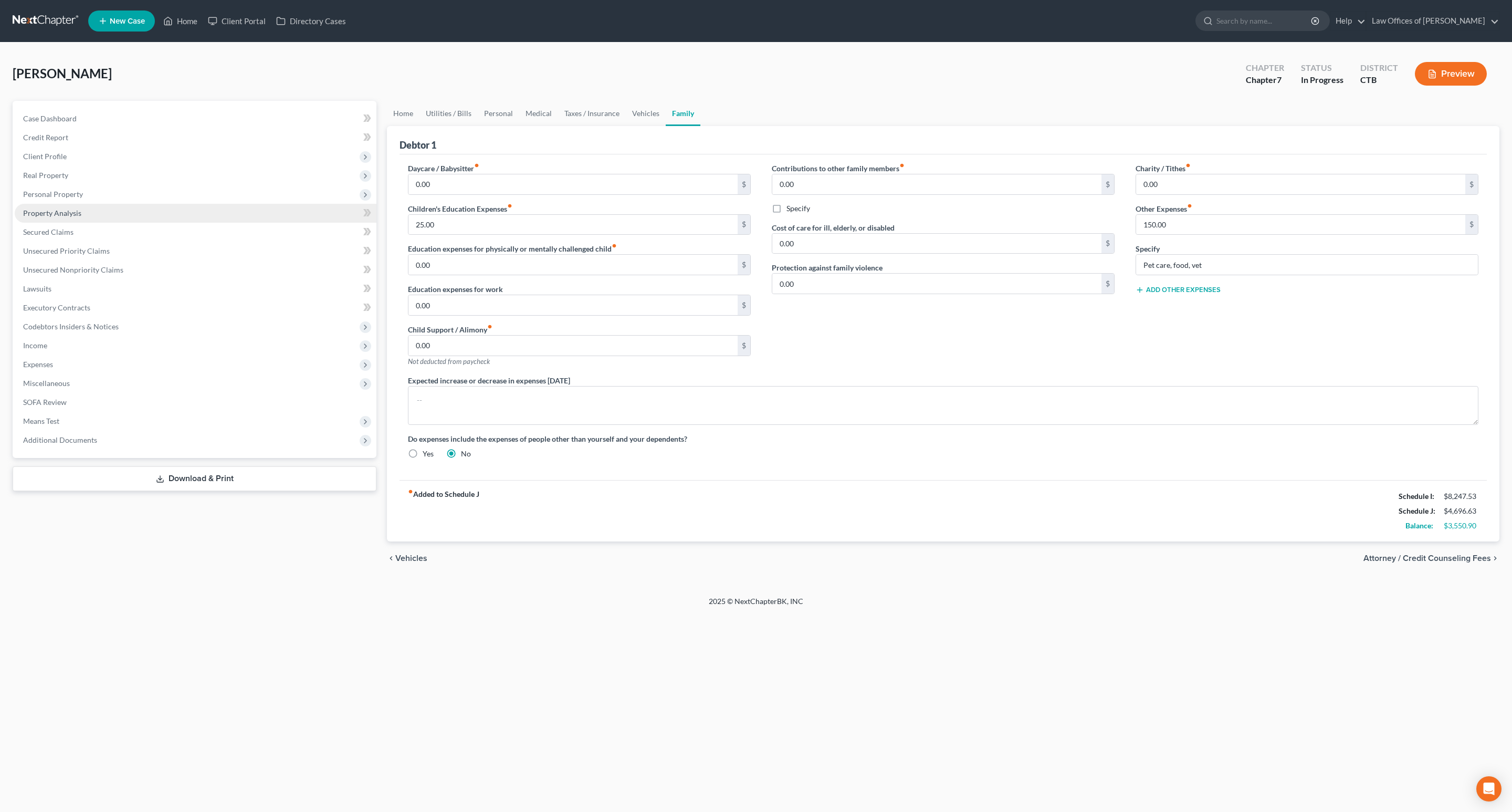
click at [71, 208] on span "Property Analysis" at bounding box center [52, 213] width 58 height 9
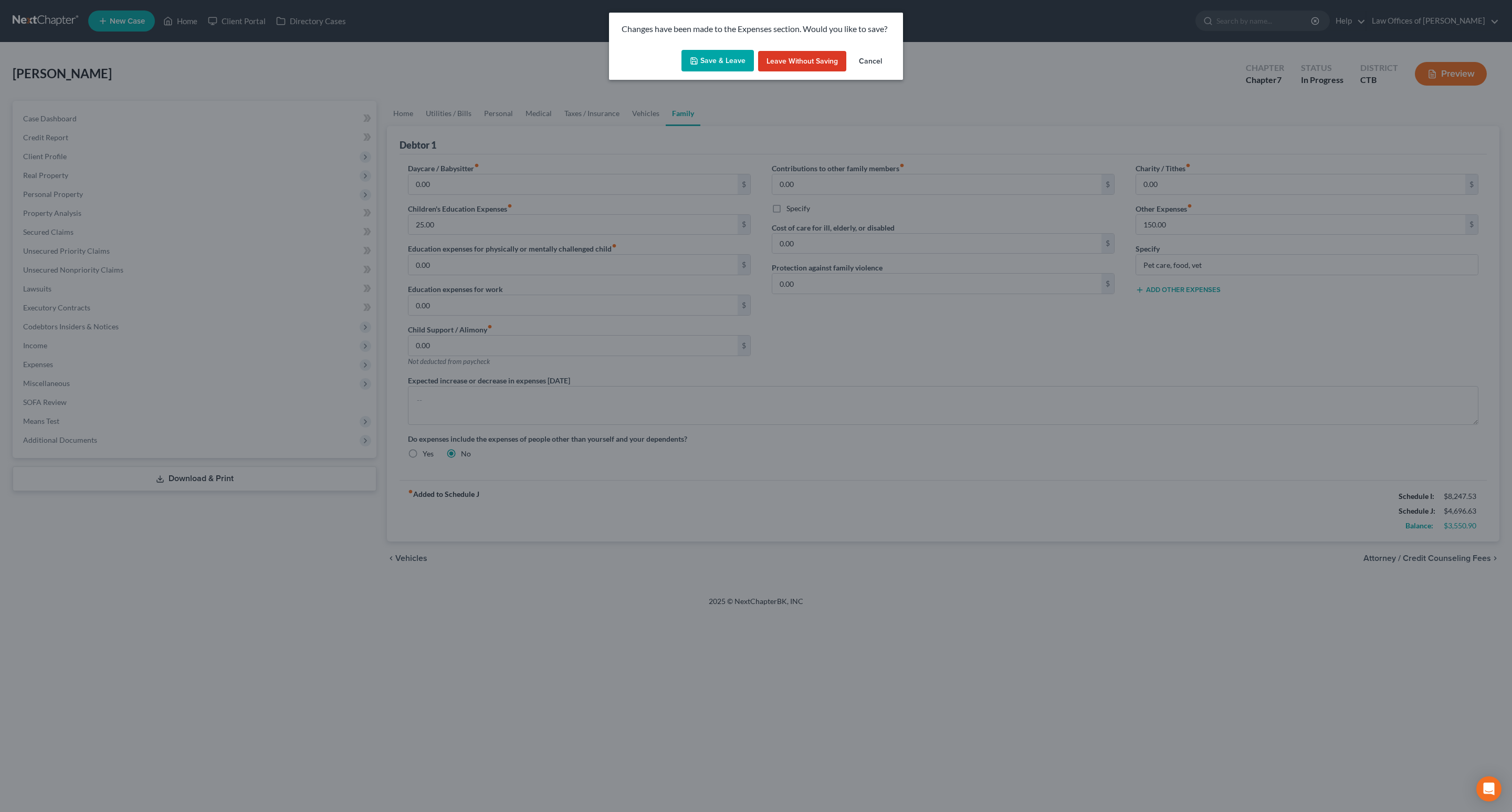
click at [881, 59] on button "Cancel" at bounding box center [870, 62] width 40 height 21
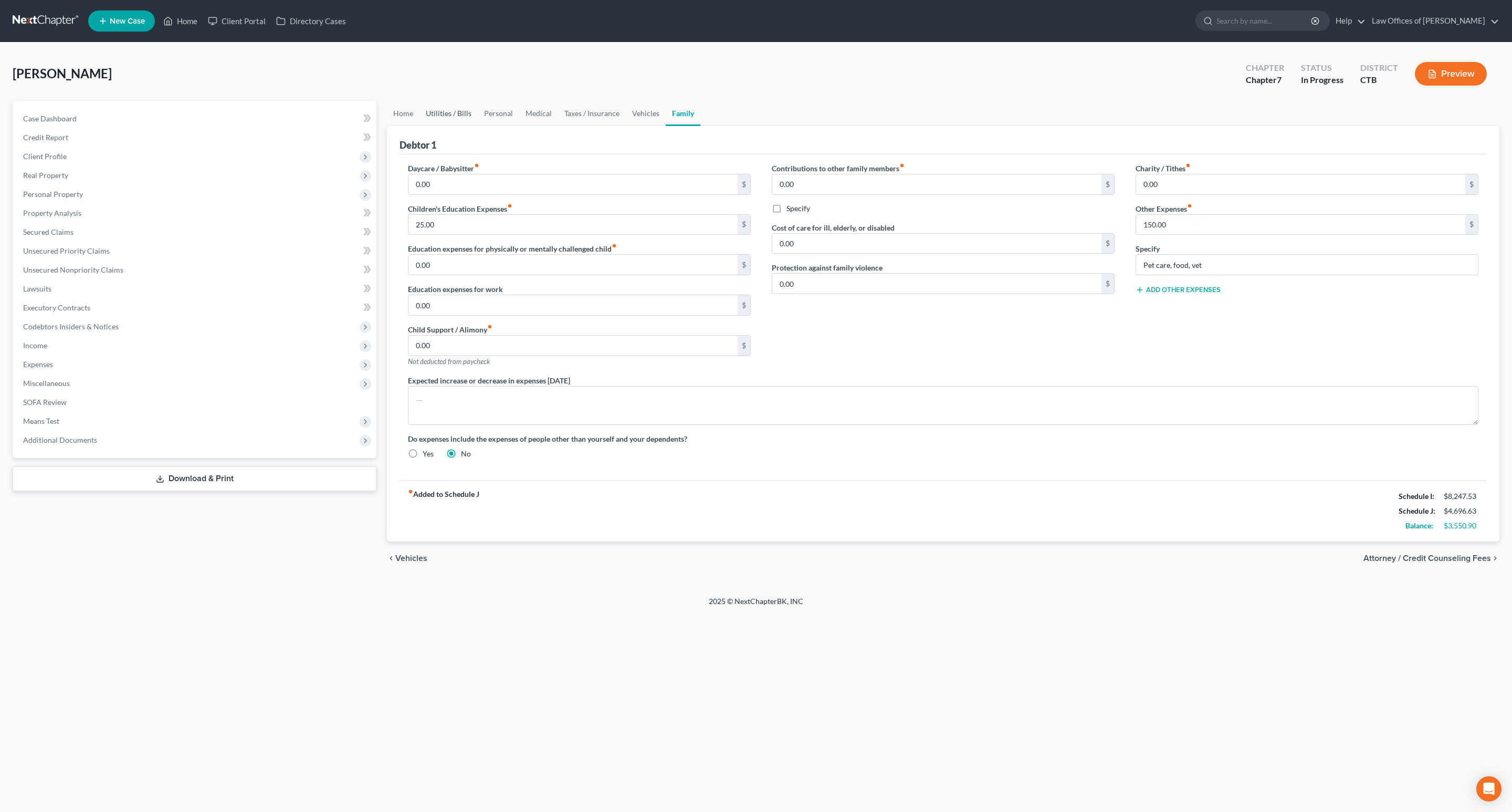
click at [458, 116] on link "Utilities / Bills" at bounding box center [448, 113] width 58 height 25
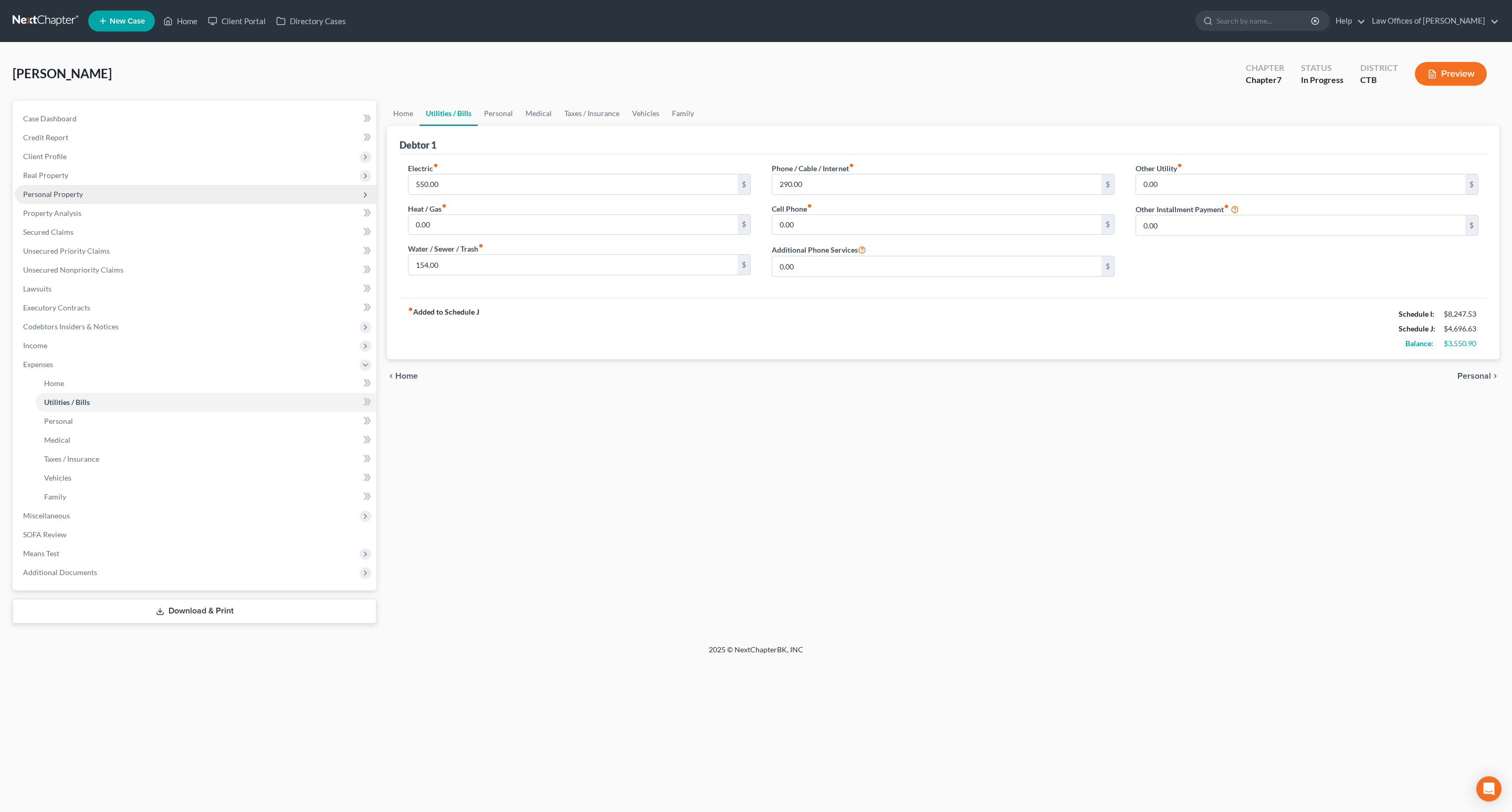
click at [72, 194] on span "Personal Property" at bounding box center [53, 194] width 60 height 9
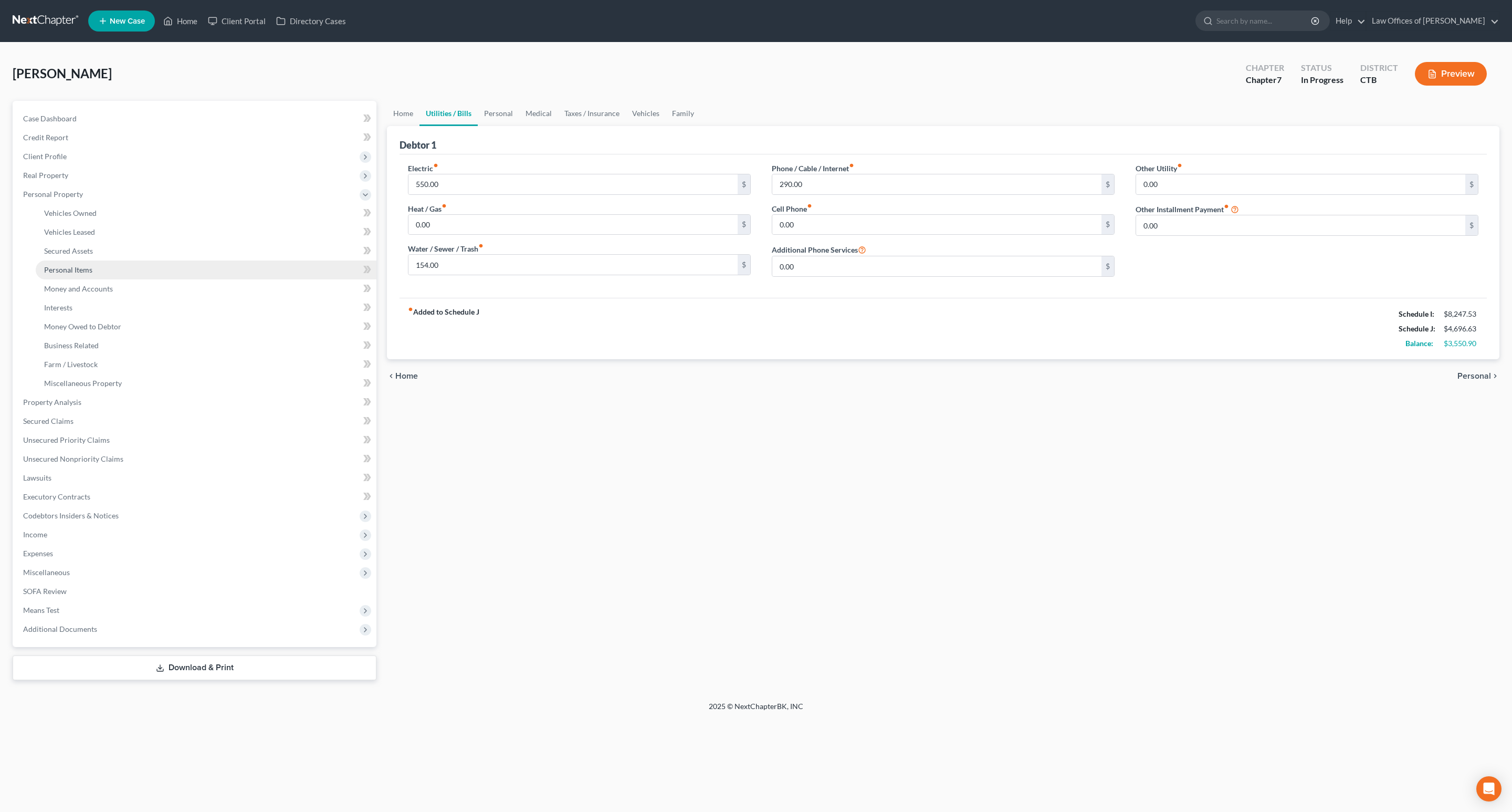
click at [77, 267] on span "Personal Items" at bounding box center [68, 269] width 48 height 9
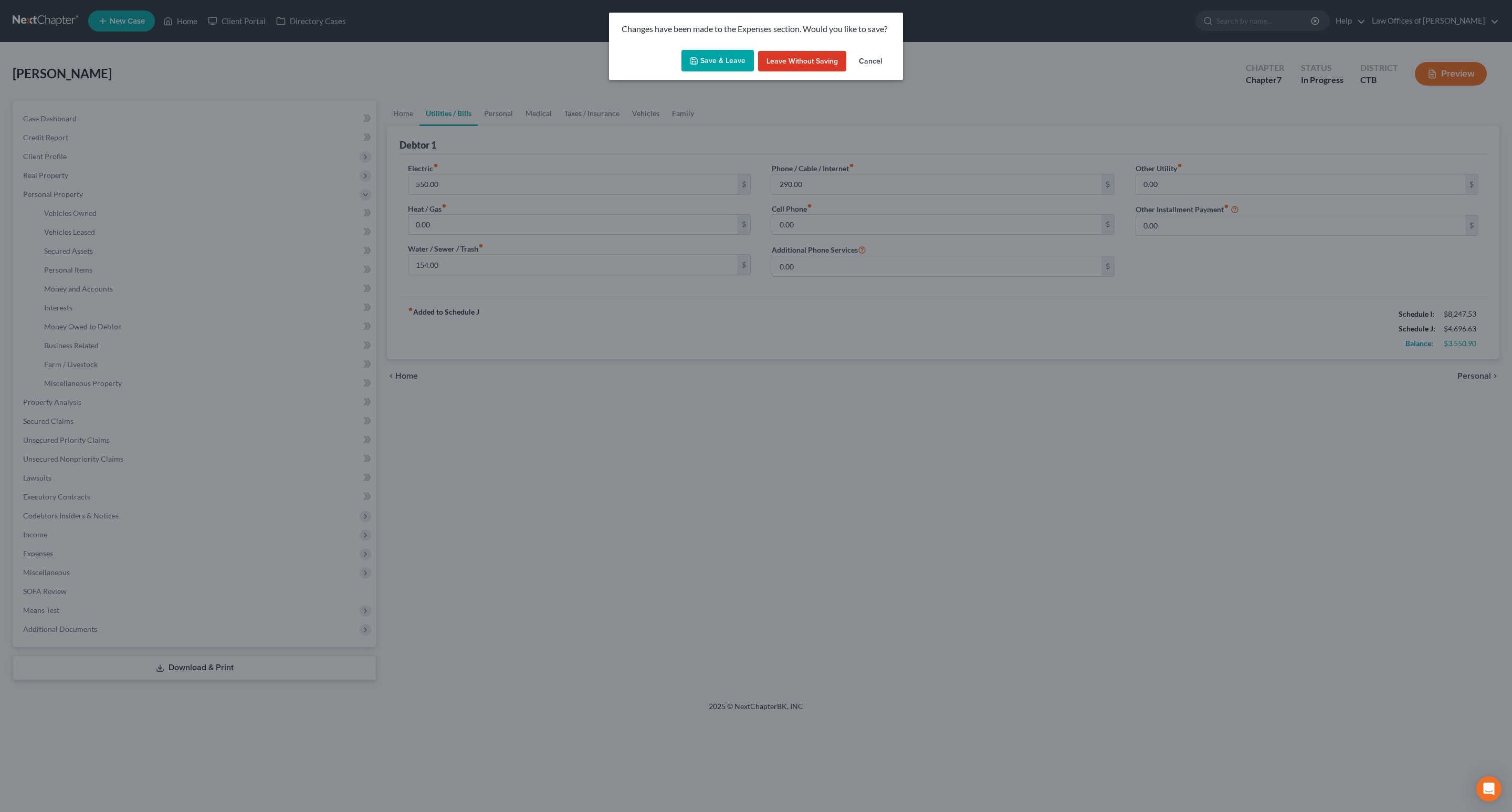
click at [735, 63] on button "Save & Leave" at bounding box center [717, 61] width 72 height 22
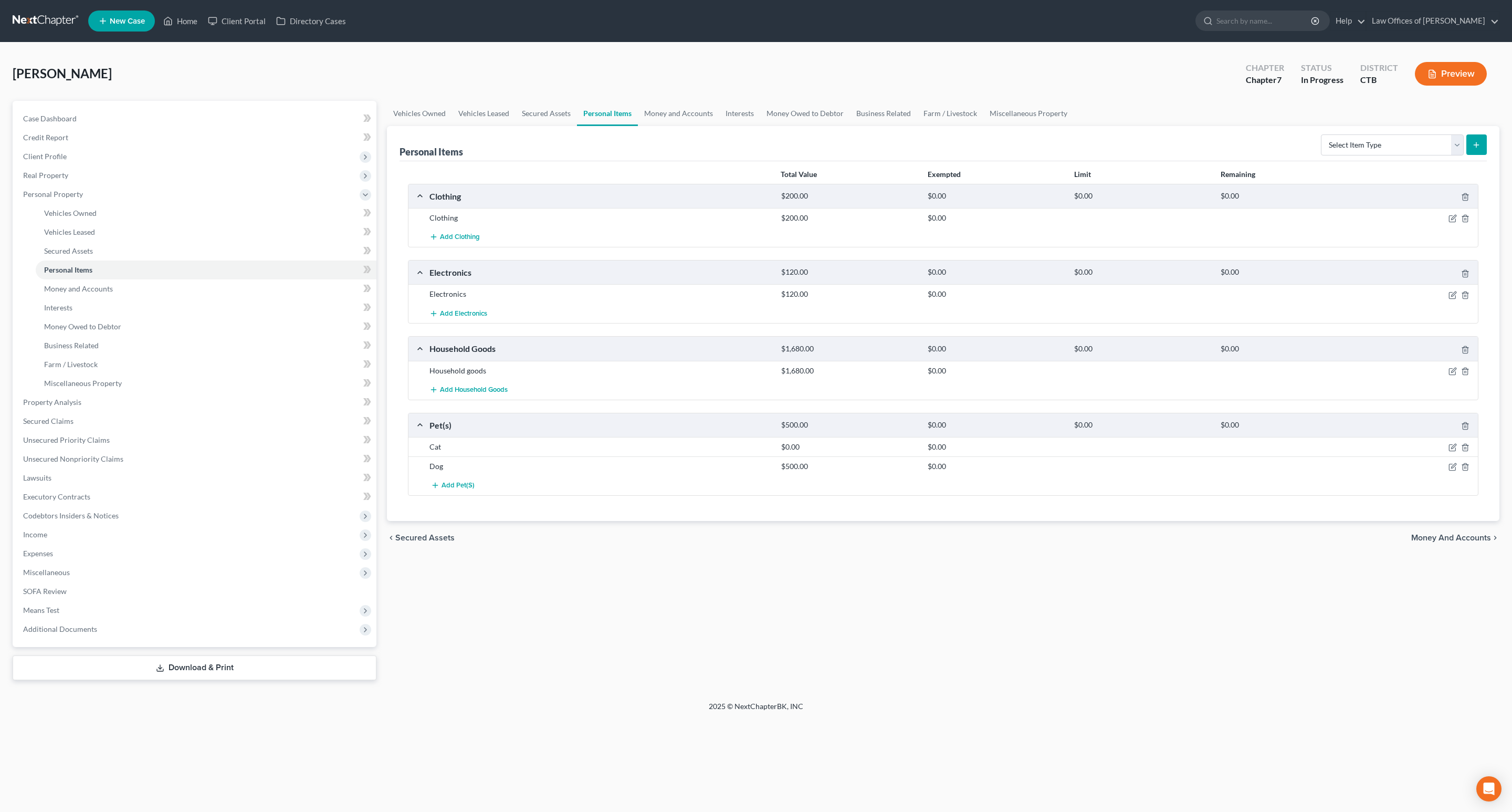
click at [441, 462] on div "Dog $500.00 $0.00" at bounding box center [943, 466] width 1069 height 19
click at [1452, 471] on icon "button" at bounding box center [1453, 467] width 8 height 8
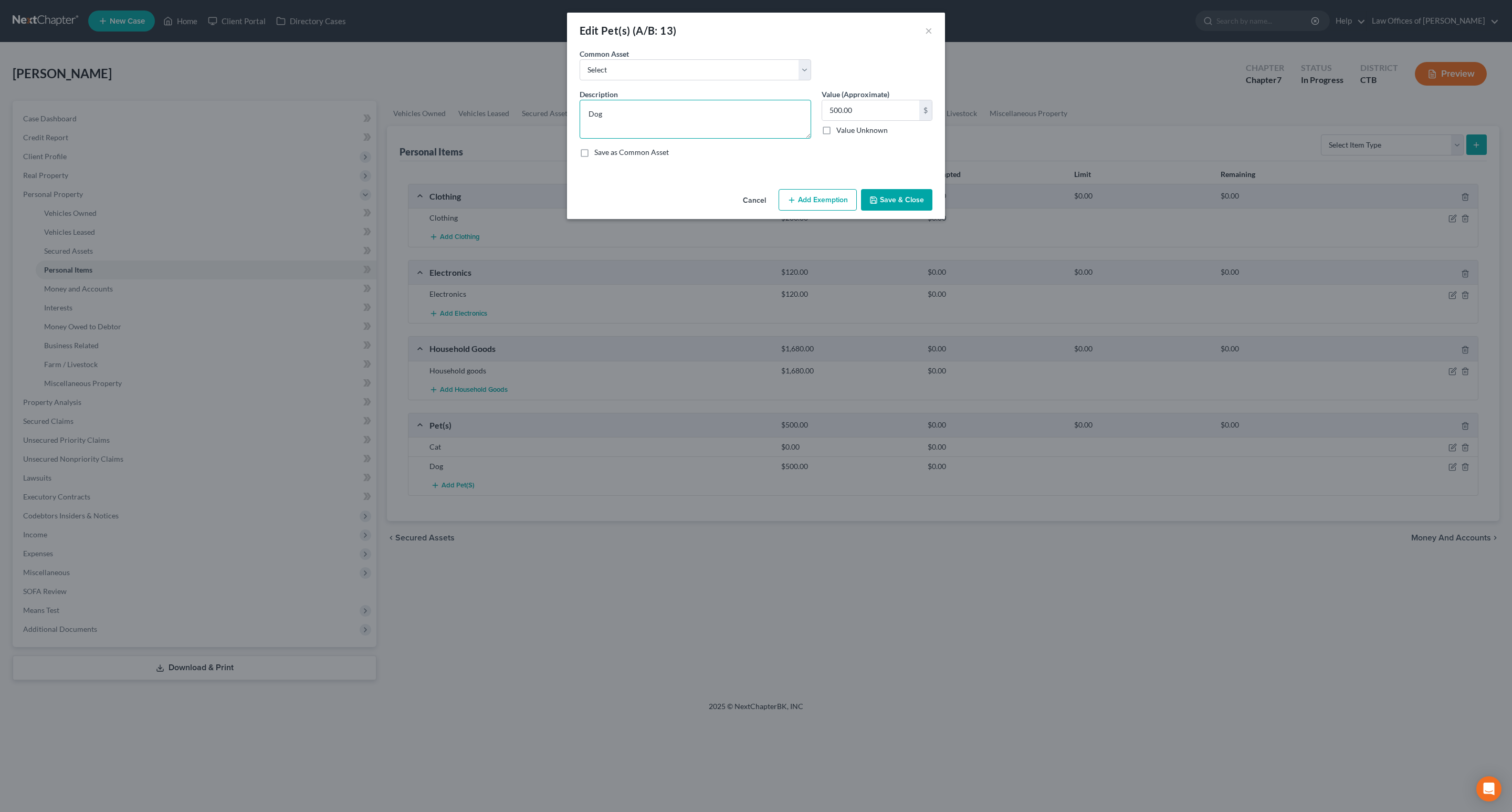
click at [766, 120] on textarea "Dog" at bounding box center [695, 119] width 231 height 39
type textarea "Dog, No breed, No show"
click at [922, 201] on button "Save & Close" at bounding box center [897, 200] width 72 height 22
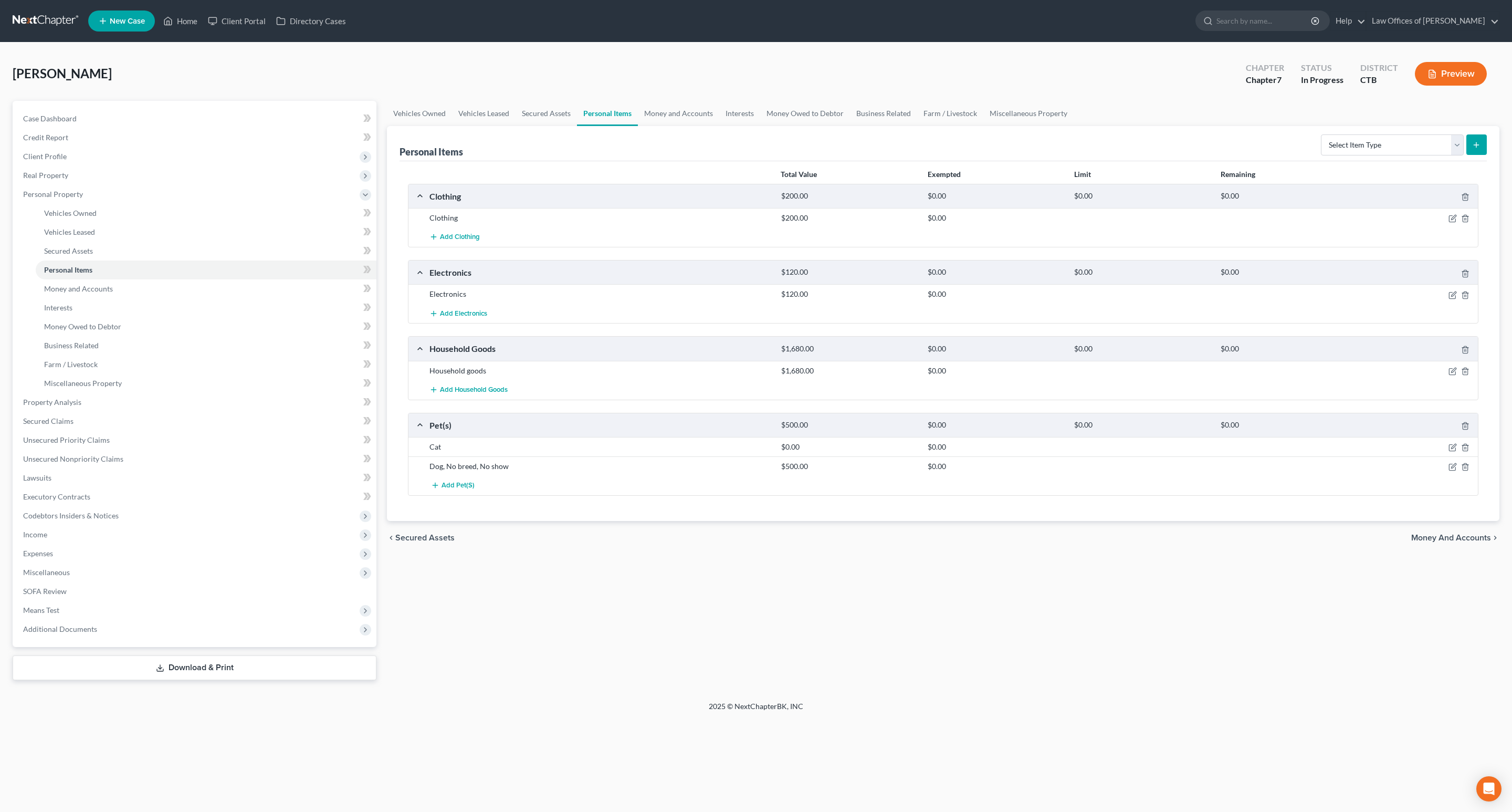
click at [772, 595] on div "Vehicles Owned Vehicles Leased Secured Assets Personal Items Money and Accounts…" at bounding box center [943, 390] width 1123 height 579
click at [1233, 661] on div "Vehicles Owned Vehicles Leased Secured Assets Personal Items Money and Accounts…" at bounding box center [943, 390] width 1123 height 579
click at [57, 611] on span "Means Test" at bounding box center [41, 609] width 36 height 9
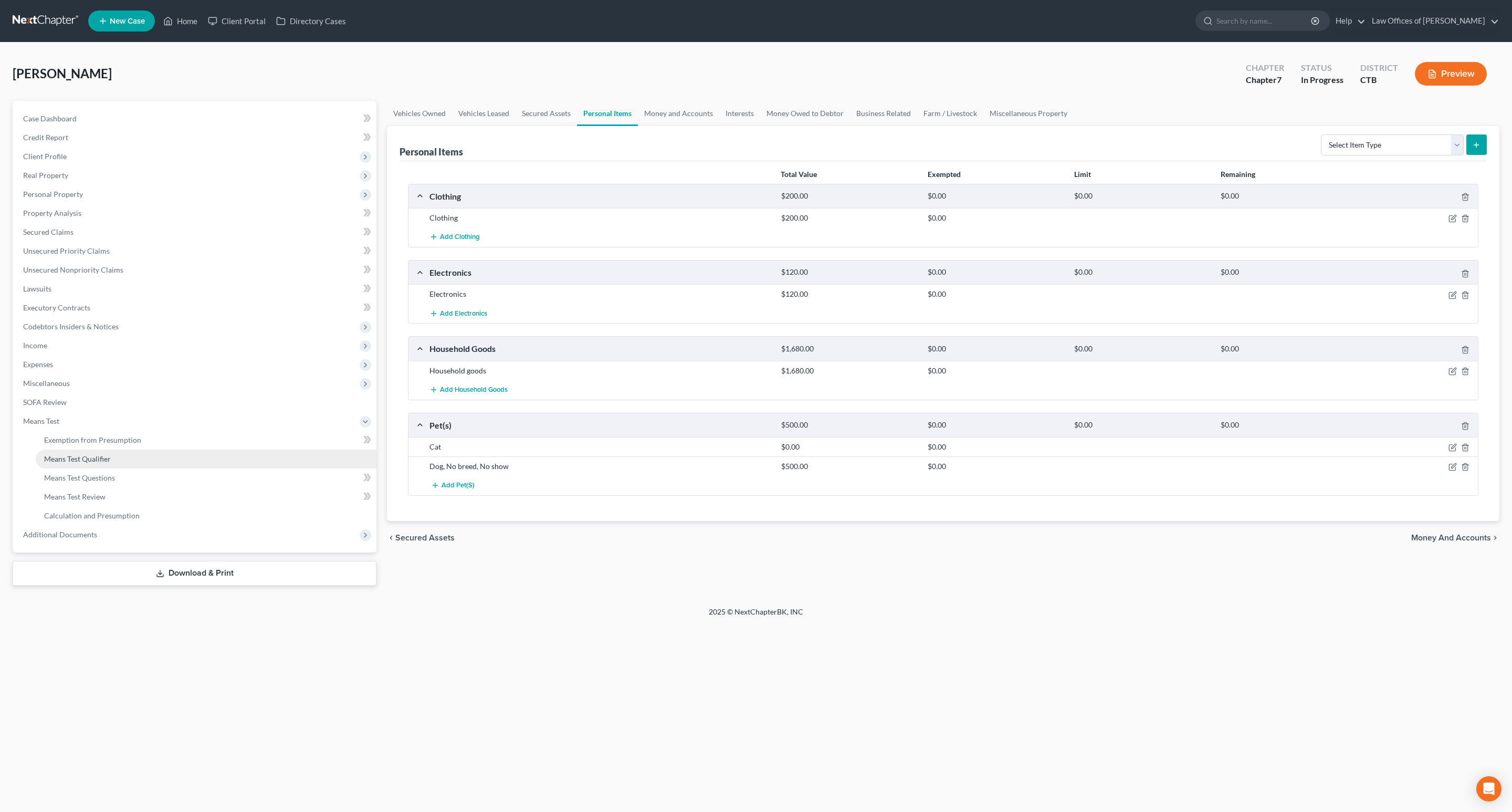
click at [96, 457] on span "Means Test Qualifier" at bounding box center [77, 459] width 67 height 9
